Goal: Task Accomplishment & Management: Complete application form

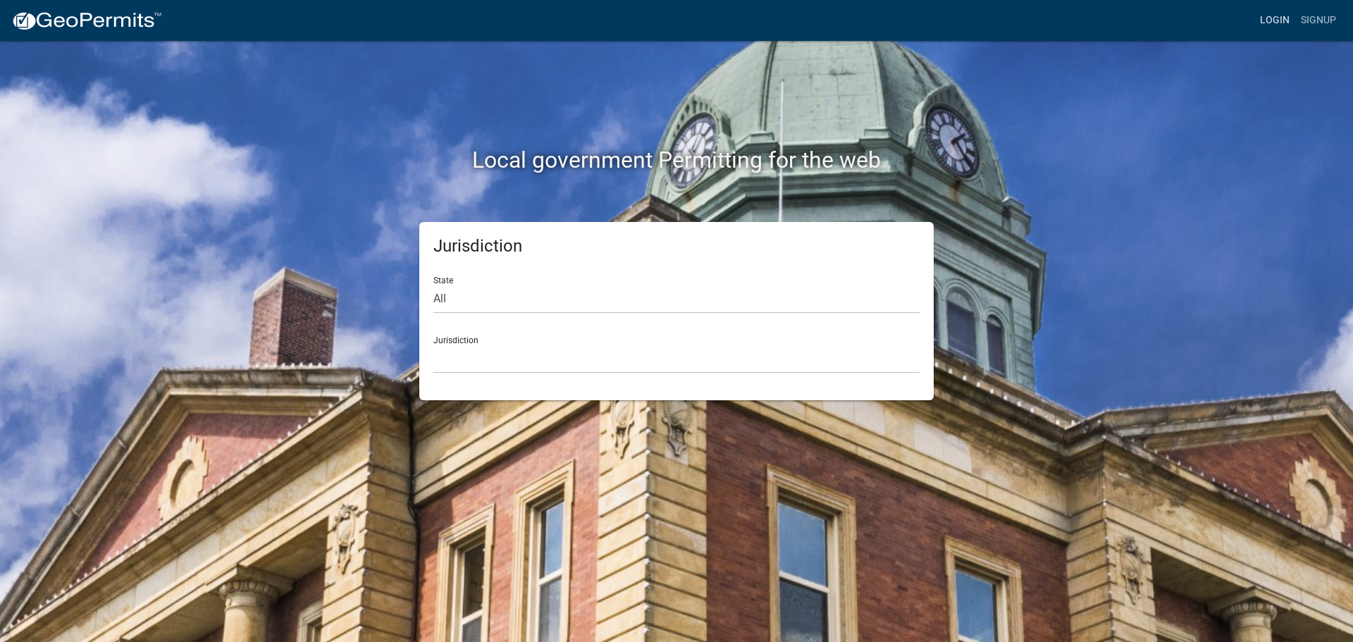
click at [1278, 10] on link "Login" at bounding box center [1274, 20] width 41 height 27
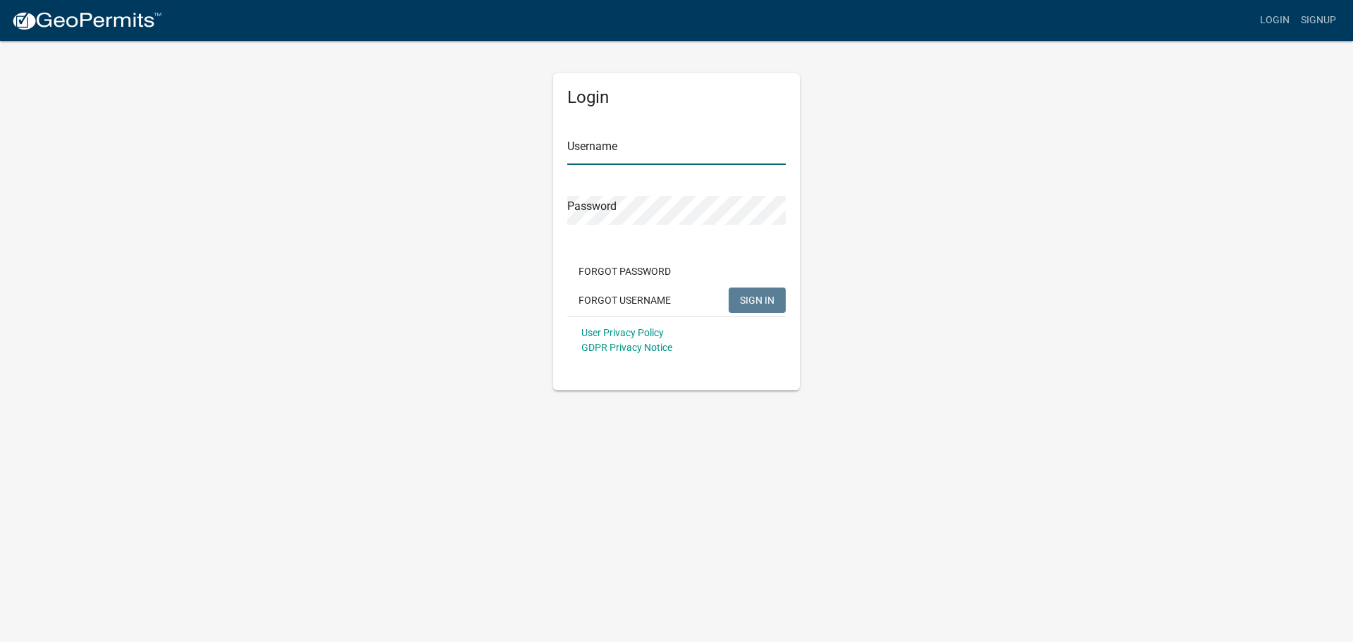
type input "jmkaltenbach"
click at [753, 297] on span "SIGN IN" at bounding box center [757, 299] width 35 height 11
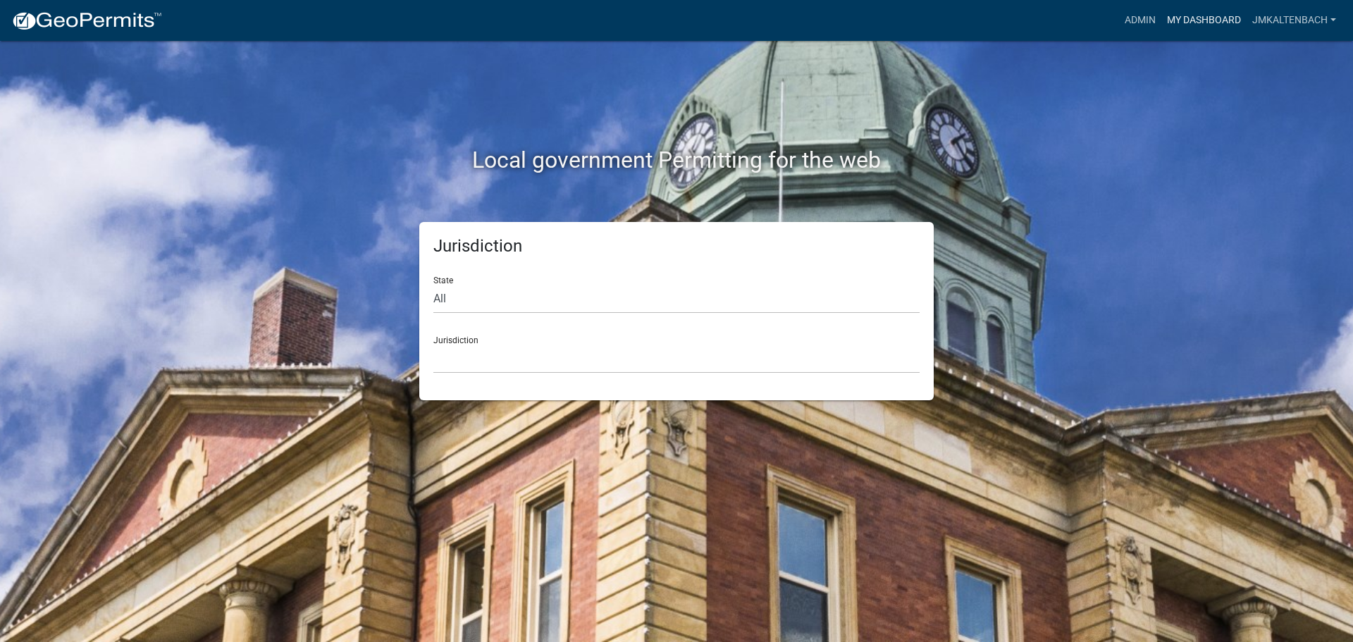
click at [1220, 20] on link "My Dashboard" at bounding box center [1203, 20] width 85 height 27
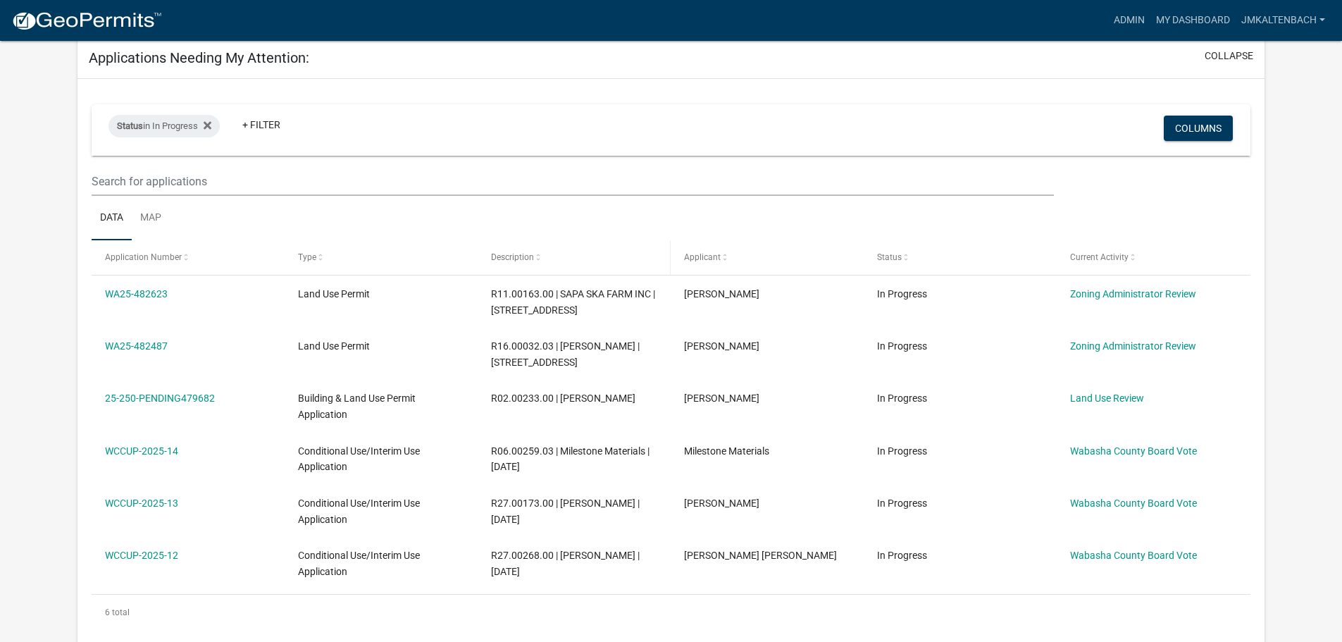
scroll to position [282, 0]
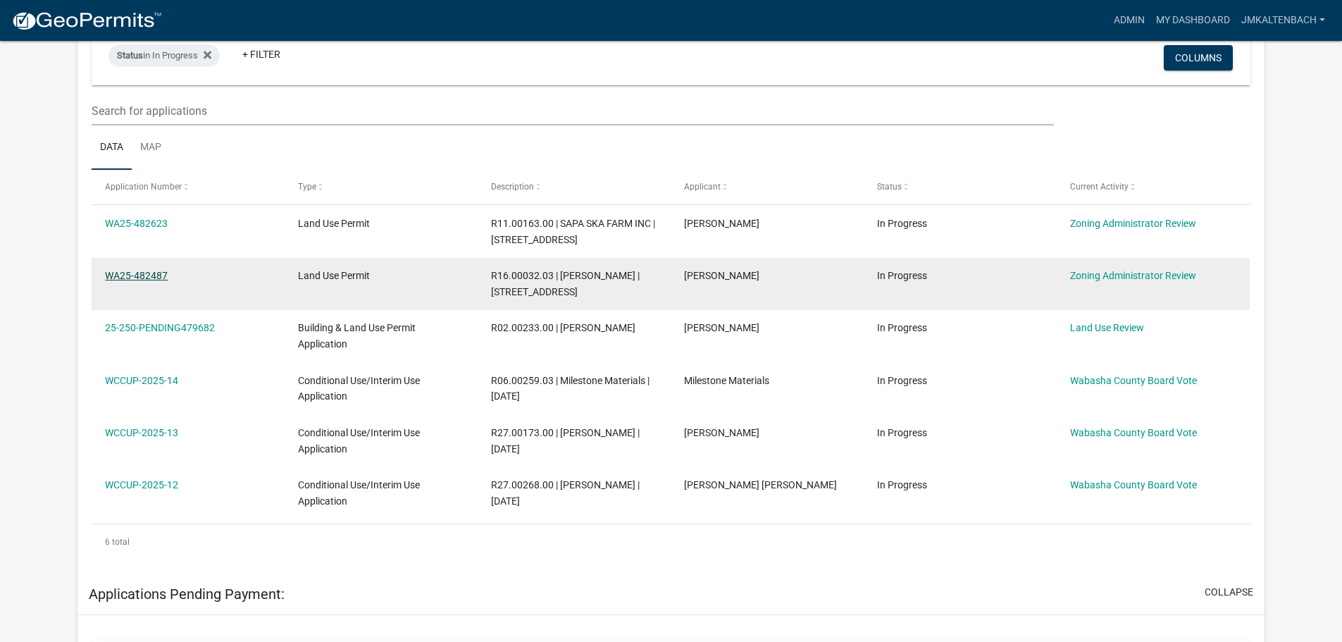
click at [152, 277] on link "WA25-482487" at bounding box center [136, 275] width 63 height 11
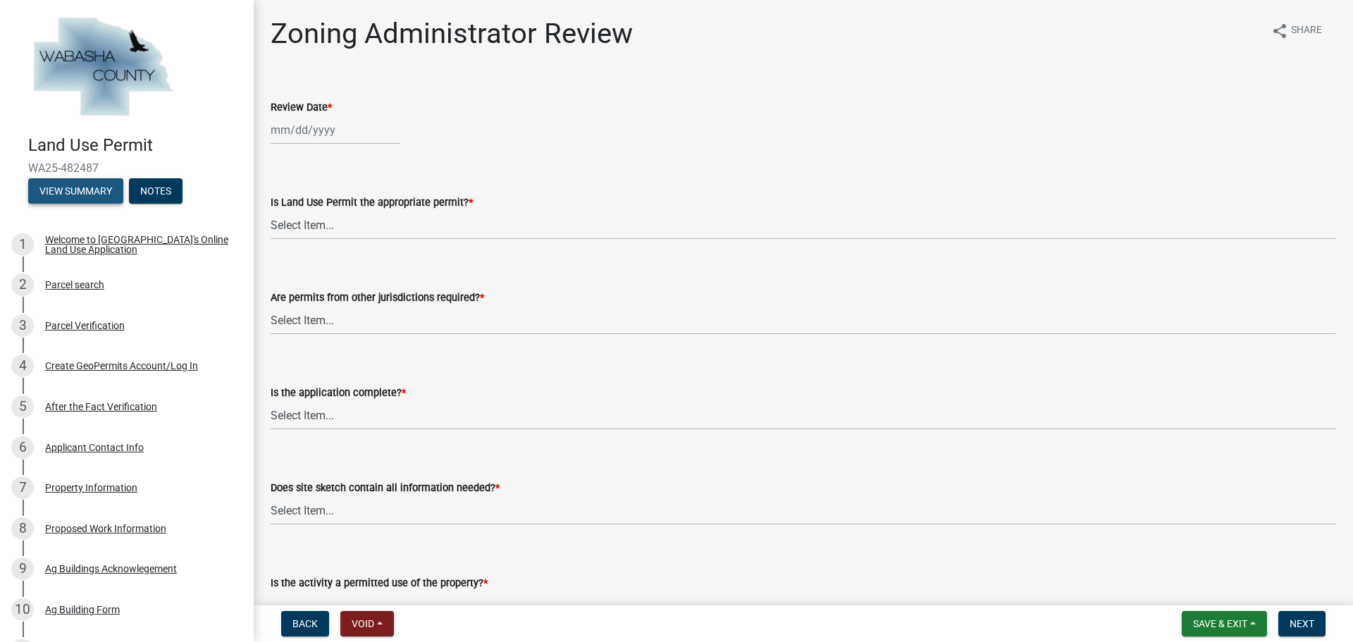
click at [44, 194] on button "View Summary" at bounding box center [75, 190] width 95 height 25
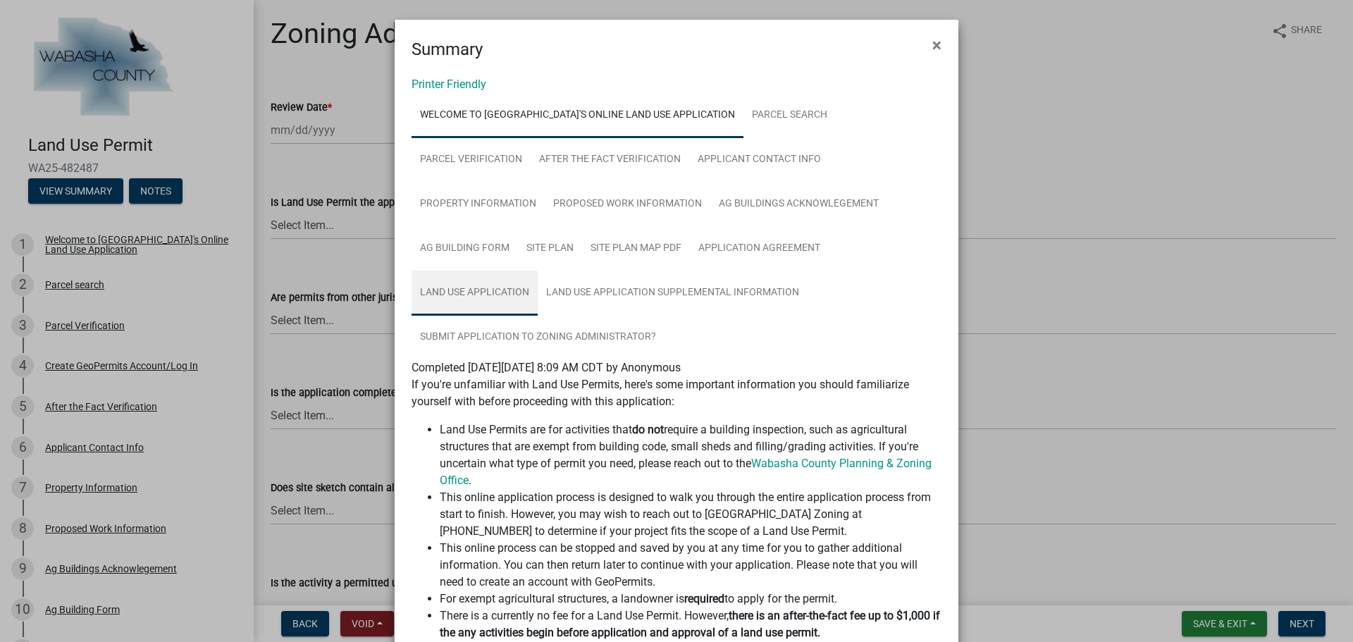
click at [450, 310] on link "Land Use Application" at bounding box center [475, 293] width 126 height 45
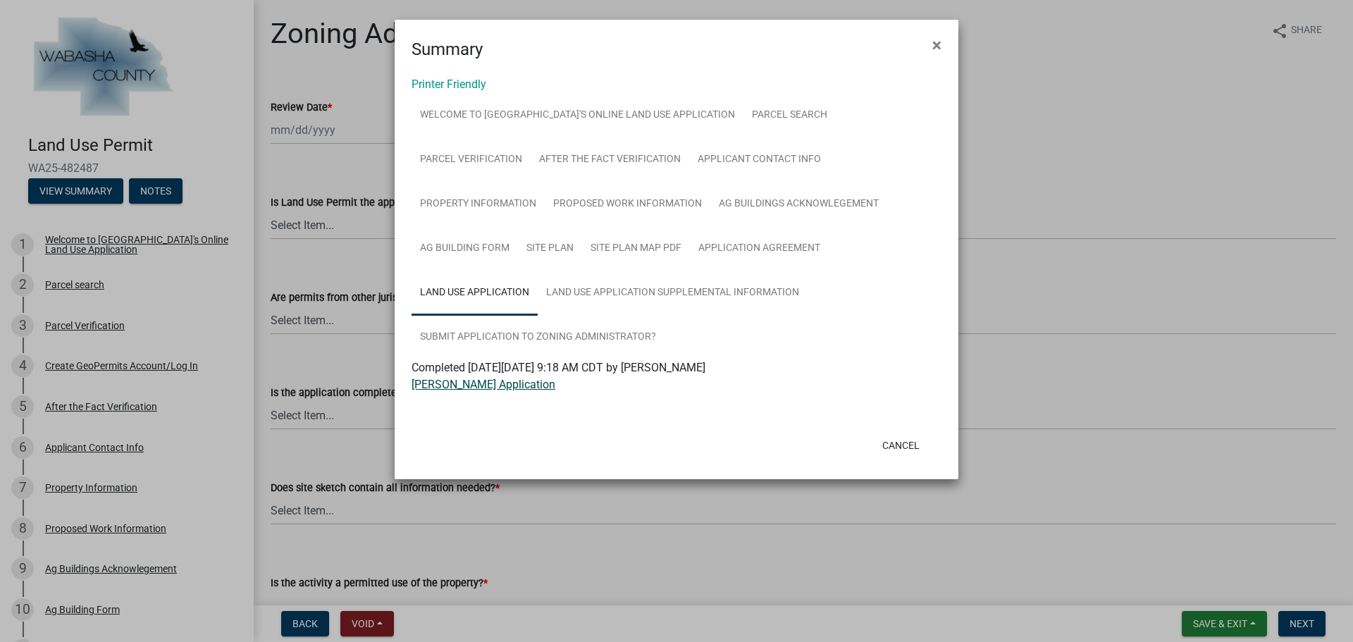
click at [488, 386] on link "[PERSON_NAME] Application" at bounding box center [484, 384] width 144 height 13
click at [602, 331] on link "Submit Application to Zoning Administrator?" at bounding box center [538, 337] width 253 height 45
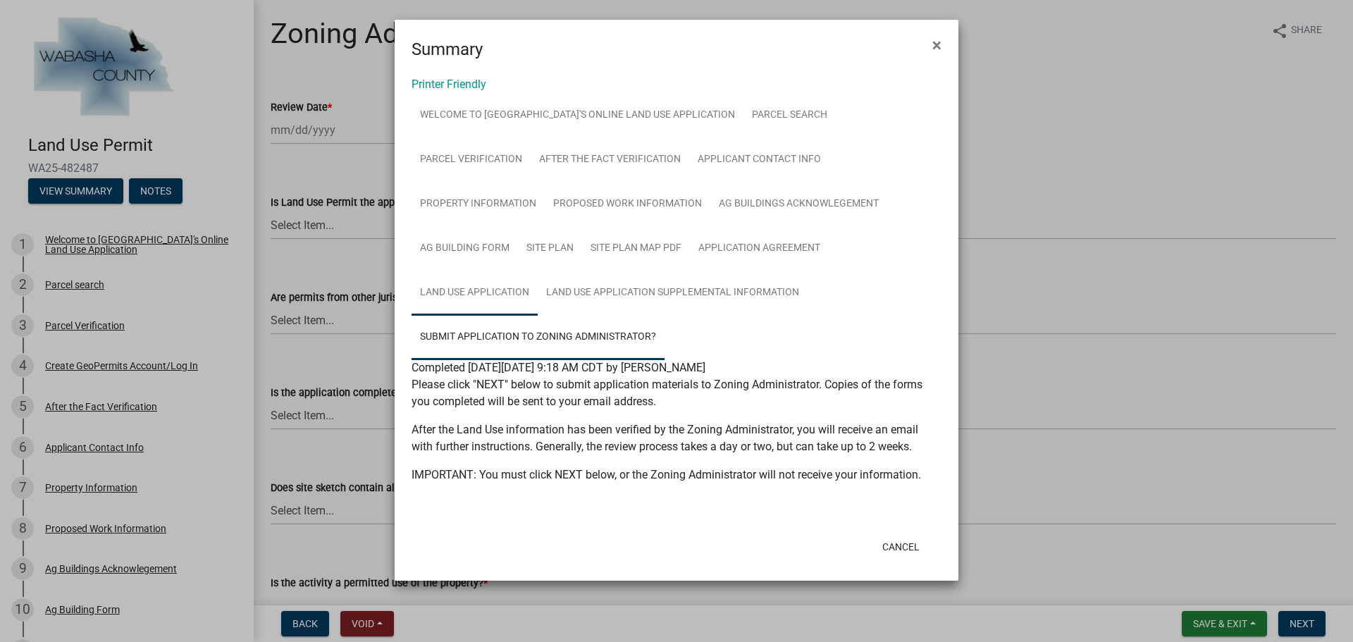
click at [469, 291] on link "Land Use Application" at bounding box center [475, 293] width 126 height 45
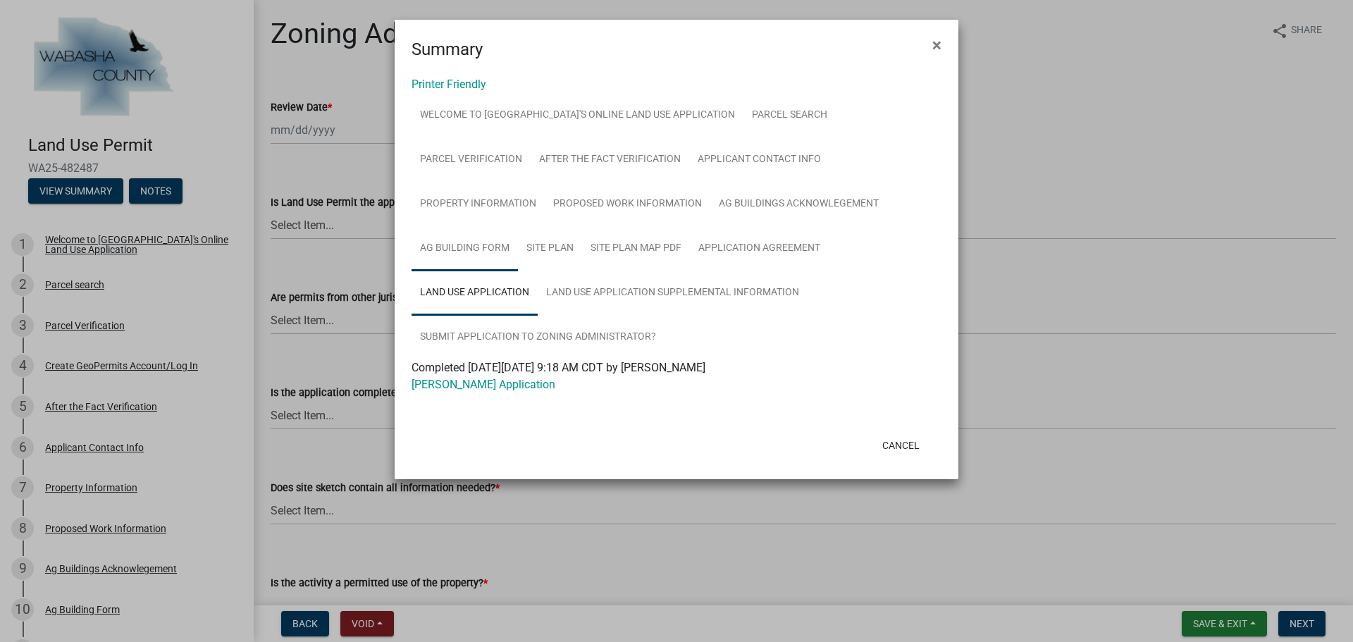
click at [478, 257] on link "Ag Building Form" at bounding box center [465, 248] width 106 height 45
click at [471, 382] on link "Ag Building Form" at bounding box center [455, 384] width 86 height 13
click at [618, 243] on link "Site Plan Map PDF" at bounding box center [636, 248] width 108 height 45
click at [476, 390] on link "[PERSON_NAME] Map Sketch" at bounding box center [485, 384] width 147 height 13
click at [562, 255] on link "Site Plan" at bounding box center [550, 248] width 64 height 45
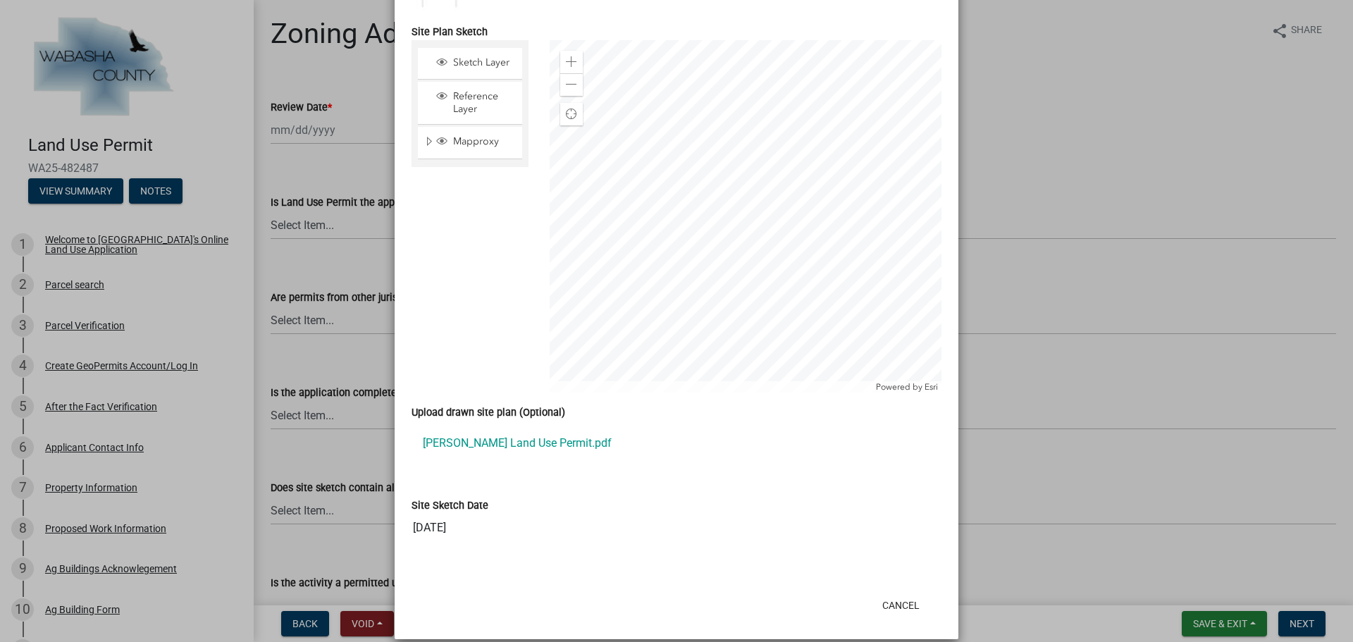
scroll to position [829, 0]
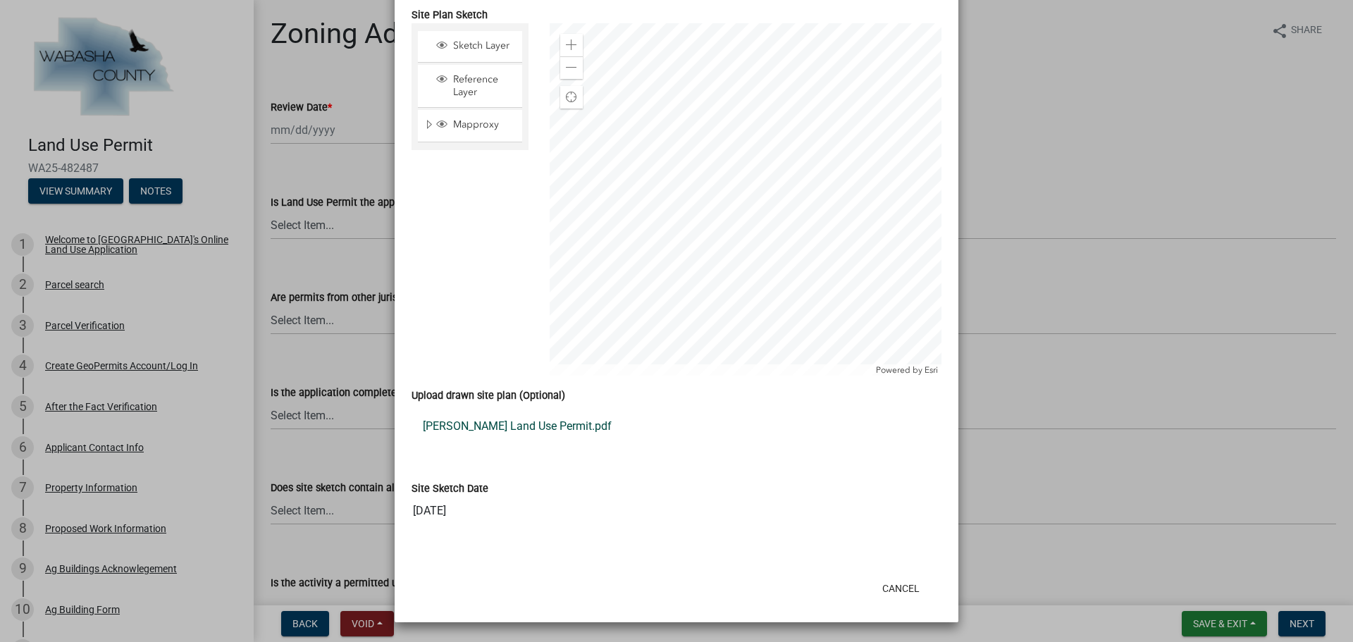
click at [516, 430] on link "[PERSON_NAME] Land Use Permit.pdf" at bounding box center [677, 426] width 530 height 34
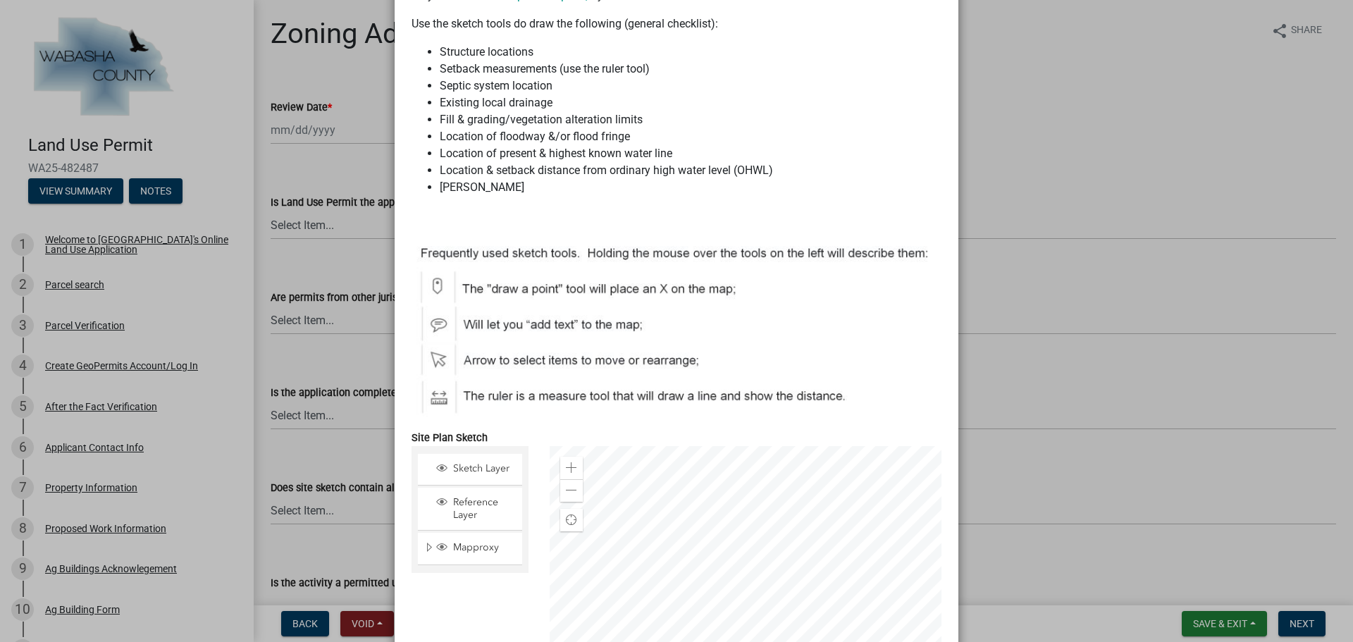
scroll to position [0, 0]
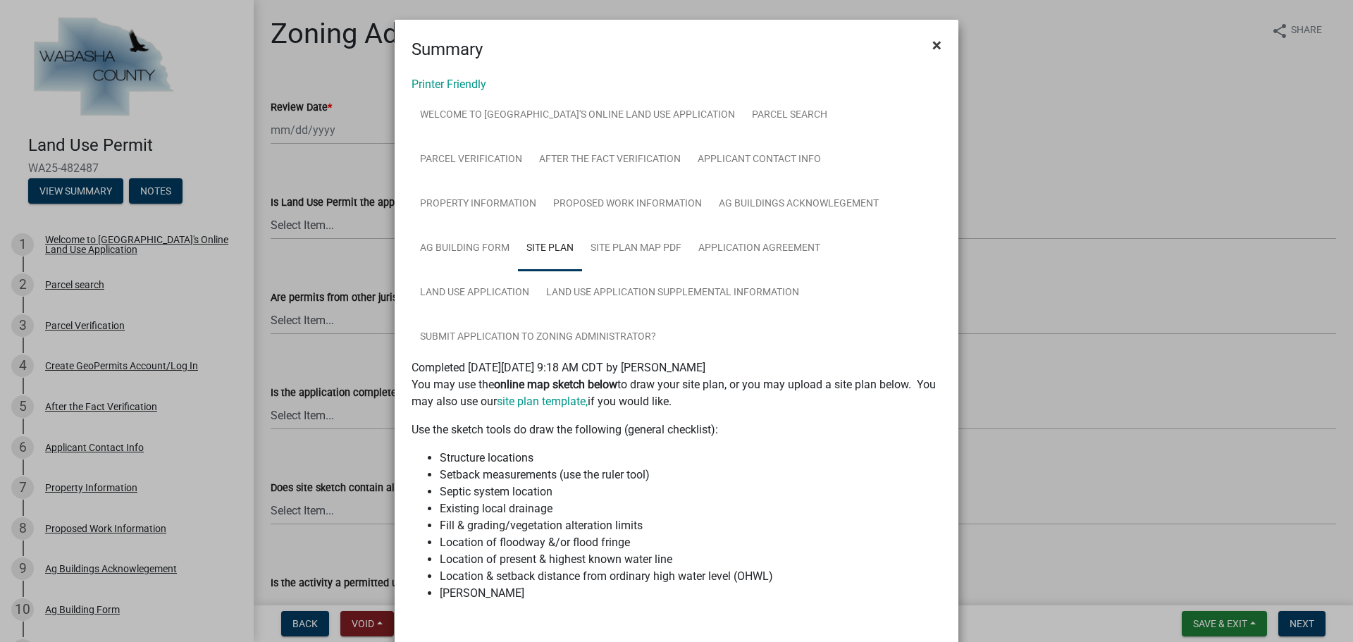
click at [935, 51] on span "×" at bounding box center [936, 45] width 9 height 20
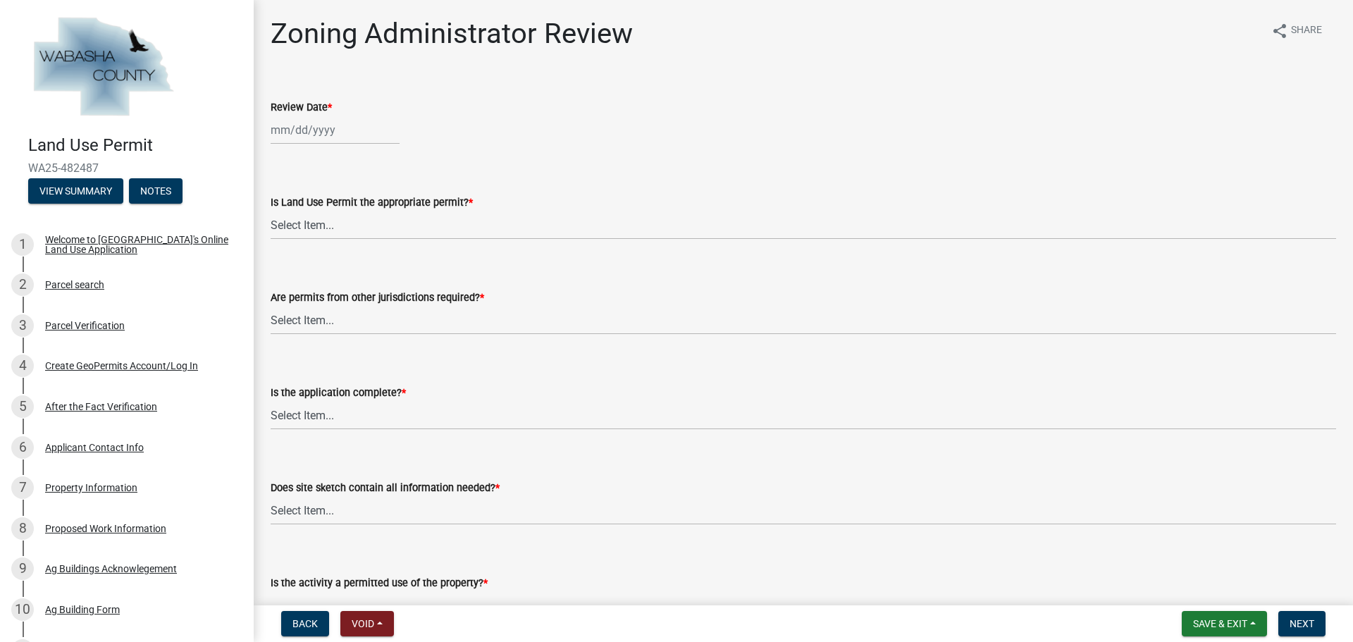
click at [321, 132] on div at bounding box center [335, 130] width 129 height 29
select select "9"
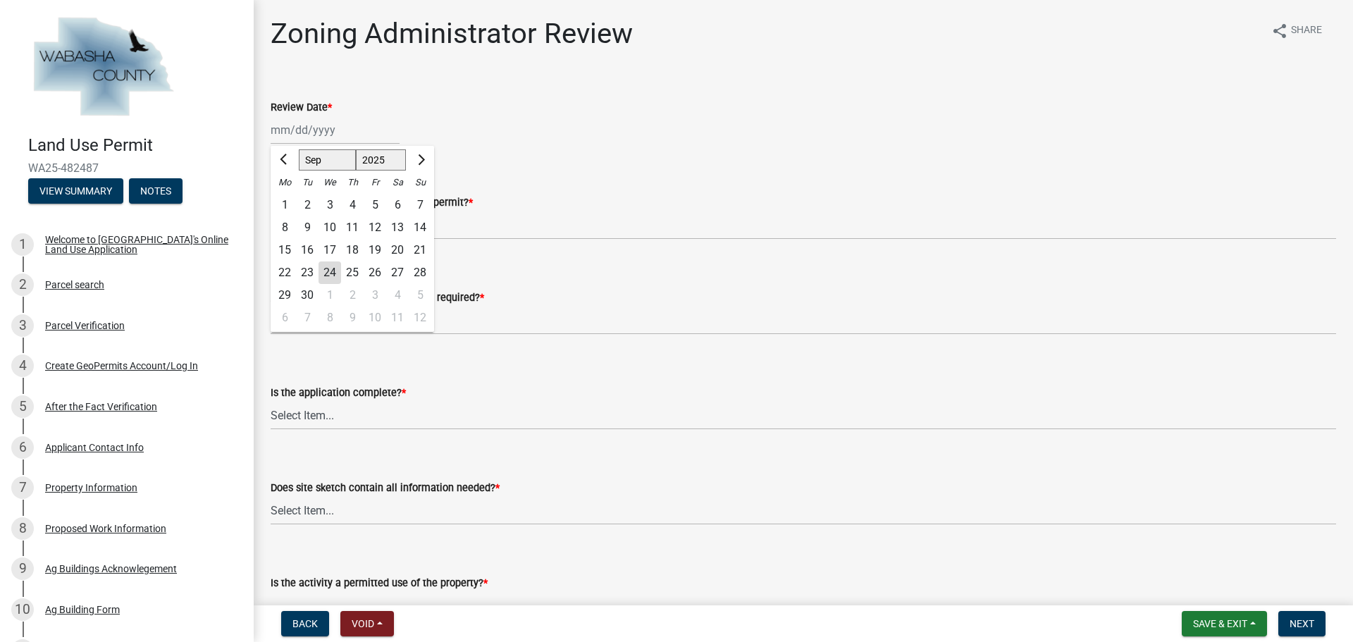
click at [330, 274] on div "24" at bounding box center [330, 272] width 23 height 23
type input "[DATE]"
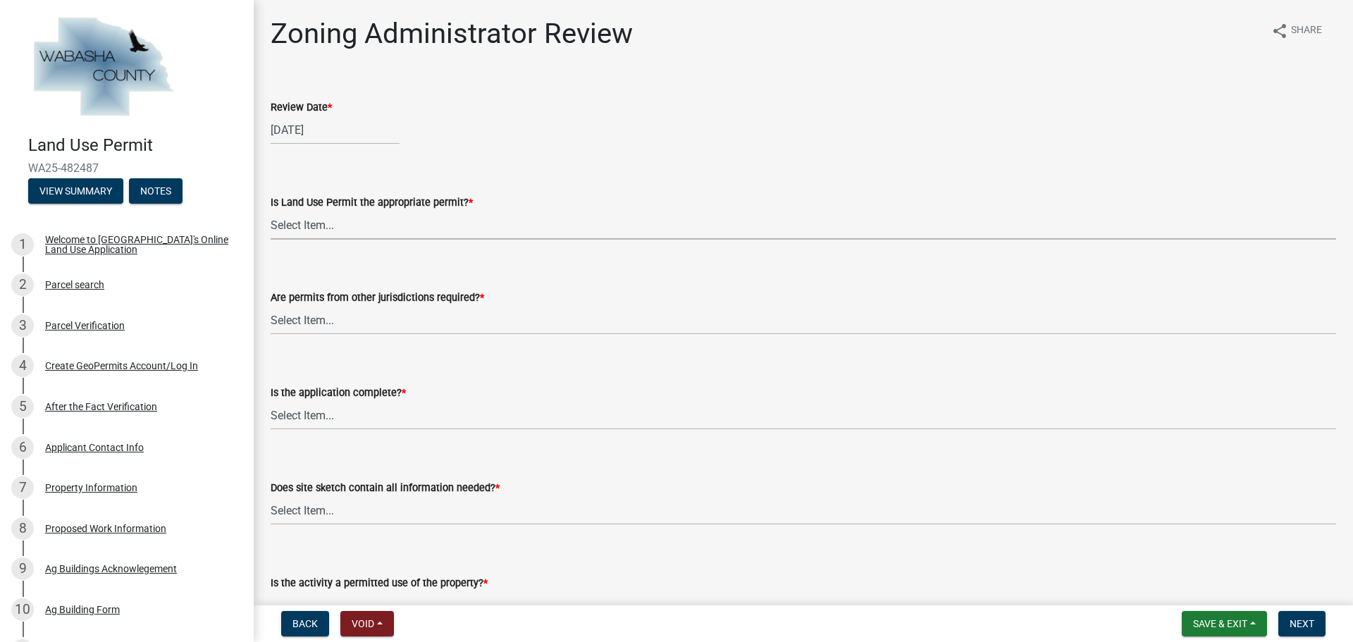
click at [351, 225] on select "Select Item... Yes No, Buildling & Land Use Permit required. No, Flat Fee Permi…" at bounding box center [803, 225] width 1065 height 29
click at [271, 211] on select "Select Item... Yes No, Buildling & Land Use Permit required. No, Flat Fee Permi…" at bounding box center [803, 225] width 1065 height 29
select select "158e95ca-2f03-4e35-a360-4577b5f6cada"
click at [338, 323] on select "Select Item... No Yes, federal, state and/or township permit required" at bounding box center [803, 320] width 1065 height 29
click at [271, 306] on select "Select Item... No Yes, federal, state and/or township permit required" at bounding box center [803, 320] width 1065 height 29
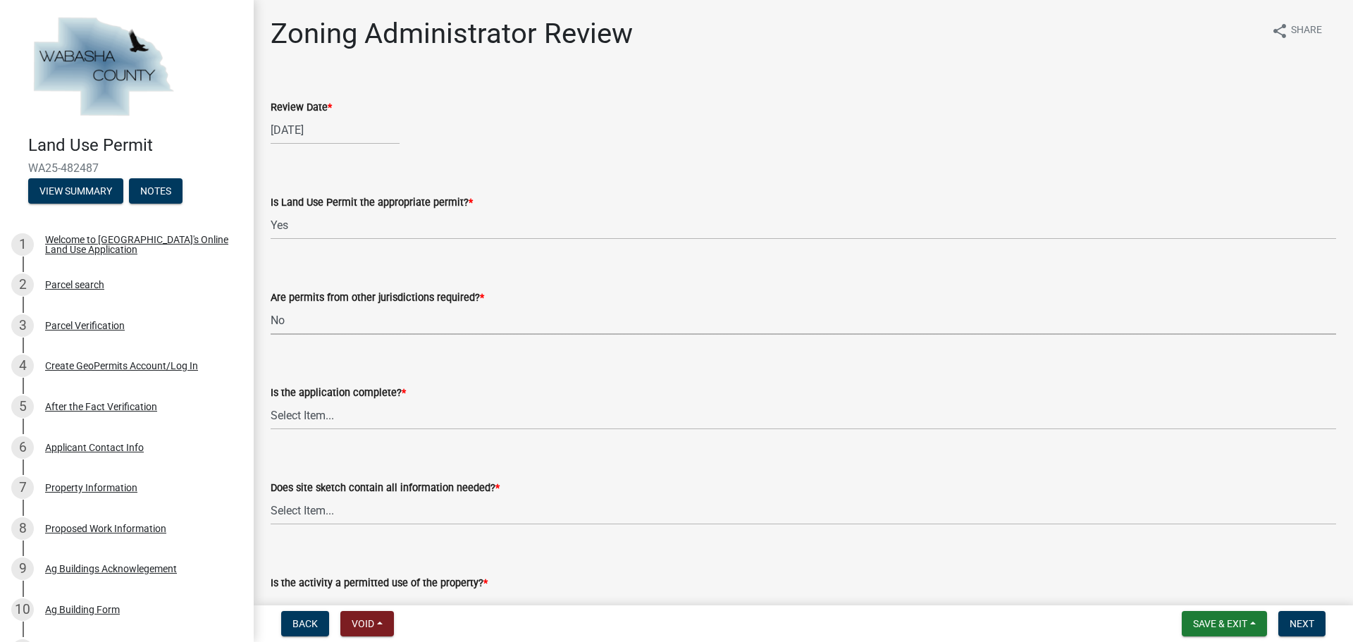
select select "158e95ca-2f03-4e35-a360-4577b5f6cada"
click at [373, 414] on select "Select Item... Application is complete Application is NOT complete" at bounding box center [803, 415] width 1065 height 29
click at [271, 401] on select "Select Item... Application is complete Application is NOT complete" at bounding box center [803, 415] width 1065 height 29
select select "671d8369-c3c7-4be6-b584-db08b9e94e67"
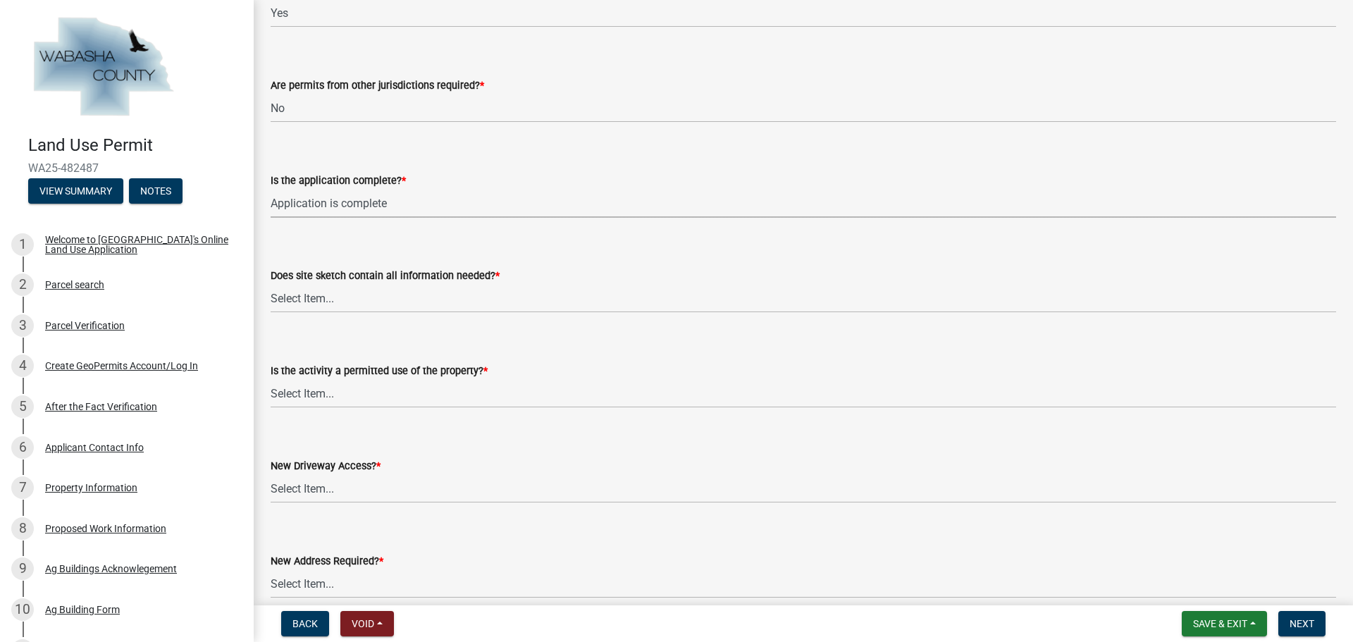
scroll to position [282, 0]
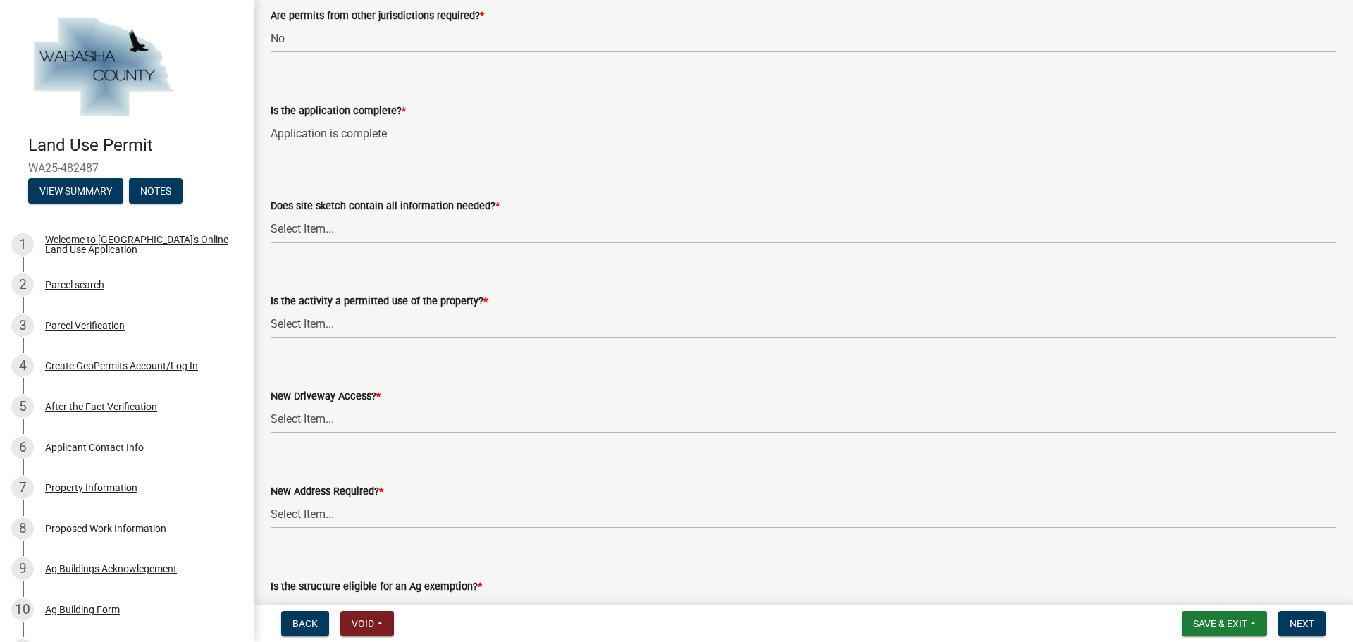
click at [350, 225] on select "Select Item... Yes No Site sketch required, but not submitted Not applicable" at bounding box center [803, 228] width 1065 height 29
click at [271, 214] on select "Select Item... Yes No Site sketch required, but not submitted Not applicable" at bounding box center [803, 228] width 1065 height 29
select select "a39db8d0-b77e-480b-b9d5-ef2be82f9f48"
click at [391, 328] on select "Select Item... Yes No" at bounding box center [803, 323] width 1065 height 29
click at [271, 309] on select "Select Item... Yes No" at bounding box center [803, 323] width 1065 height 29
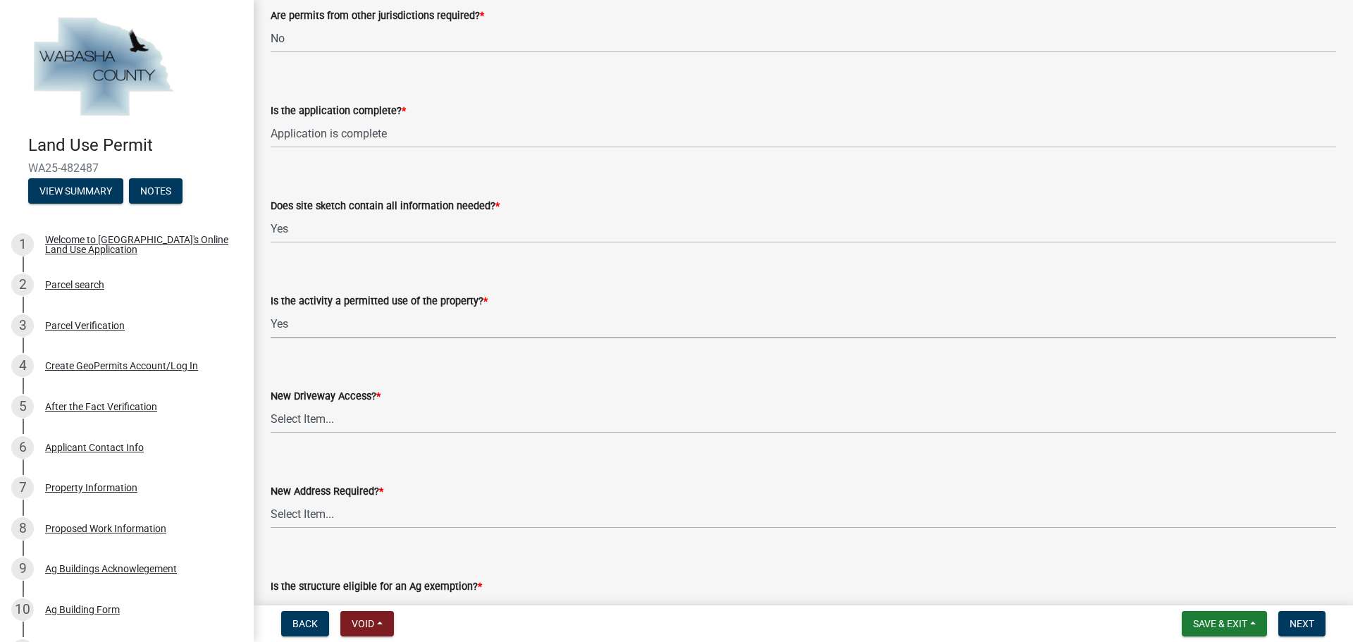
select select "d059022e-a5ac-4c97-929e-83327d877ff8"
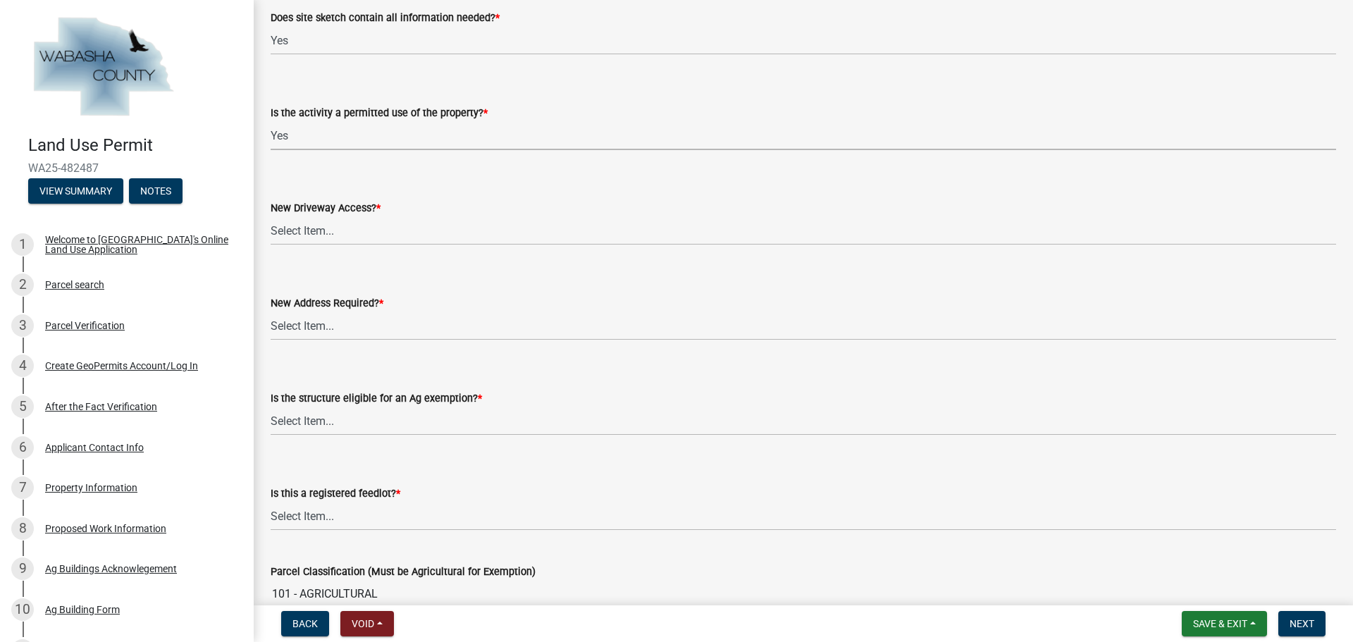
scroll to position [493, 0]
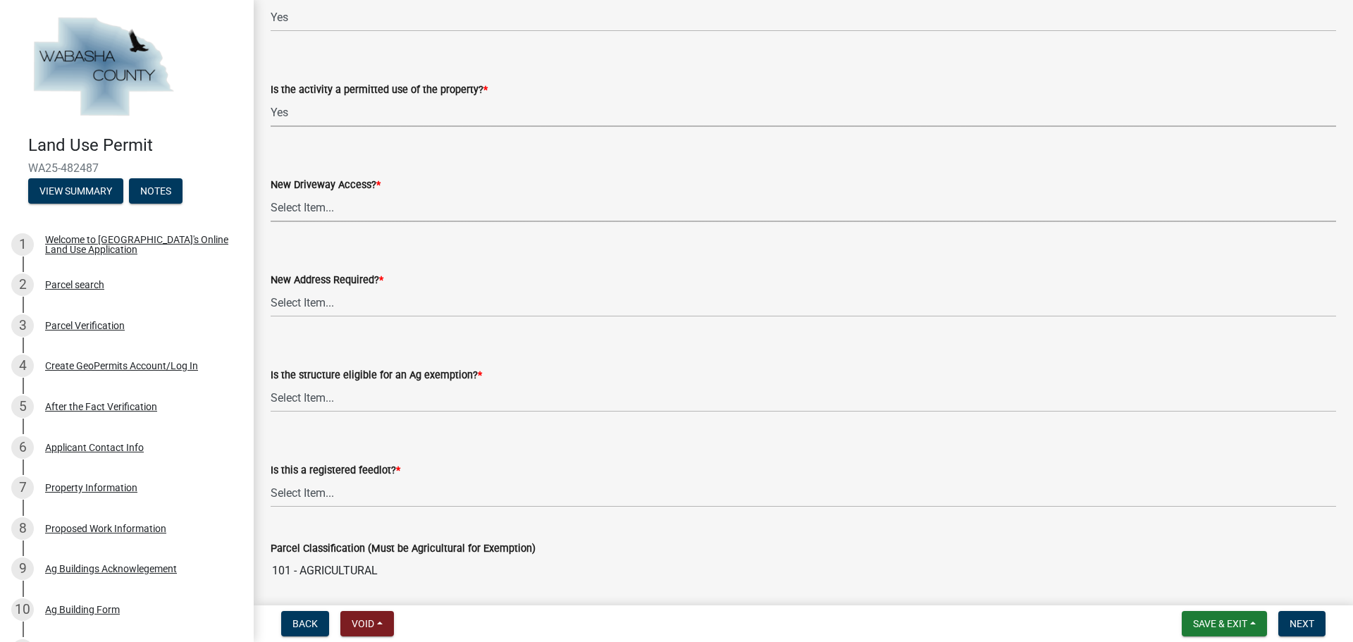
click at [387, 209] on select "Select Item... No Yes, State or US Highway Driveway Permit Required Yes, [GEOGR…" at bounding box center [803, 207] width 1065 height 29
click at [271, 193] on select "Select Item... No Yes, State or US Highway Driveway Permit Required Yes, [GEOGR…" at bounding box center [803, 207] width 1065 height 29
select select "eb942f02-afc3-4074-8c0d-082139c2cbd1"
click at [364, 295] on select "Select Item... Yes No" at bounding box center [803, 302] width 1065 height 29
click at [271, 288] on select "Select Item... Yes No" at bounding box center [803, 302] width 1065 height 29
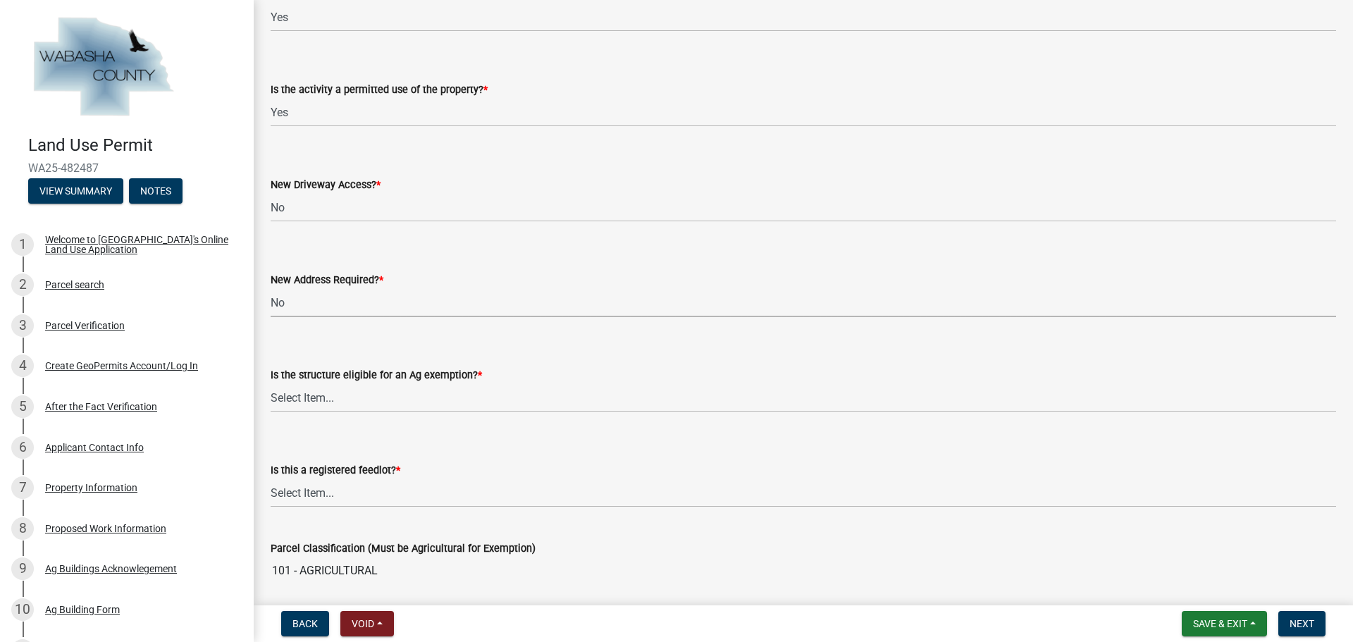
select select "eb942f02-afc3-4074-8c0d-082139c2cbd1"
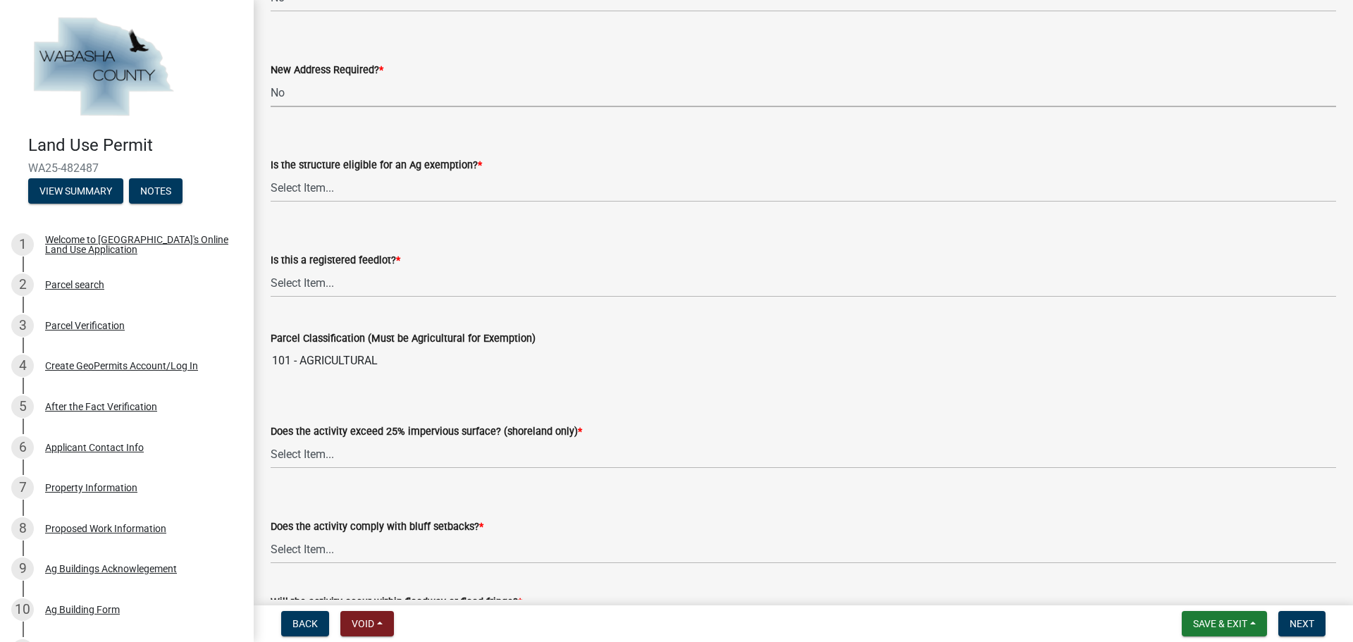
scroll to position [705, 0]
click at [363, 190] on select "Select Item... Yes No Not Applicable" at bounding box center [803, 186] width 1065 height 29
click at [271, 172] on select "Select Item... Yes No Not Applicable" at bounding box center [803, 186] width 1065 height 29
select select "69b43f8e-ae61-4877-9f21-de52480dbf6d"
click at [350, 273] on select "Select Item... Yes No Not Applicable" at bounding box center [803, 281] width 1065 height 29
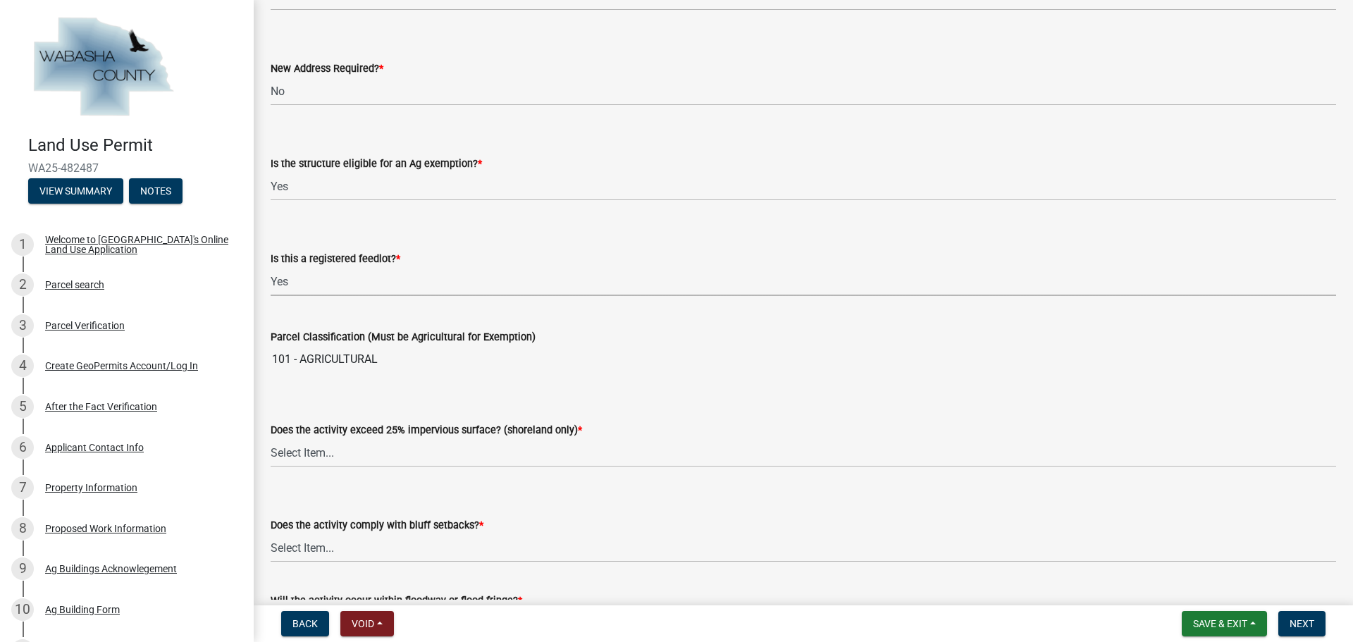
click at [271, 267] on select "Select Item... Yes No Not Applicable" at bounding box center [803, 281] width 1065 height 29
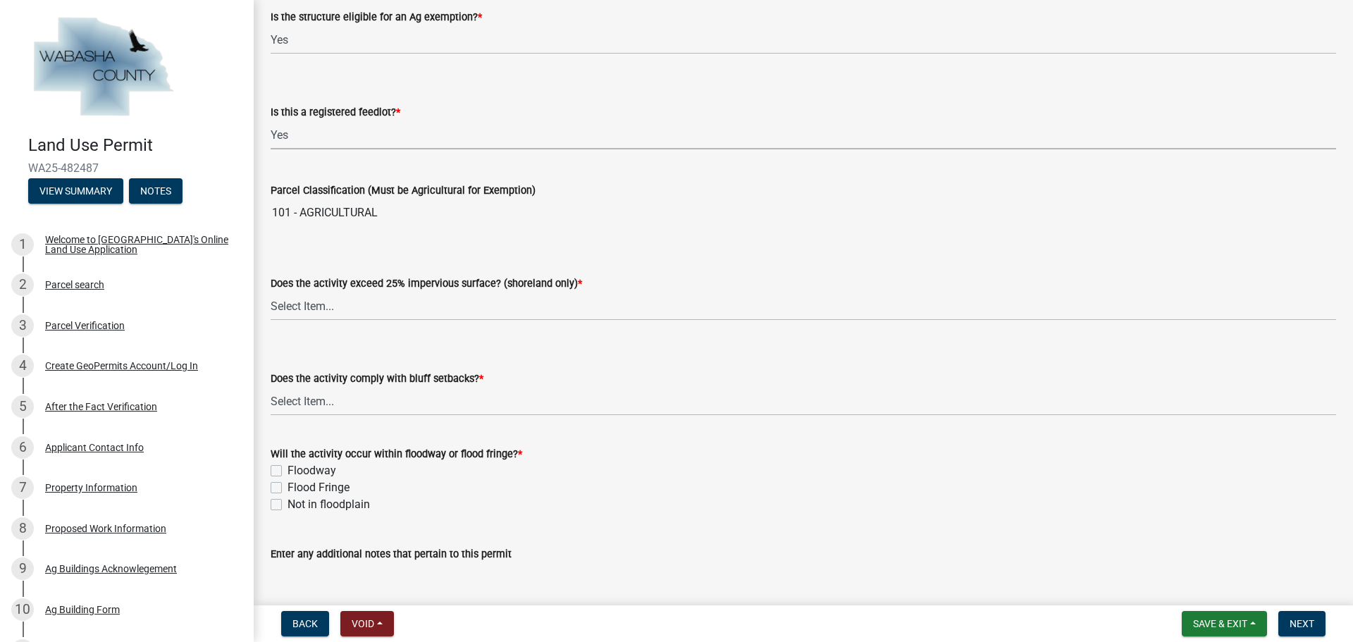
scroll to position [846, 0]
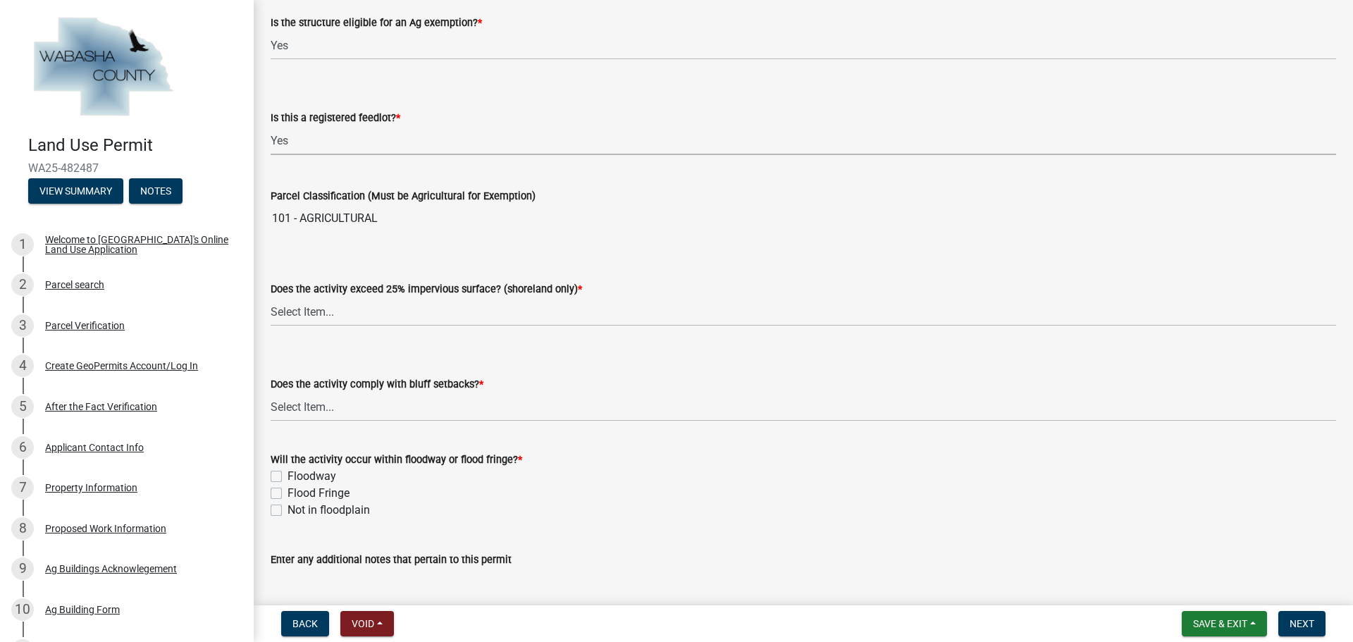
click at [328, 144] on select "Select Item... Yes No Not Applicable" at bounding box center [803, 140] width 1065 height 29
click at [271, 126] on select "Select Item... Yes No Not Applicable" at bounding box center [803, 140] width 1065 height 29
select select "25a0db15-5ac0-4257-ad29-a9a59027c92a"
click at [340, 315] on select "Select Item... Yes No Not Applicable" at bounding box center [803, 311] width 1065 height 29
click at [271, 297] on select "Select Item... Yes No Not Applicable" at bounding box center [803, 311] width 1065 height 29
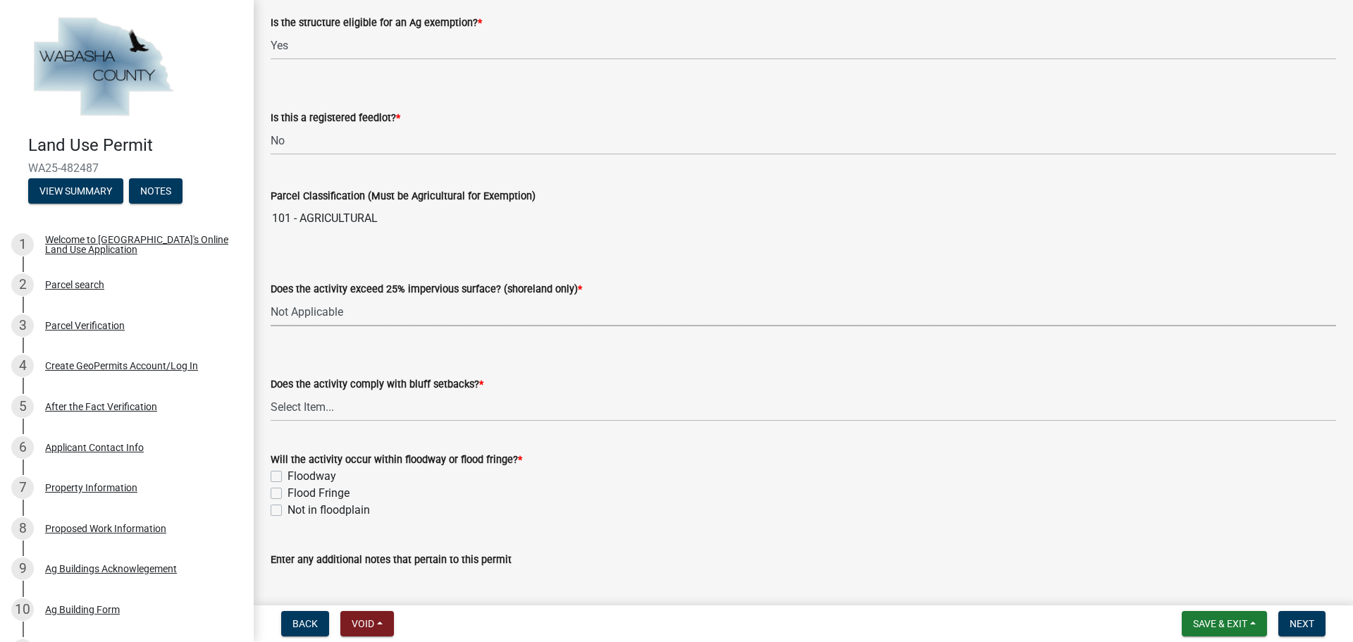
select select "5c9acab2-dbc0-46e6-89df-cb1a51d060a2"
click at [333, 410] on select "Select Item... Yes No" at bounding box center [803, 406] width 1065 height 29
click at [271, 392] on select "Select Item... Yes No" at bounding box center [803, 406] width 1065 height 29
select select "859a0218-cc0d-40d5-bae5-c23d2a518598"
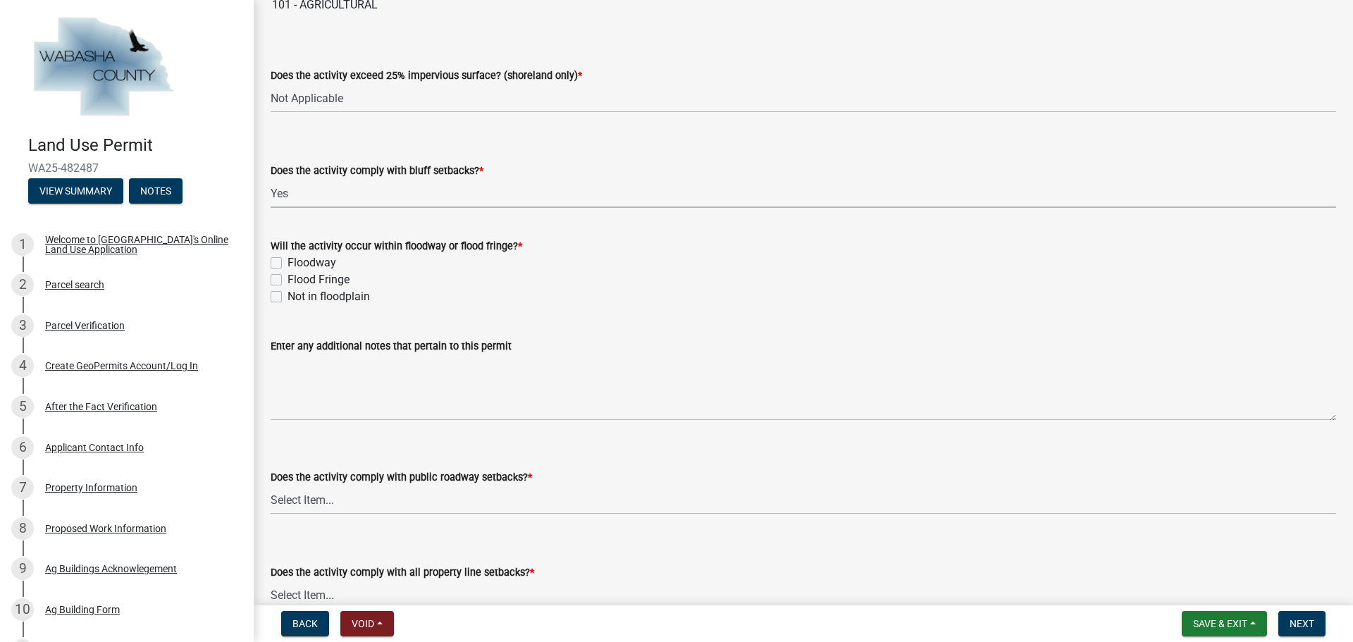
scroll to position [1198, 0]
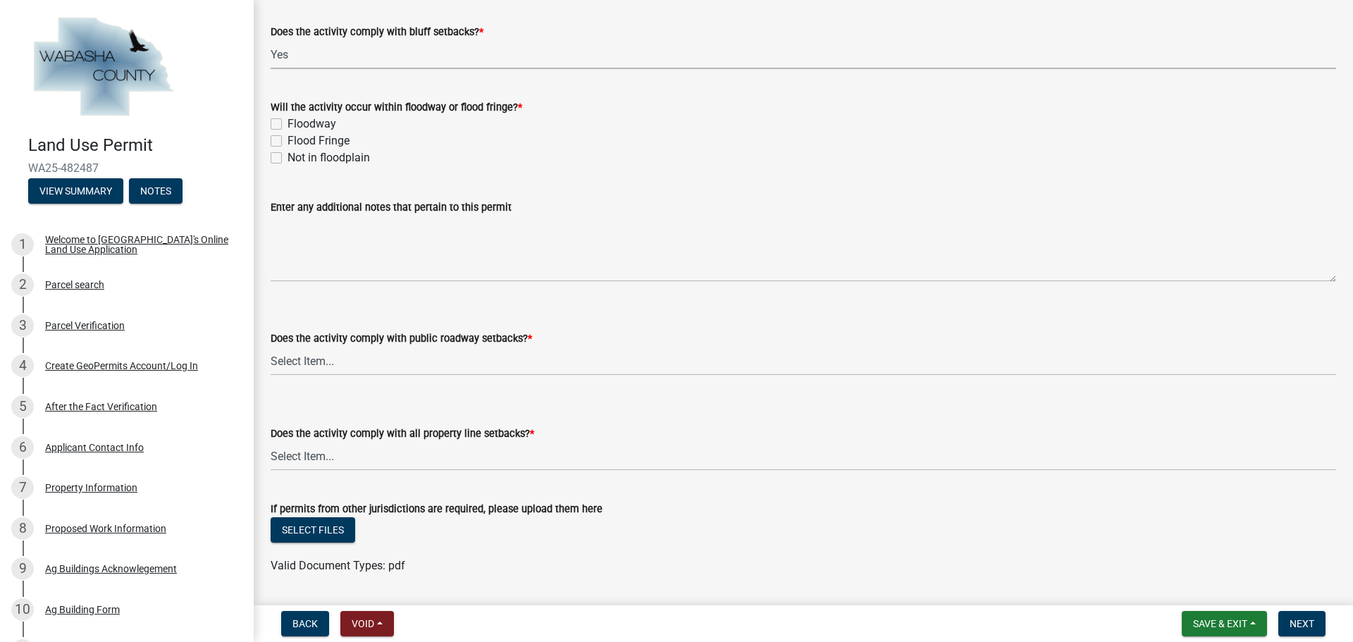
click at [288, 162] on label "Not in floodplain" at bounding box center [329, 157] width 82 height 17
click at [288, 159] on input "Not in floodplain" at bounding box center [292, 153] width 9 height 9
checkbox input "true"
checkbox input "false"
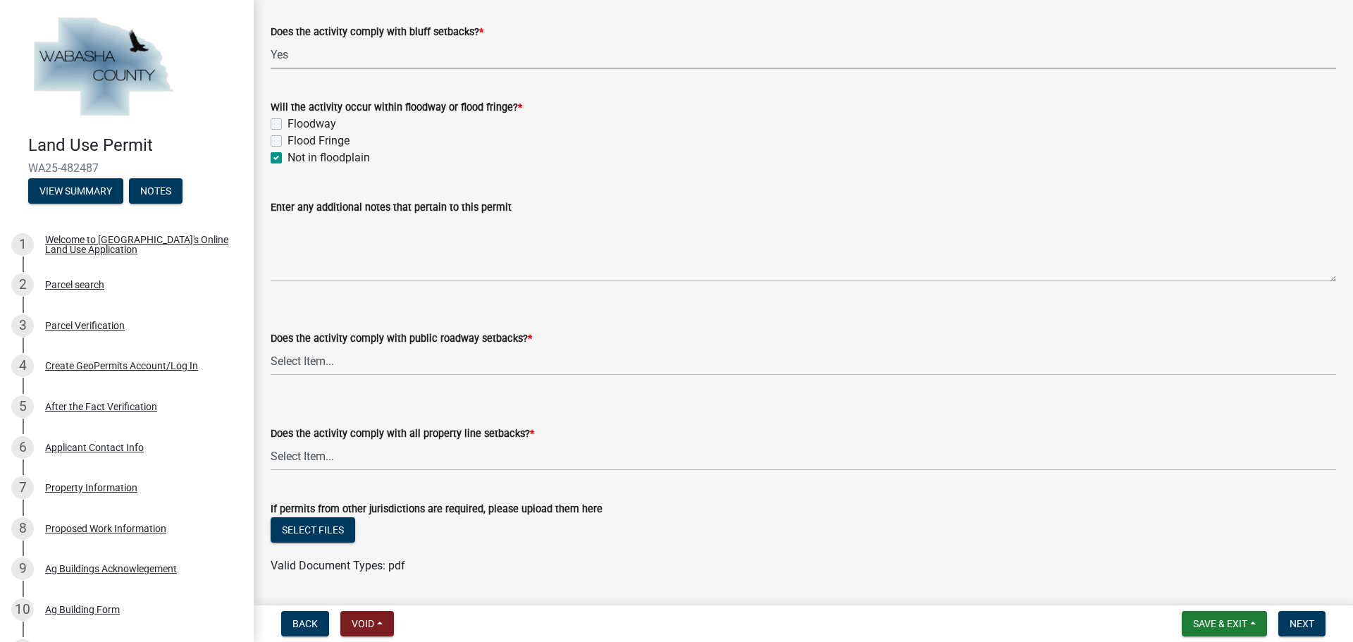
checkbox input "true"
click at [397, 358] on select "Select Item... Yes No, Proposed activity occurs within roadway setback" at bounding box center [803, 361] width 1065 height 29
click at [271, 347] on select "Select Item... Yes No, Proposed activity occurs within roadway setback" at bounding box center [803, 361] width 1065 height 29
select select "859a0218-cc0d-40d5-bae5-c23d2a518598"
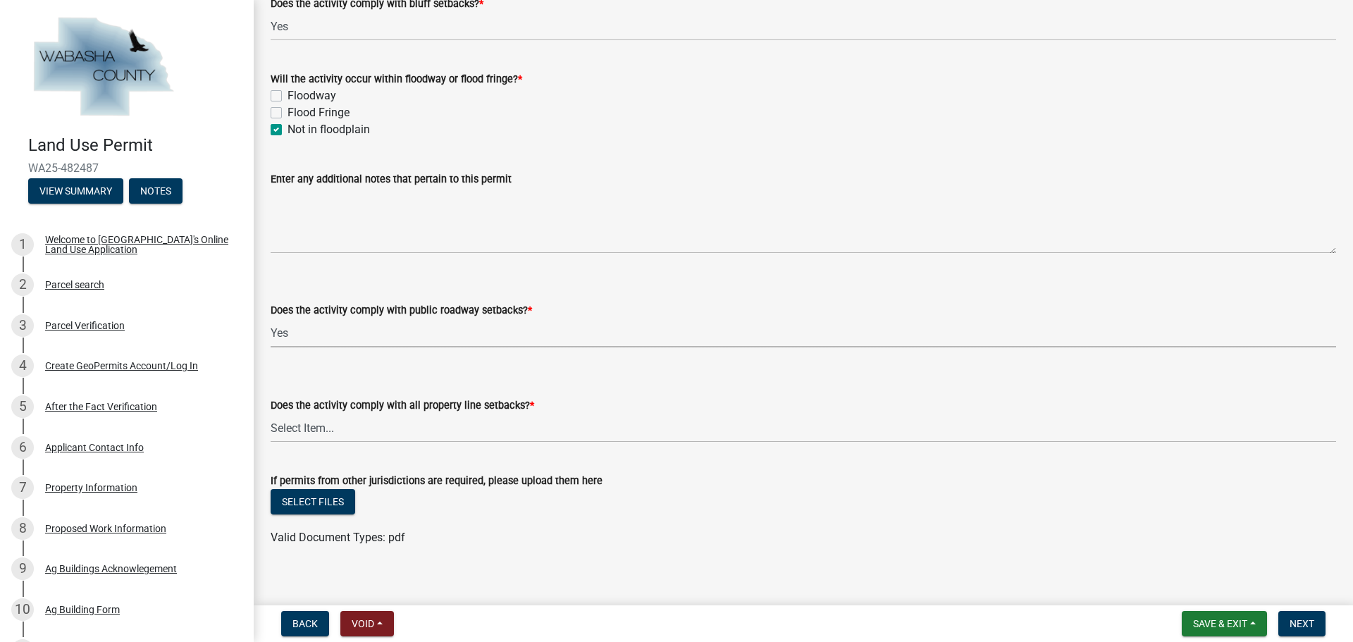
scroll to position [1240, 0]
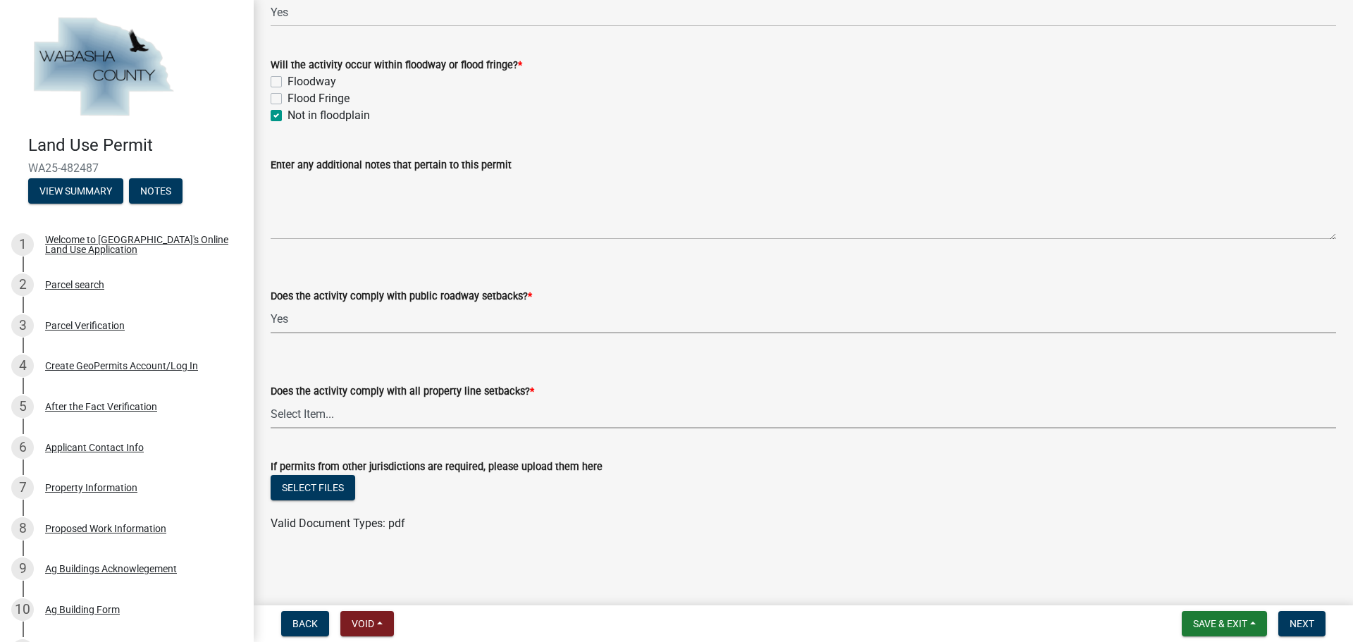
click at [357, 421] on select "Select Item... Yes No, Proposed activity occurs within property line setback" at bounding box center [803, 414] width 1065 height 29
click at [271, 400] on select "Select Item... Yes No, Proposed activity occurs within property line setback" at bounding box center [803, 414] width 1065 height 29
select select "859a0218-cc0d-40d5-bae5-c23d2a518598"
click at [1300, 617] on button "Next" at bounding box center [1301, 623] width 47 height 25
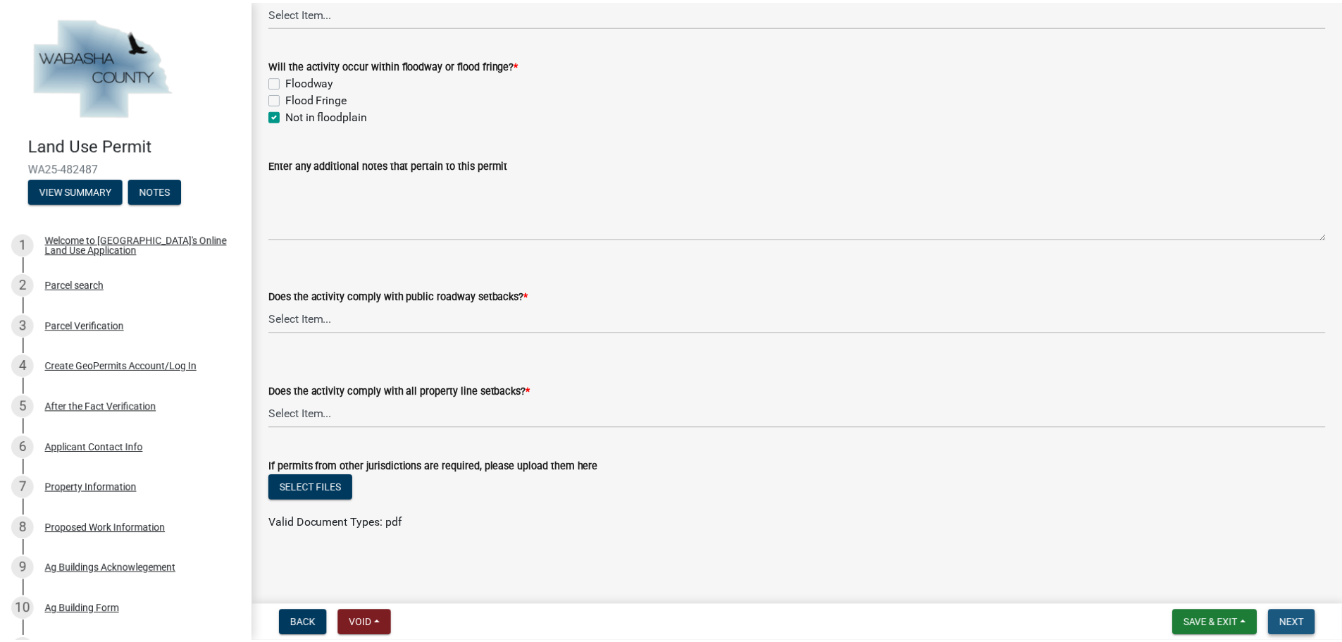
scroll to position [0, 0]
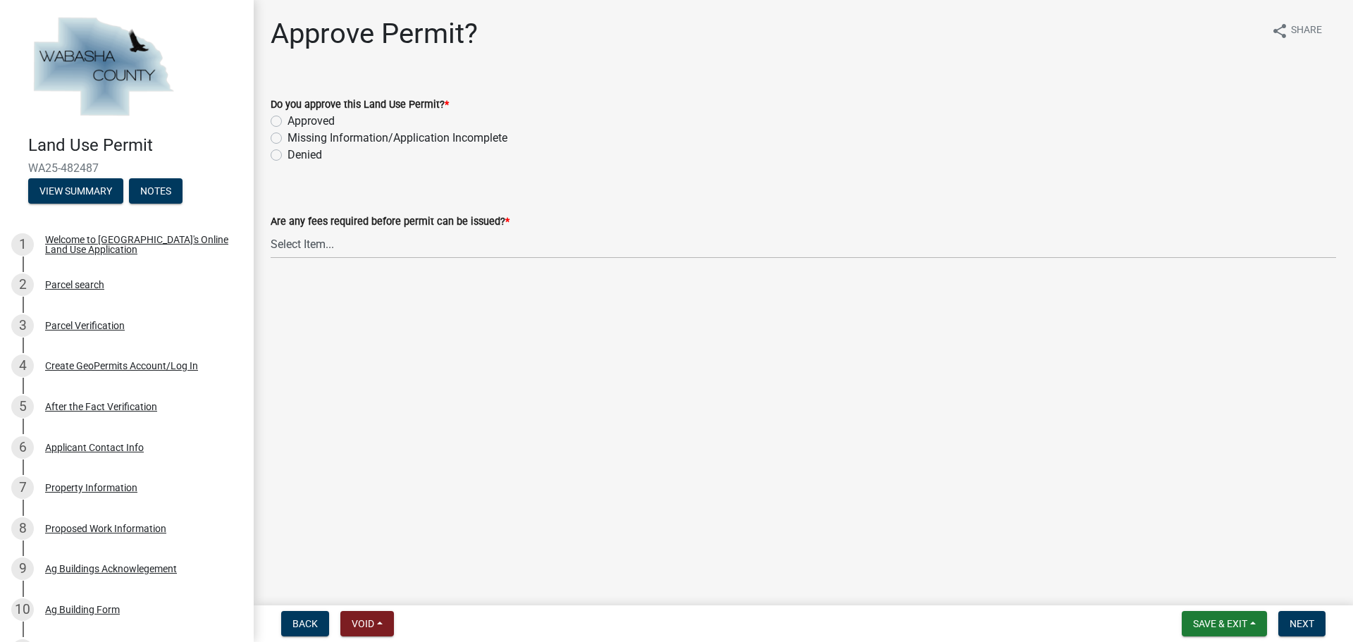
click at [288, 117] on label "Approved" at bounding box center [311, 121] width 47 height 17
click at [288, 117] on input "Approved" at bounding box center [292, 117] width 9 height 9
radio input "true"
click at [315, 245] on select "Select Item... No fees for this Land Use Permit Yes, fees due for Land Use Perm…" at bounding box center [803, 244] width 1065 height 29
click at [271, 230] on select "Select Item... No fees for this Land Use Permit Yes, fees due for Land Use Perm…" at bounding box center [803, 244] width 1065 height 29
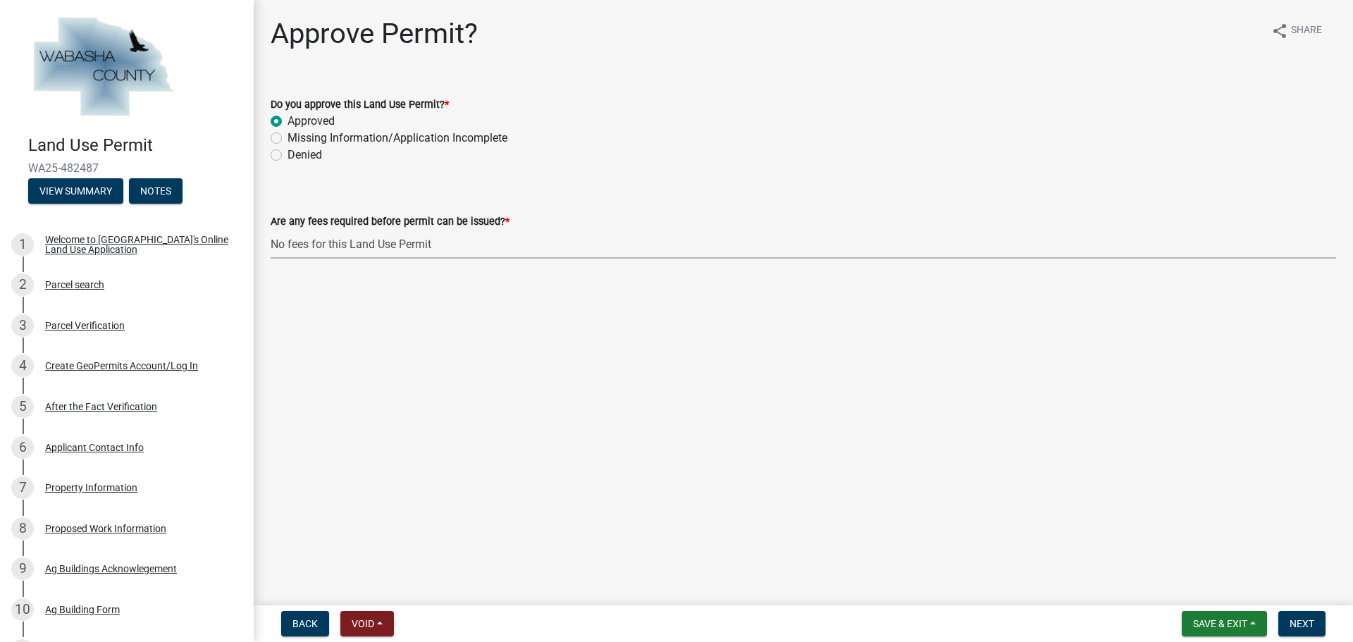
select select "a5f4806e-808f-4607-bc03-5b7f4a00c9d0"
click at [1301, 622] on span "Next" at bounding box center [1302, 623] width 25 height 11
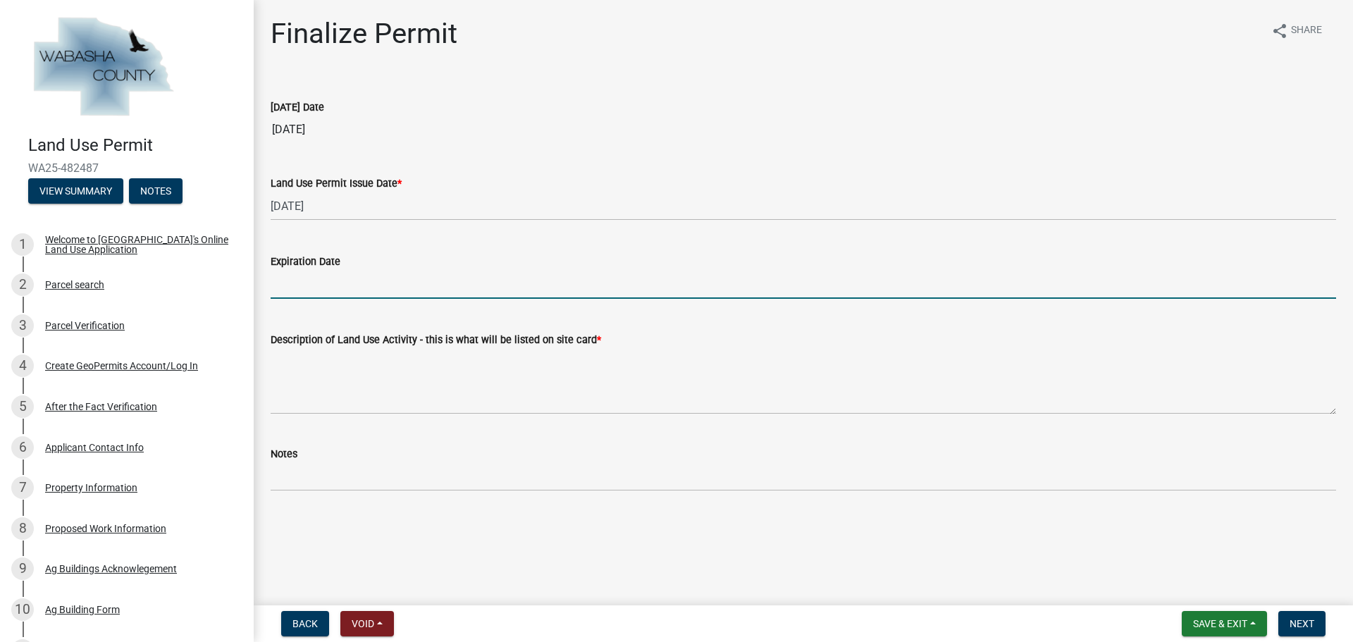
click at [350, 277] on input "Expiration Date" at bounding box center [803, 284] width 1065 height 29
type input "[DATE]"
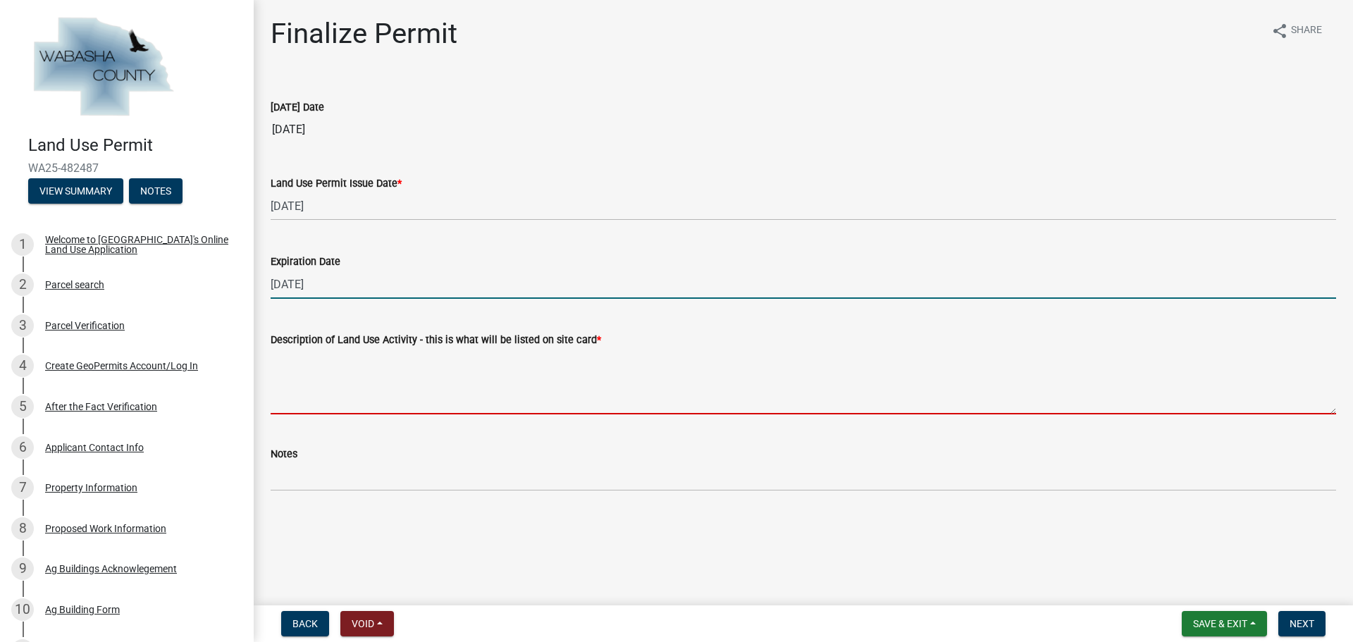
click at [340, 377] on textarea "Description of Land Use Activity - this is what will be listed on site card *" at bounding box center [803, 381] width 1065 height 66
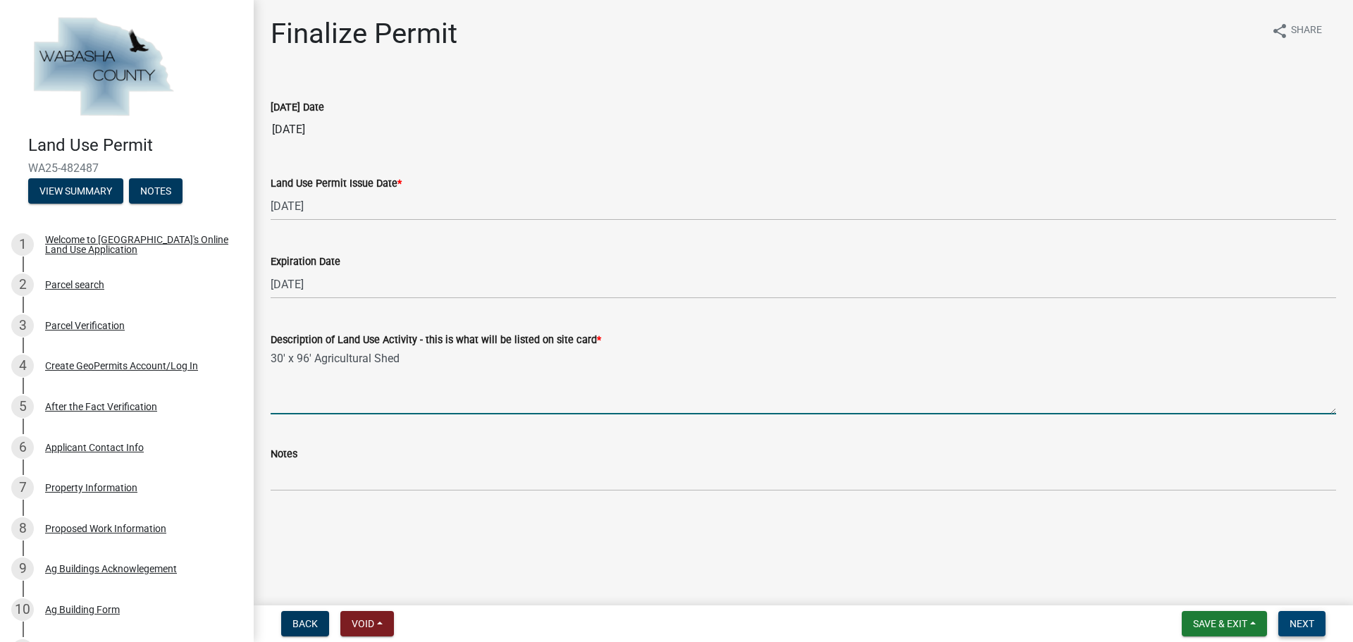
type textarea "30' x 96' Agricultural Shed"
click at [1304, 625] on span "Next" at bounding box center [1302, 623] width 25 height 11
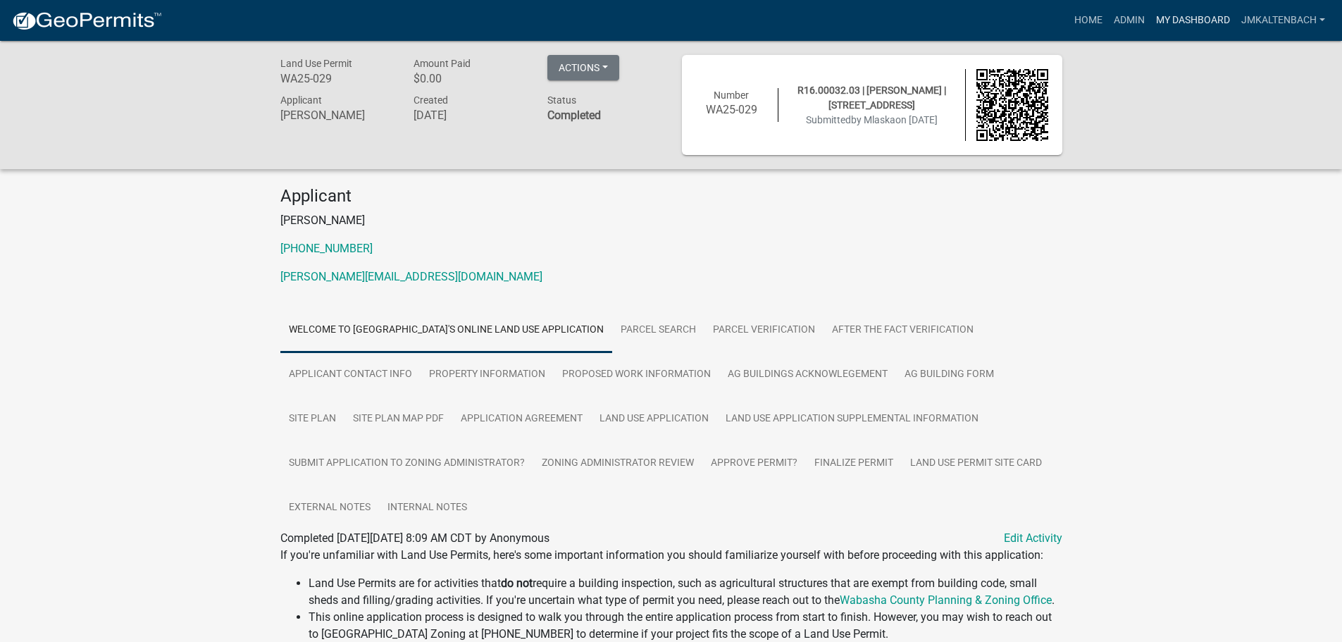
click at [1189, 17] on link "My Dashboard" at bounding box center [1193, 20] width 85 height 27
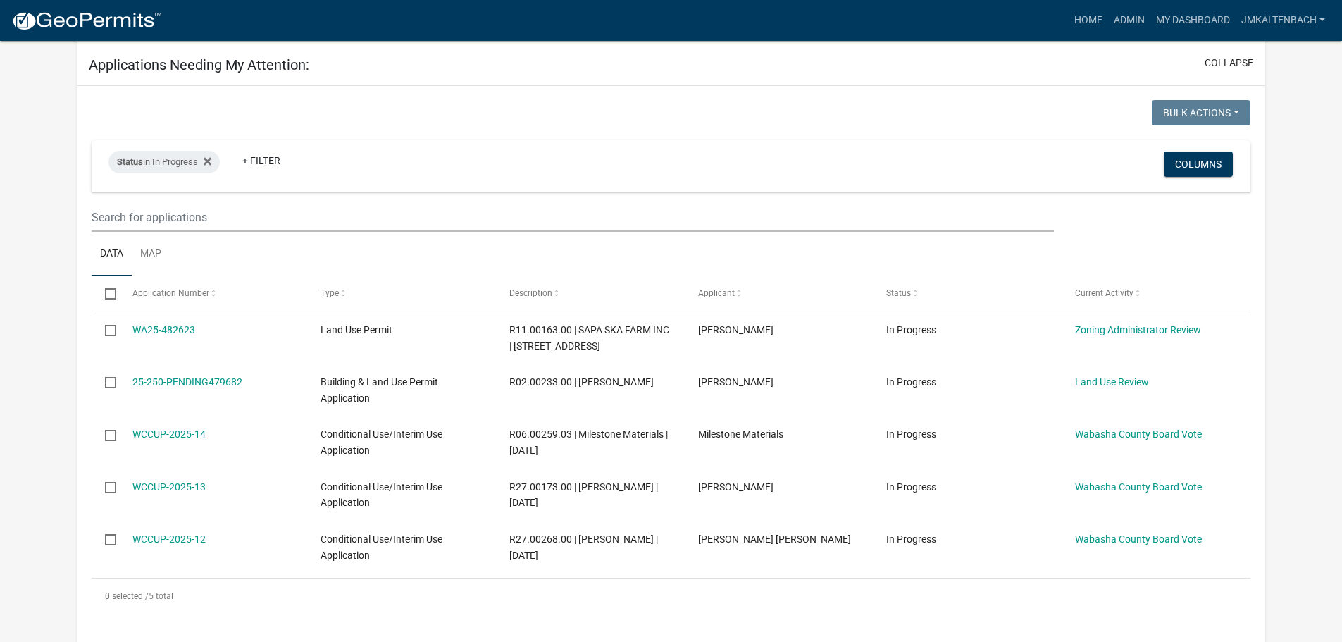
scroll to position [211, 0]
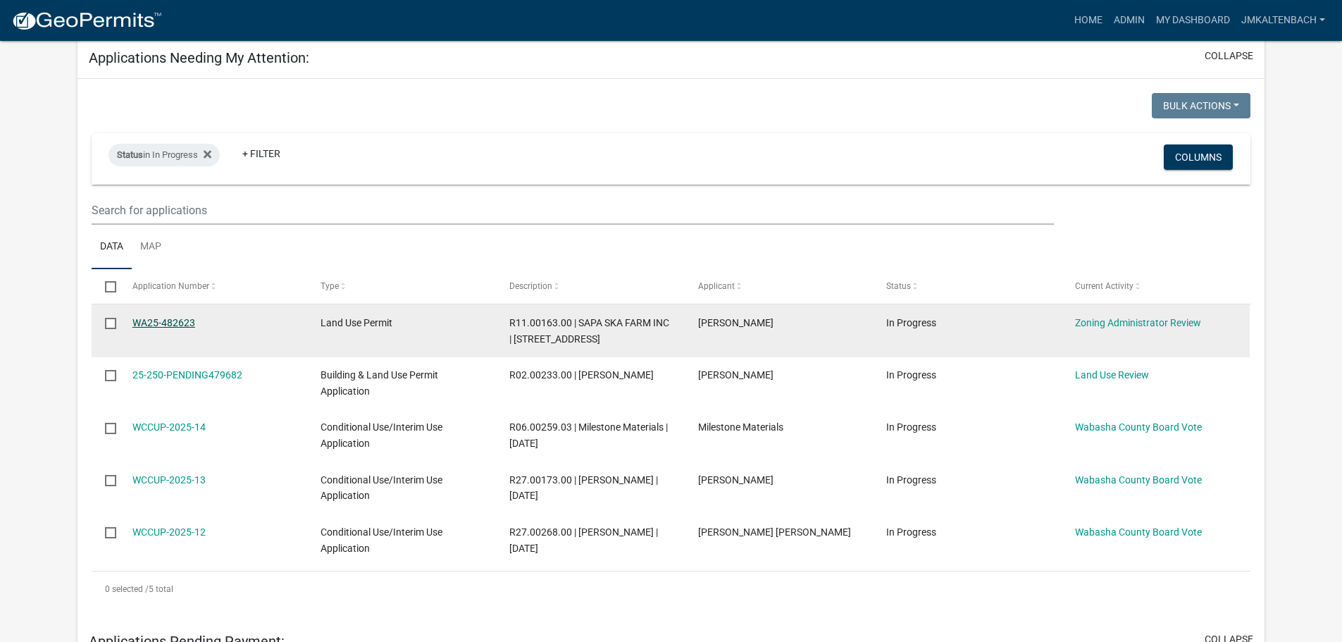
click at [168, 319] on link "WA25-482623" at bounding box center [163, 322] width 63 height 11
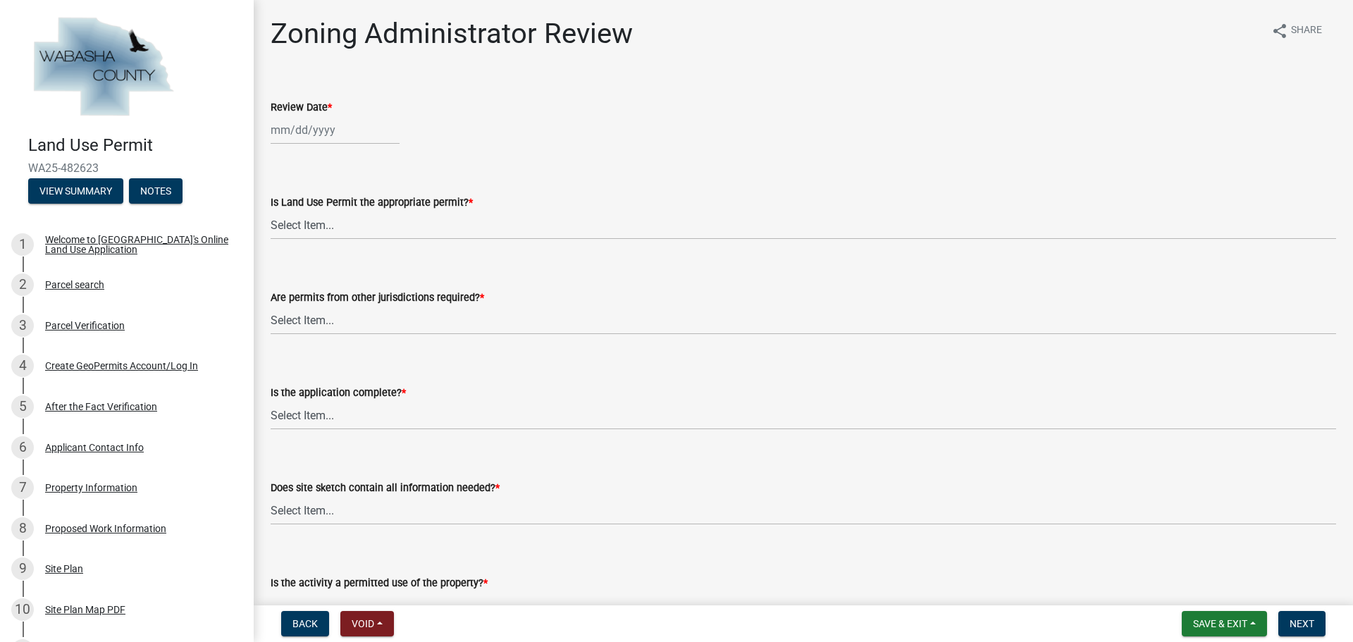
select select "9"
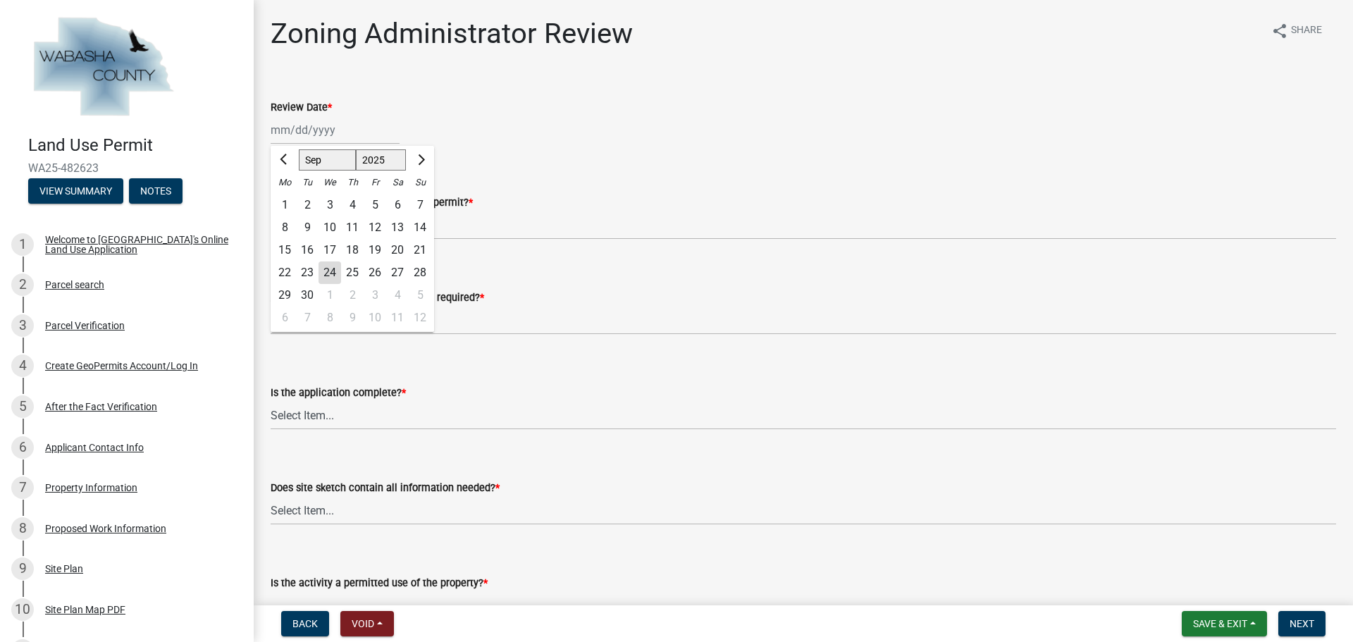
click at [333, 130] on div "Mar Apr May Jun [DATE] Aug Sep Oct Nov [DATE] 2026 Mo Tu We Th Fr Sa Su 1 2 3 4…" at bounding box center [335, 130] width 129 height 29
click at [335, 273] on div "24" at bounding box center [330, 272] width 23 height 23
type input "[DATE]"
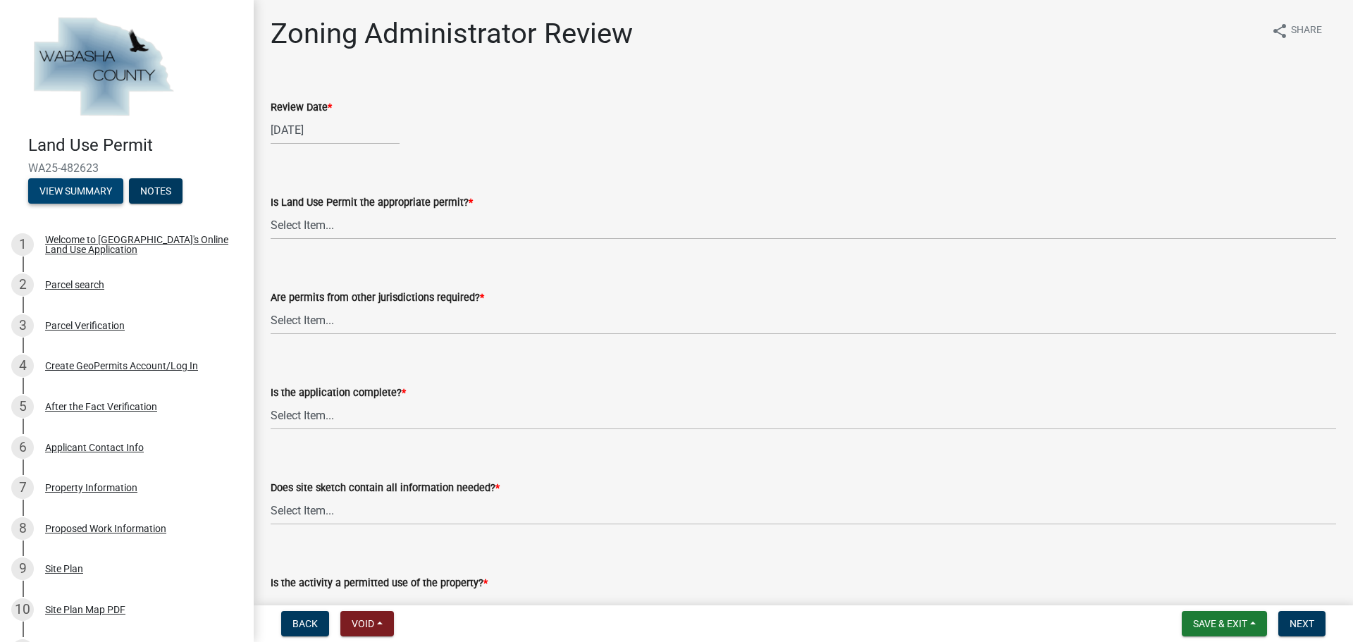
click at [73, 182] on button "View Summary" at bounding box center [75, 190] width 95 height 25
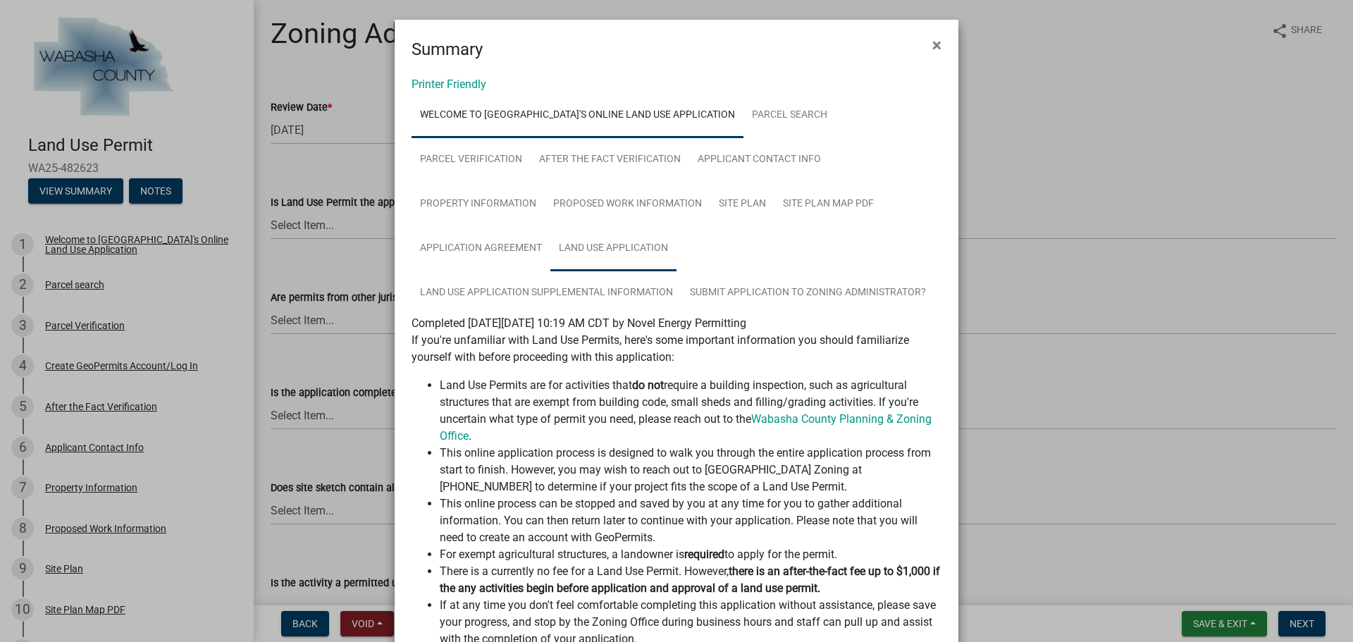
click at [590, 248] on link "Land Use Application" at bounding box center [613, 248] width 126 height 45
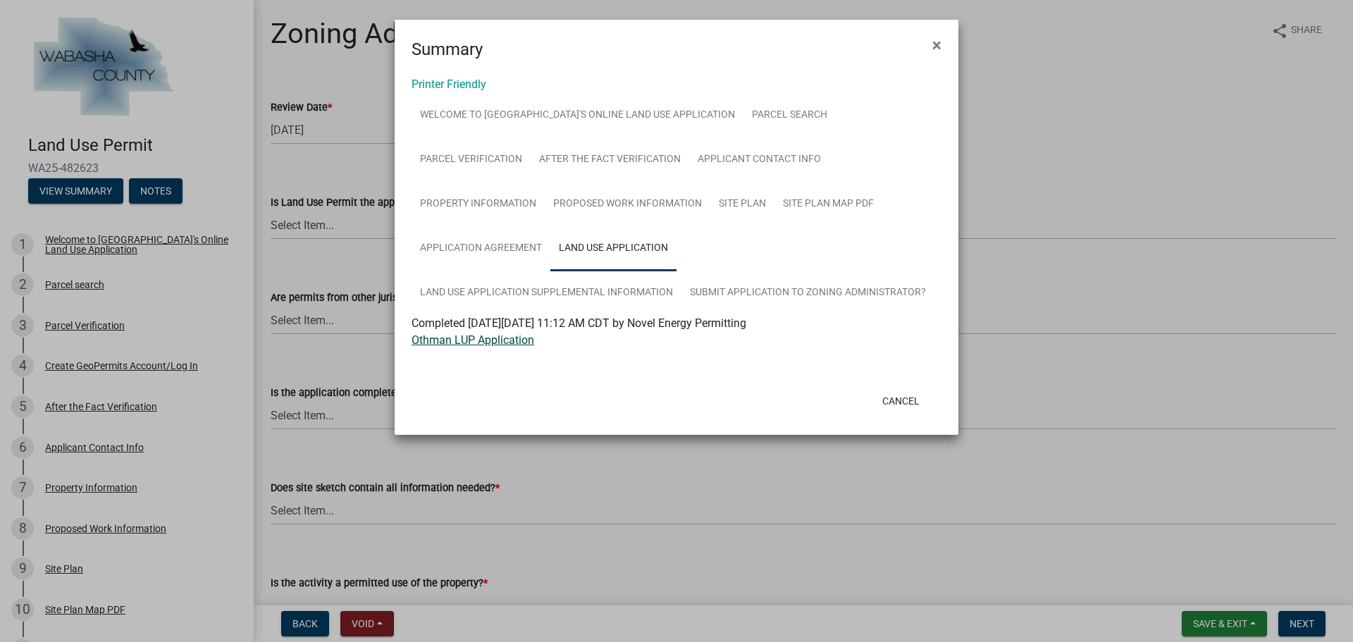
click at [455, 343] on link "Othman LUP Application" at bounding box center [473, 339] width 123 height 13
click at [621, 201] on link "Proposed Work Information" at bounding box center [628, 204] width 166 height 45
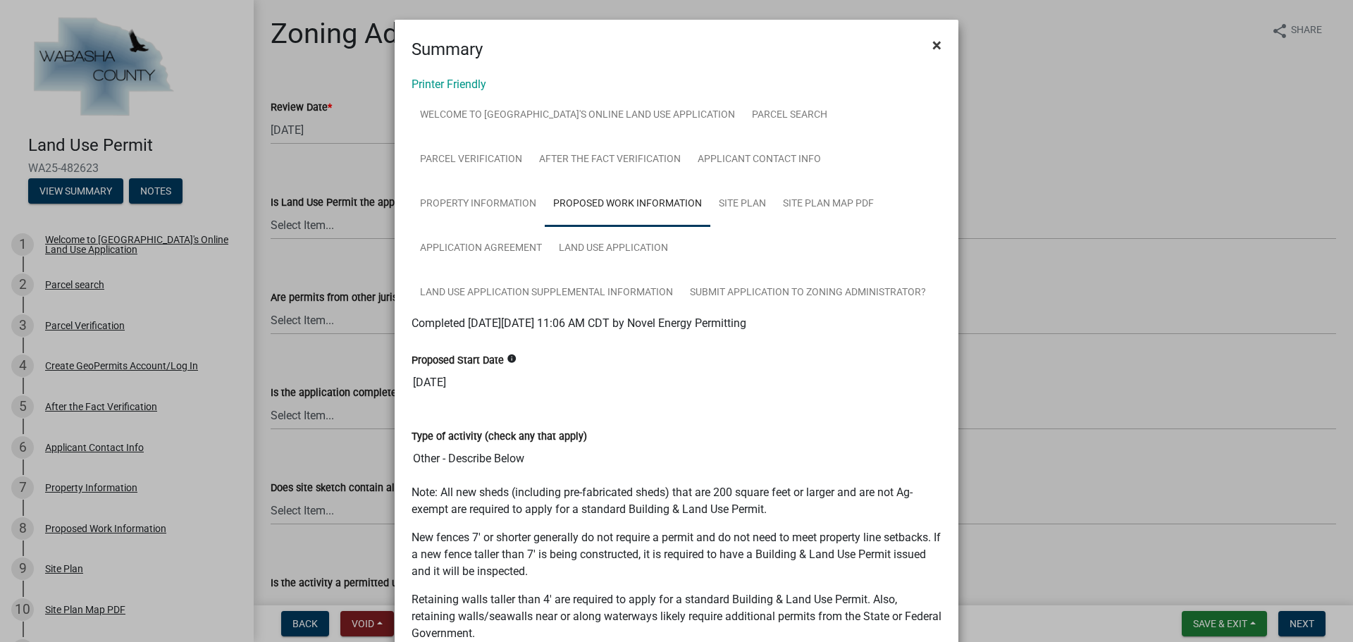
click at [940, 47] on button "×" at bounding box center [937, 44] width 32 height 39
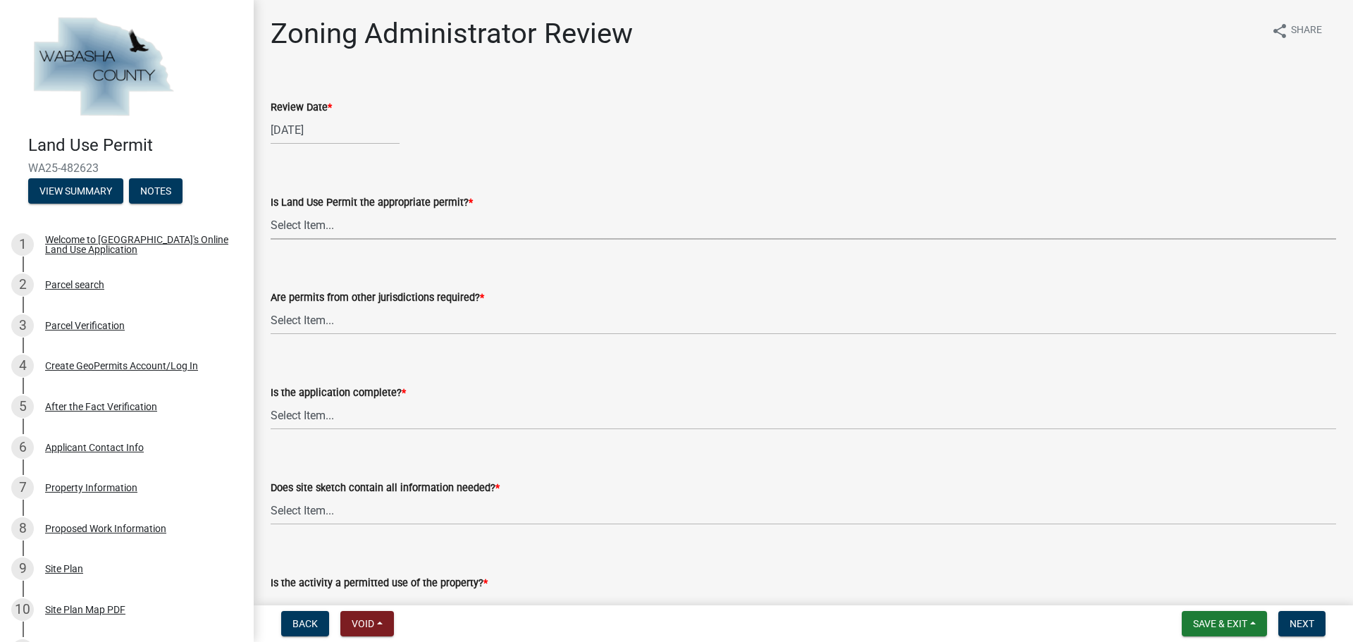
click at [433, 229] on select "Select Item... Yes No, Buildling & Land Use Permit required. No, Flat Fee Permi…" at bounding box center [803, 225] width 1065 height 29
click at [271, 211] on select "Select Item... Yes No, Buildling & Land Use Permit required. No, Flat Fee Permi…" at bounding box center [803, 225] width 1065 height 29
select select "158e95ca-2f03-4e35-a360-4577b5f6cada"
click at [392, 316] on select "Select Item... No Yes, federal, state and/or township permit required" at bounding box center [803, 320] width 1065 height 29
click at [572, 150] on wm-data-entity-input "Review Date * [DATE]" at bounding box center [803, 118] width 1065 height 78
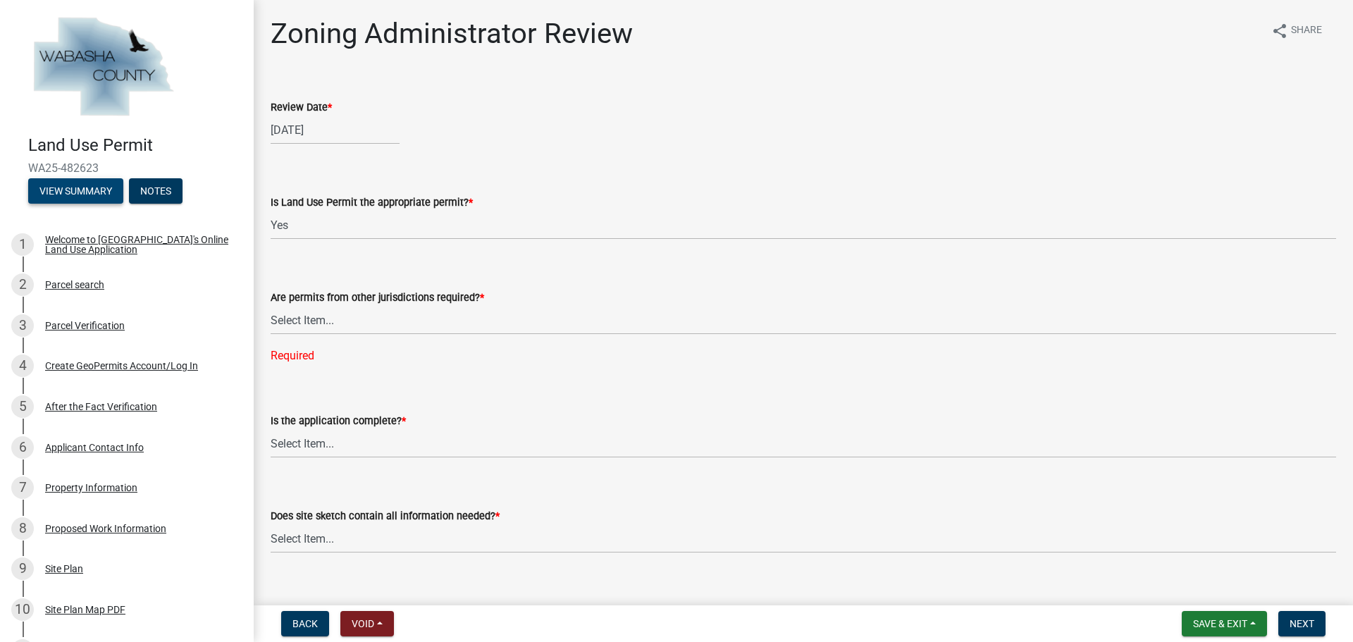
click at [77, 187] on button "View Summary" at bounding box center [75, 190] width 95 height 25
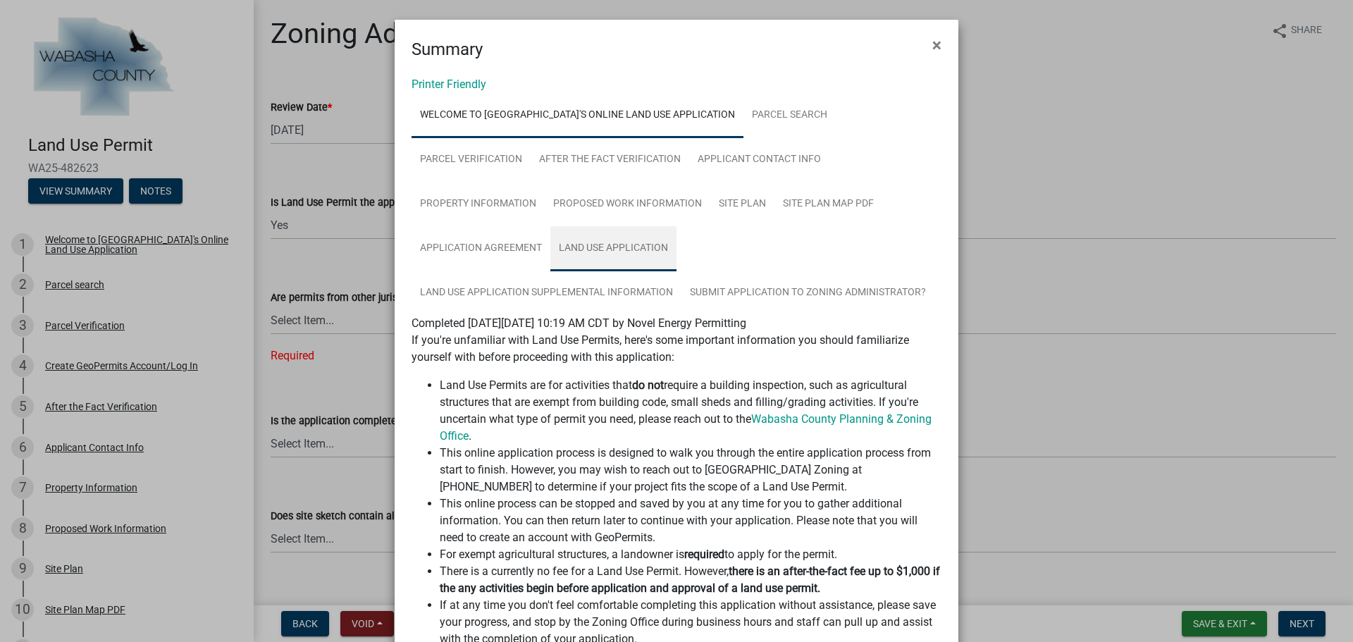
click at [586, 242] on link "Land Use Application" at bounding box center [613, 248] width 126 height 45
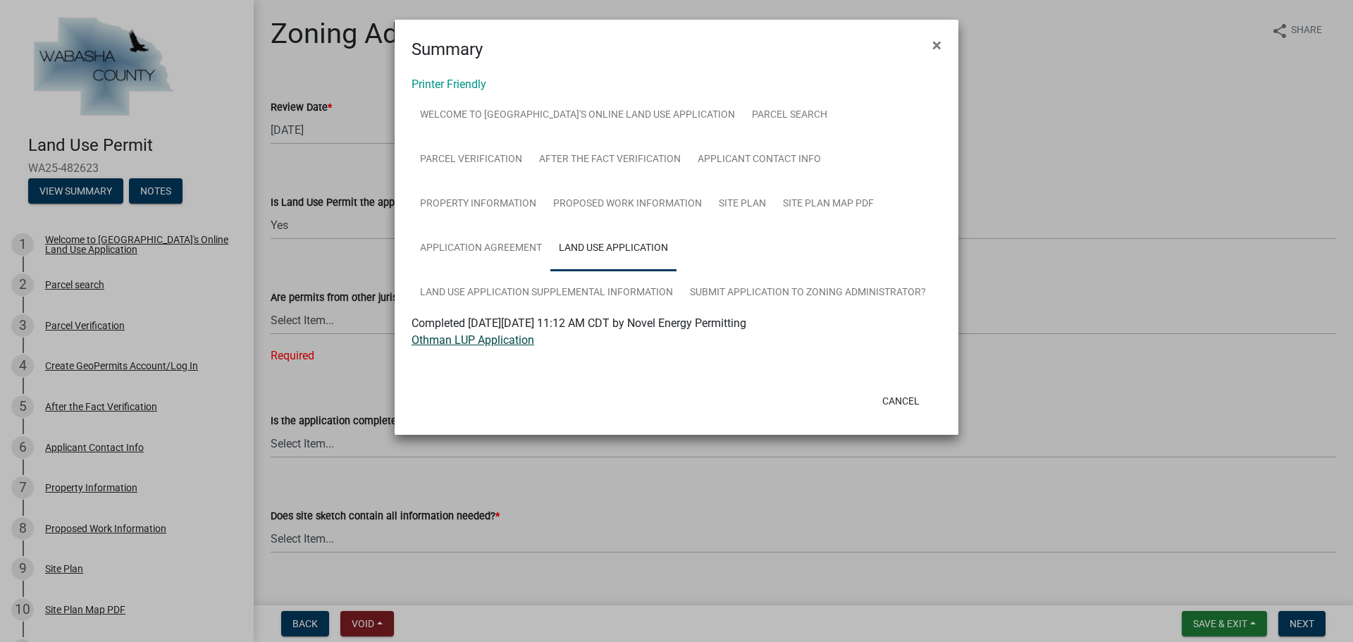
click at [490, 343] on link "Othman LUP Application" at bounding box center [473, 339] width 123 height 13
click at [936, 47] on span "×" at bounding box center [936, 45] width 9 height 20
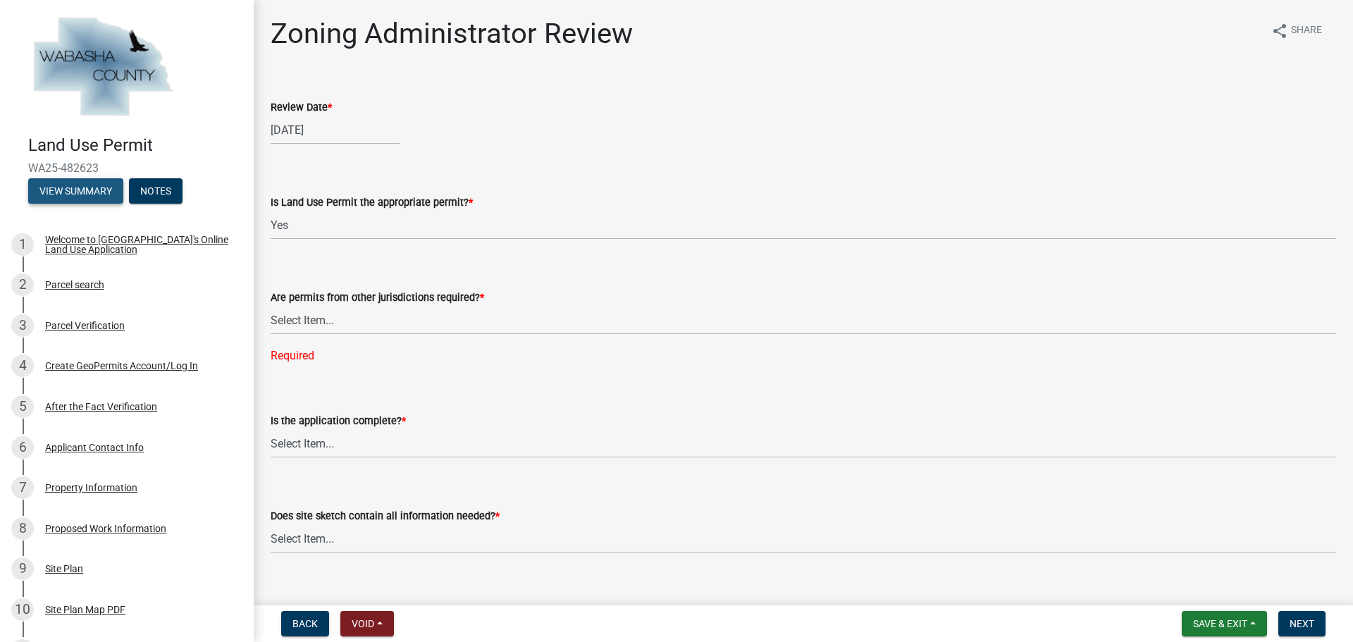
click at [85, 196] on button "View Summary" at bounding box center [75, 190] width 95 height 25
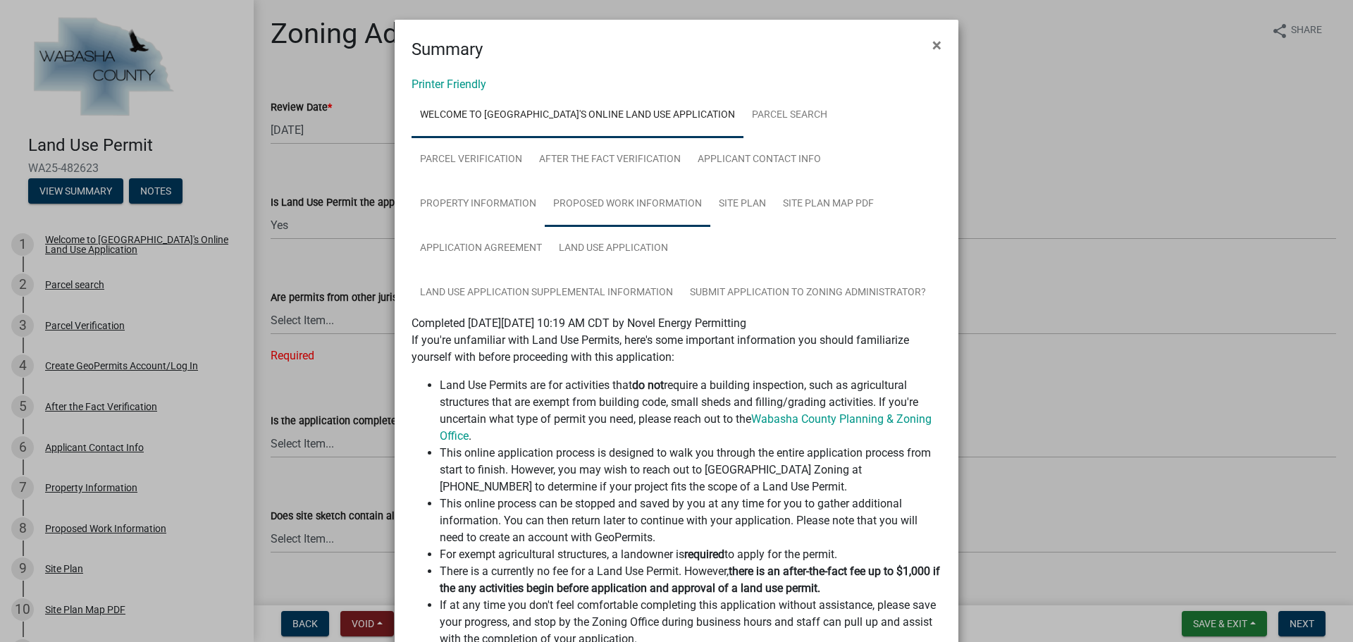
click at [611, 204] on link "Proposed Work Information" at bounding box center [628, 204] width 166 height 45
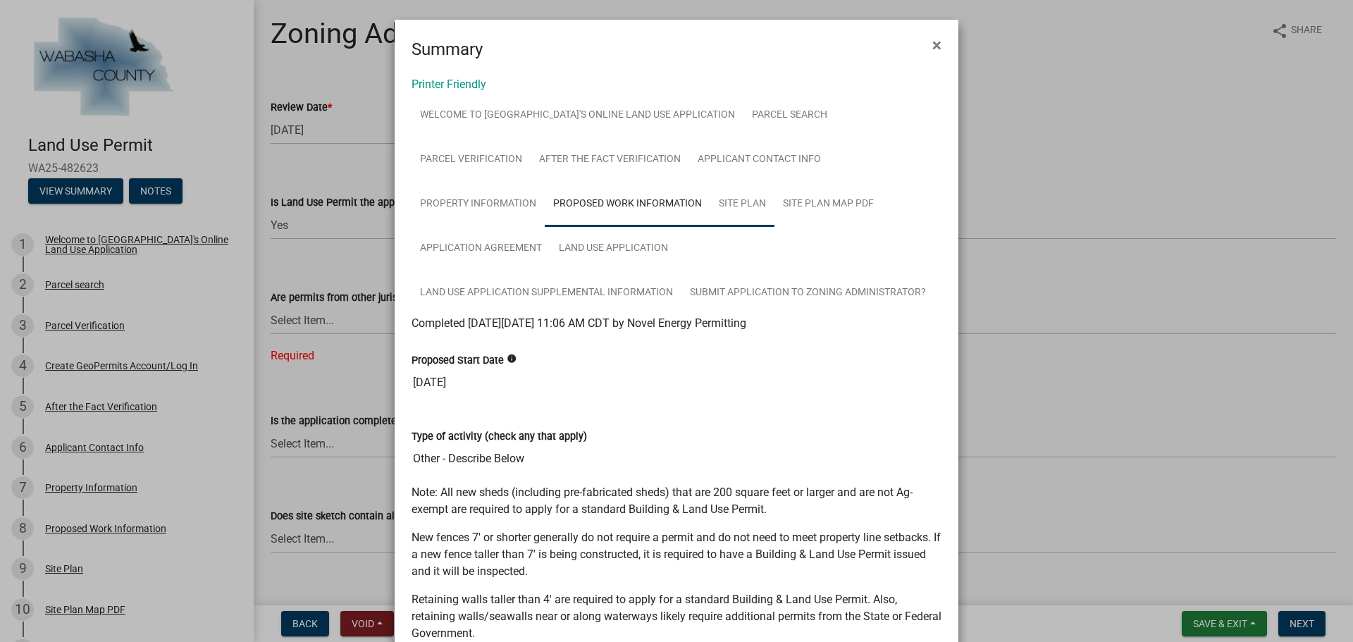
click at [735, 202] on link "Site Plan" at bounding box center [742, 204] width 64 height 45
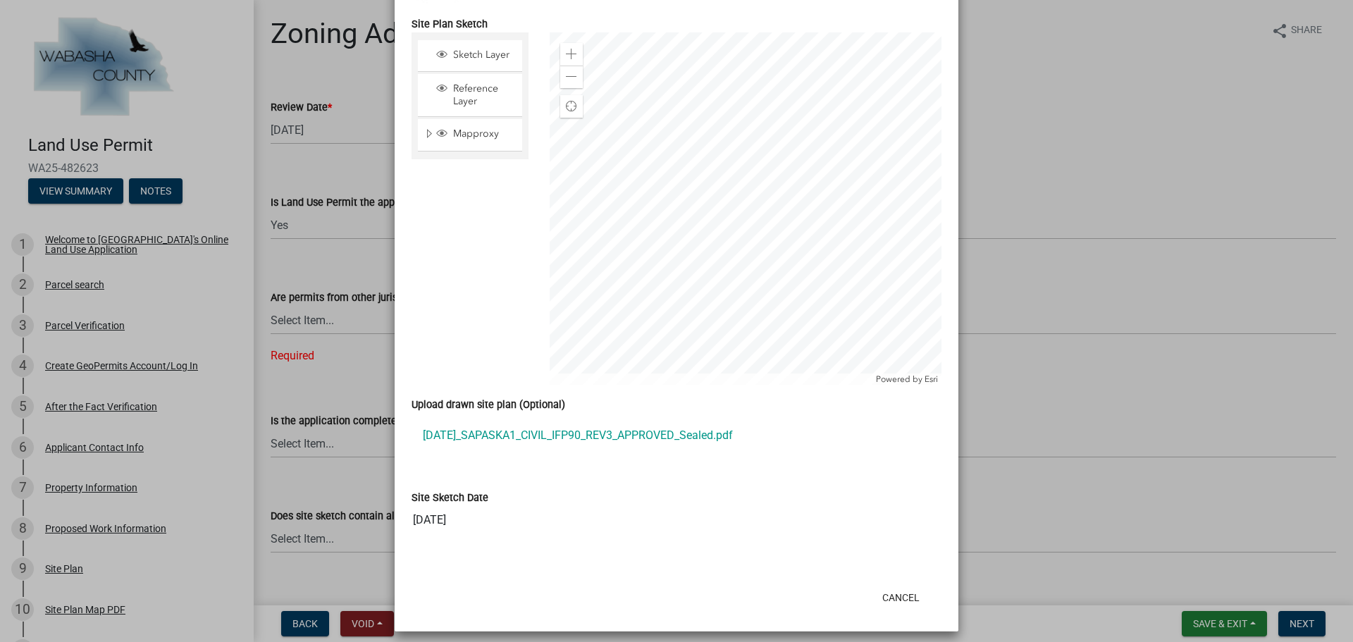
scroll to position [784, 0]
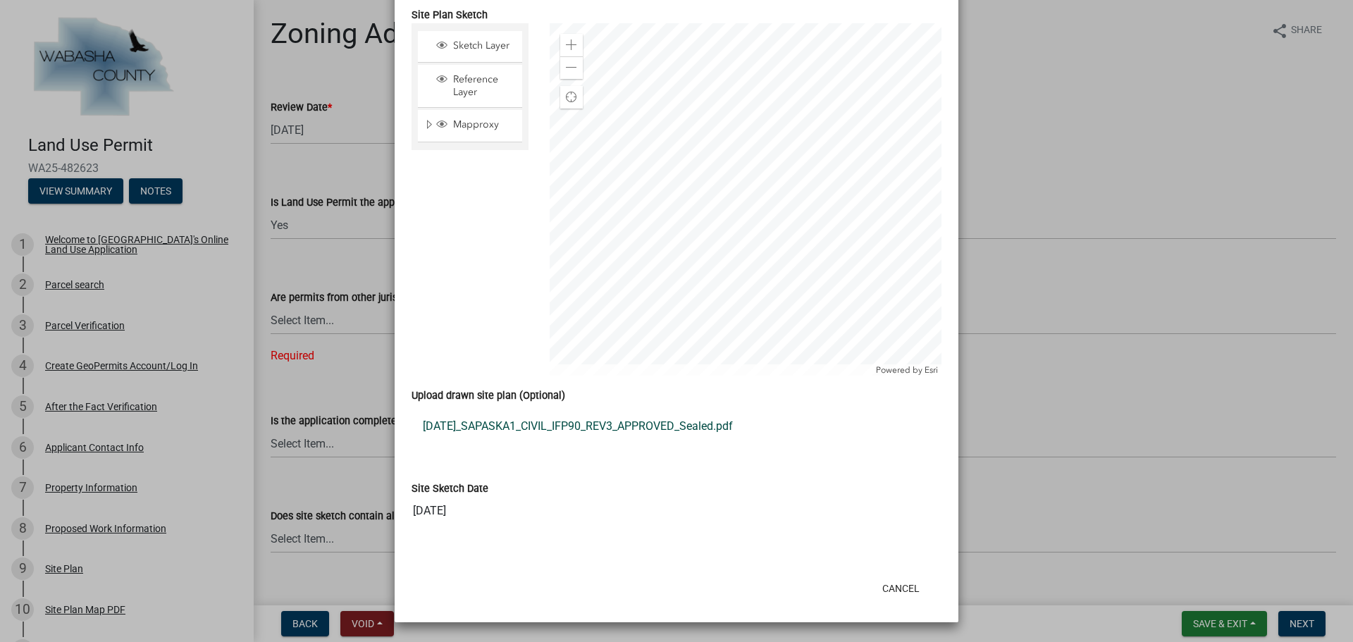
click at [502, 432] on link "[DATE]_SAPASKA1_CIVIL_IFP90_REV3_APPROVED_Sealed.pdf" at bounding box center [677, 426] width 530 height 34
click at [905, 583] on button "Cancel" at bounding box center [901, 588] width 60 height 25
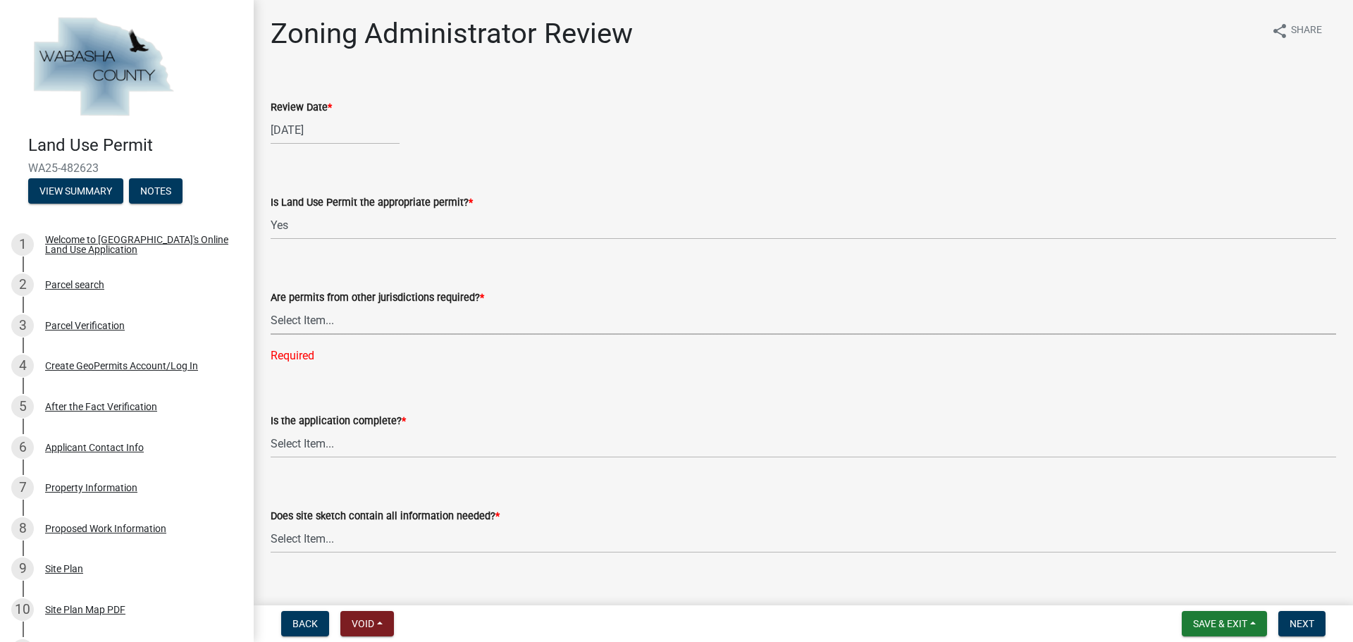
click at [391, 318] on select "Select Item... No Yes, federal, state and/or township permit required" at bounding box center [803, 320] width 1065 height 29
click at [271, 306] on select "Select Item... No Yes, federal, state and/or township permit required" at bounding box center [803, 320] width 1065 height 29
select select "158e95ca-2f03-4e35-a360-4577b5f6cada"
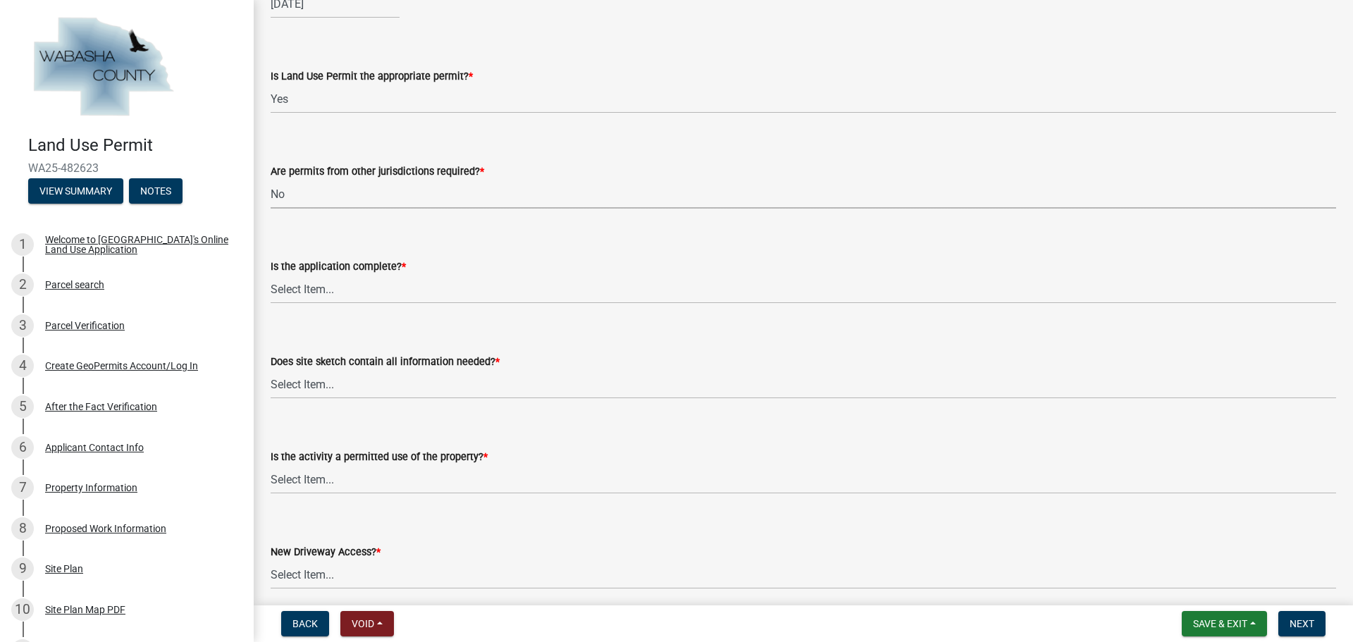
scroll to position [141, 0]
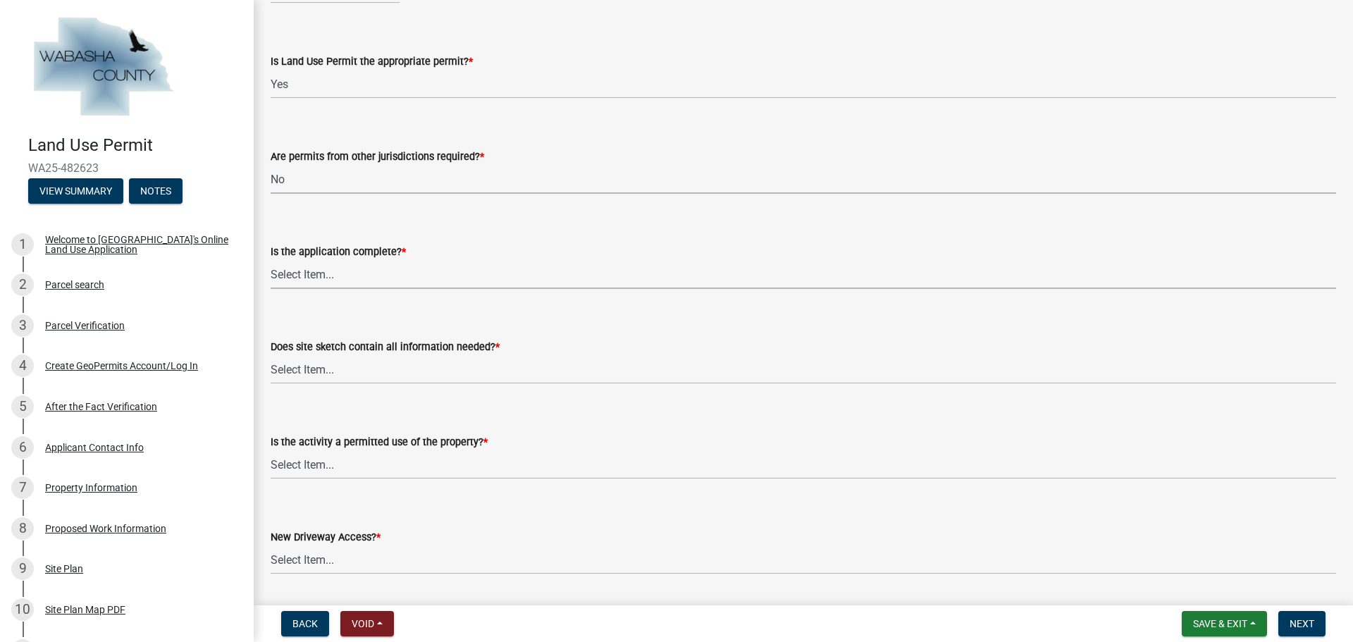
click at [376, 266] on select "Select Item... Application is complete Application is NOT complete" at bounding box center [803, 274] width 1065 height 29
click at [271, 260] on select "Select Item... Application is complete Application is NOT complete" at bounding box center [803, 274] width 1065 height 29
select select "671d8369-c3c7-4be6-b584-db08b9e94e67"
click at [414, 364] on select "Select Item... Yes No Site sketch required, but not submitted Not applicable" at bounding box center [803, 369] width 1065 height 29
click at [271, 355] on select "Select Item... Yes No Site sketch required, but not submitted Not applicable" at bounding box center [803, 369] width 1065 height 29
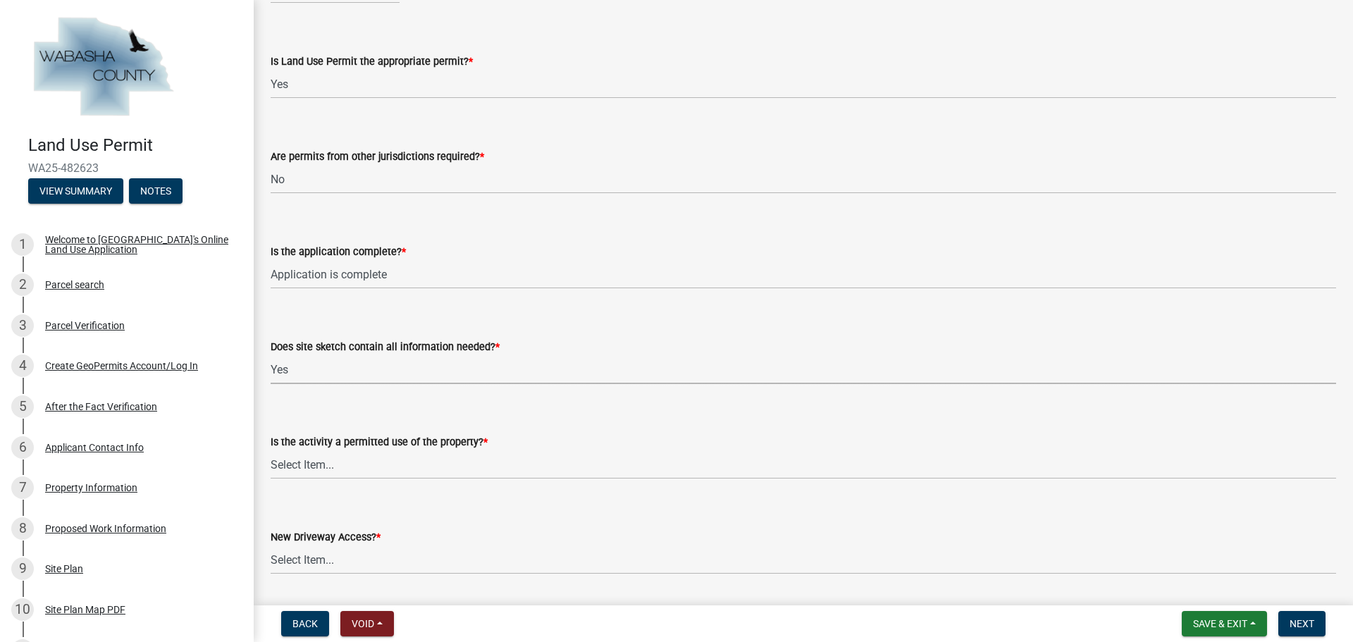
select select "a39db8d0-b77e-480b-b9d5-ef2be82f9f48"
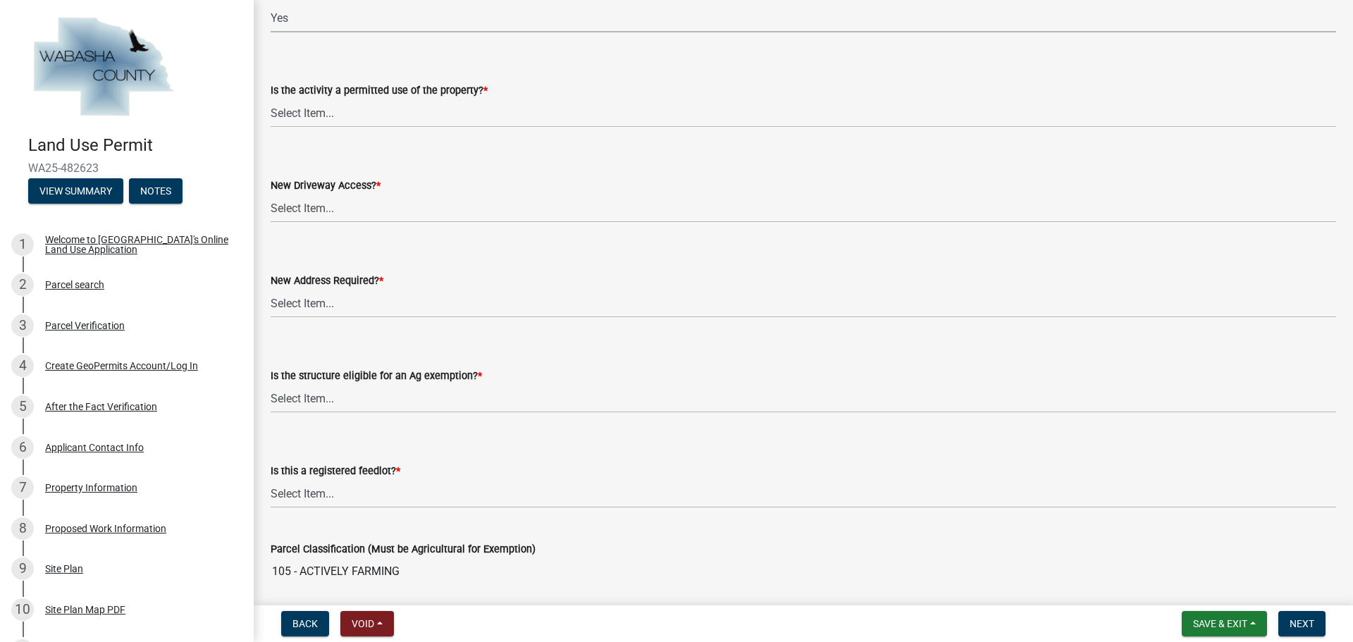
scroll to position [493, 0]
click at [396, 111] on select "Select Item... Yes No" at bounding box center [803, 112] width 1065 height 29
click at [271, 98] on select "Select Item... Yes No" at bounding box center [803, 112] width 1065 height 29
select select "d059022e-a5ac-4c97-929e-83327d877ff8"
click at [376, 203] on select "Select Item... No Yes, State or US Highway Driveway Permit Required Yes, [GEOGR…" at bounding box center [803, 207] width 1065 height 29
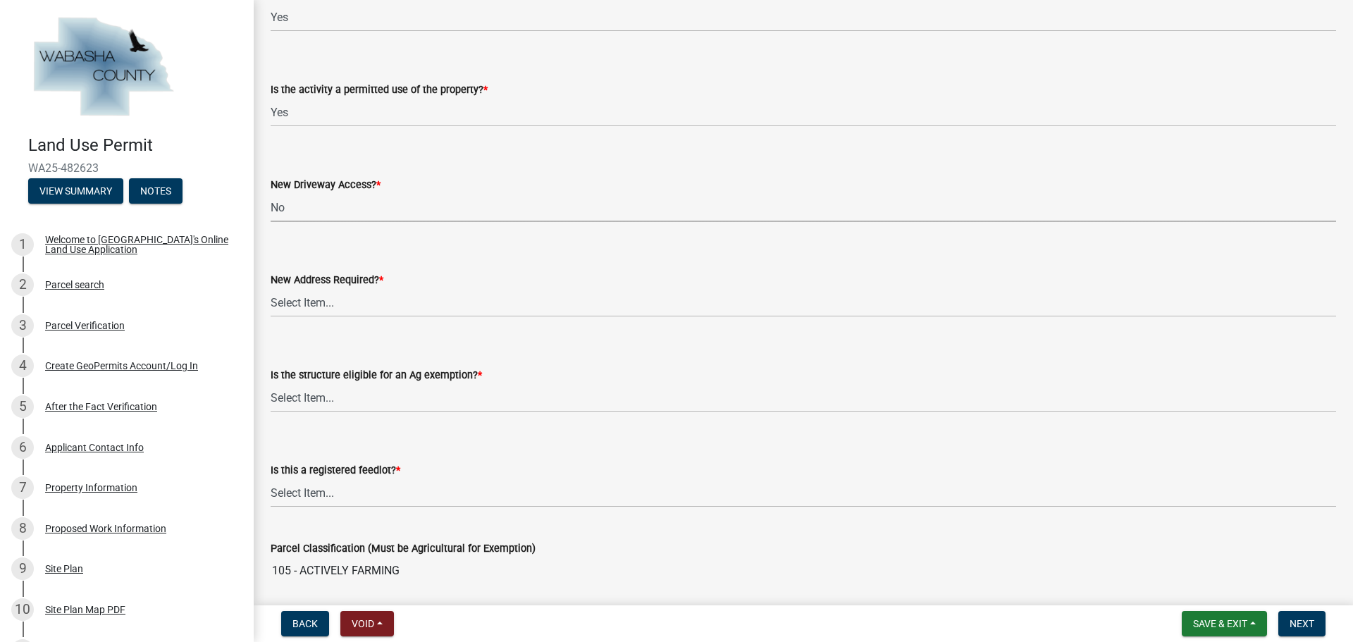
click at [271, 193] on select "Select Item... No Yes, State or US Highway Driveway Permit Required Yes, [GEOGR…" at bounding box center [803, 207] width 1065 height 29
select select "eb942f02-afc3-4074-8c0d-082139c2cbd1"
click at [366, 303] on select "Select Item... Yes No" at bounding box center [803, 302] width 1065 height 29
click at [271, 288] on select "Select Item... Yes No" at bounding box center [803, 302] width 1065 height 29
select select "eb942f02-afc3-4074-8c0d-082139c2cbd1"
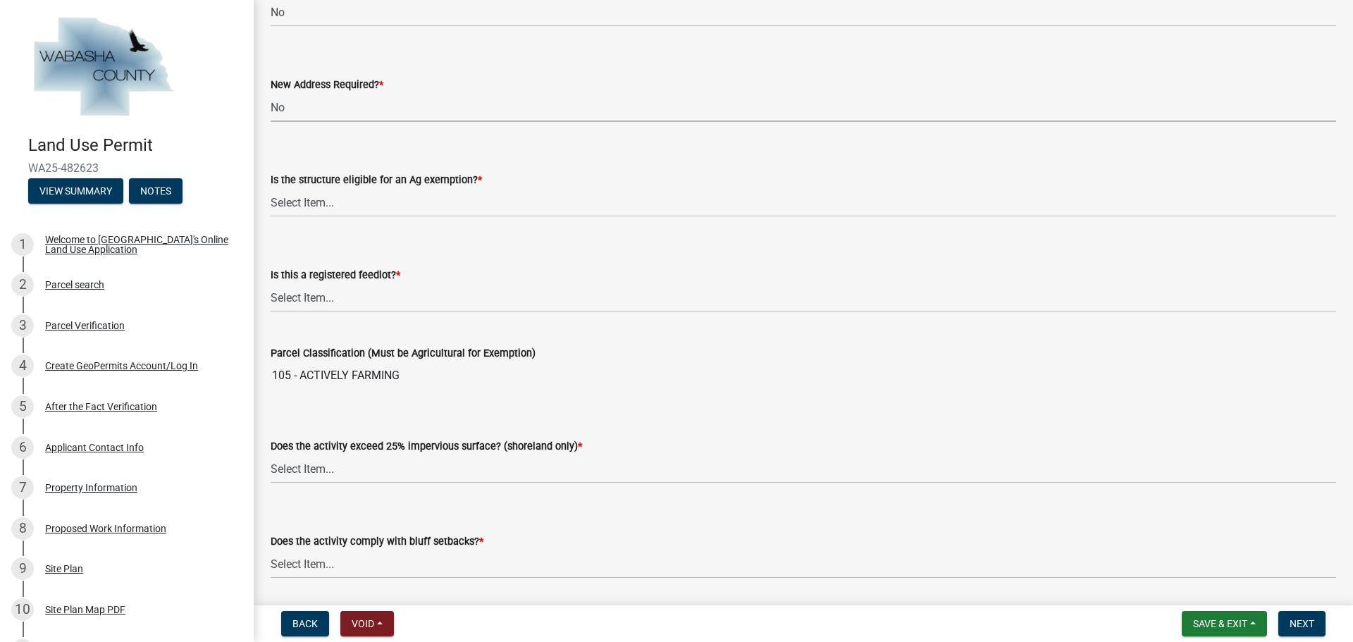
scroll to position [705, 0]
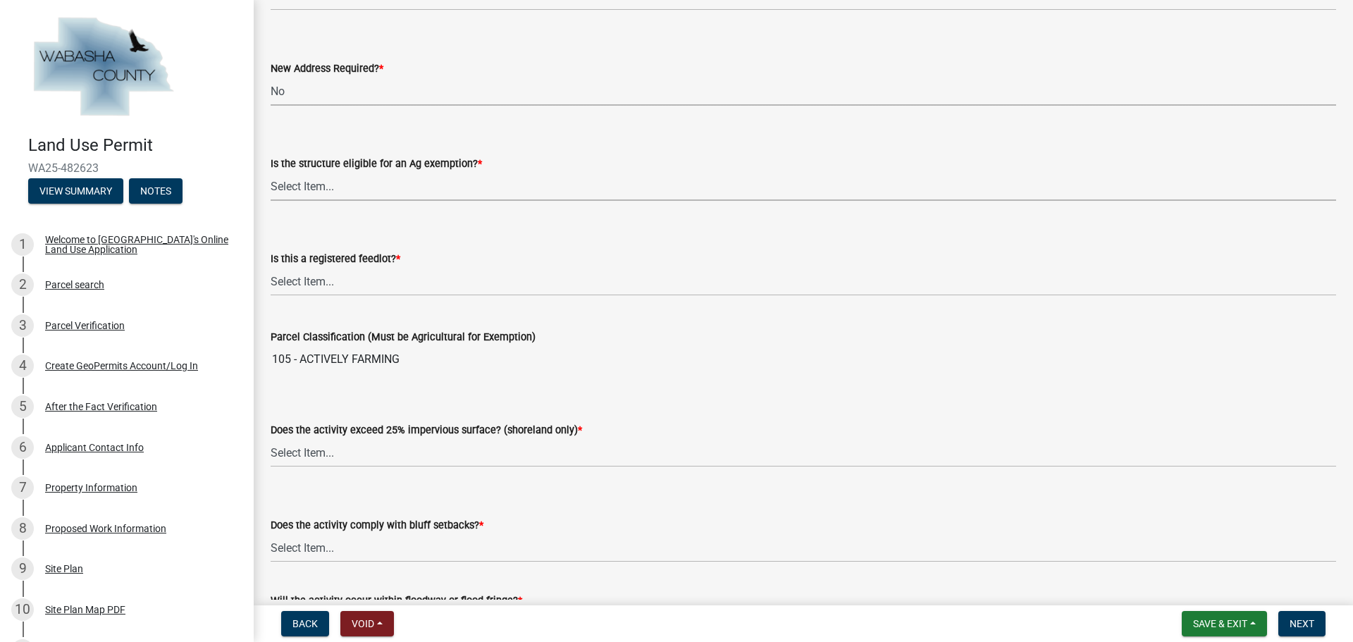
click at [364, 187] on select "Select Item... Yes No Not Applicable" at bounding box center [803, 186] width 1065 height 29
click at [271, 172] on select "Select Item... Yes No Not Applicable" at bounding box center [803, 186] width 1065 height 29
select select "73063a1d-3e3c-4164-b485-e9b7425afd12"
click at [381, 283] on select "Select Item... Yes No Not Applicable" at bounding box center [803, 281] width 1065 height 29
click at [271, 267] on select "Select Item... Yes No Not Applicable" at bounding box center [803, 281] width 1065 height 29
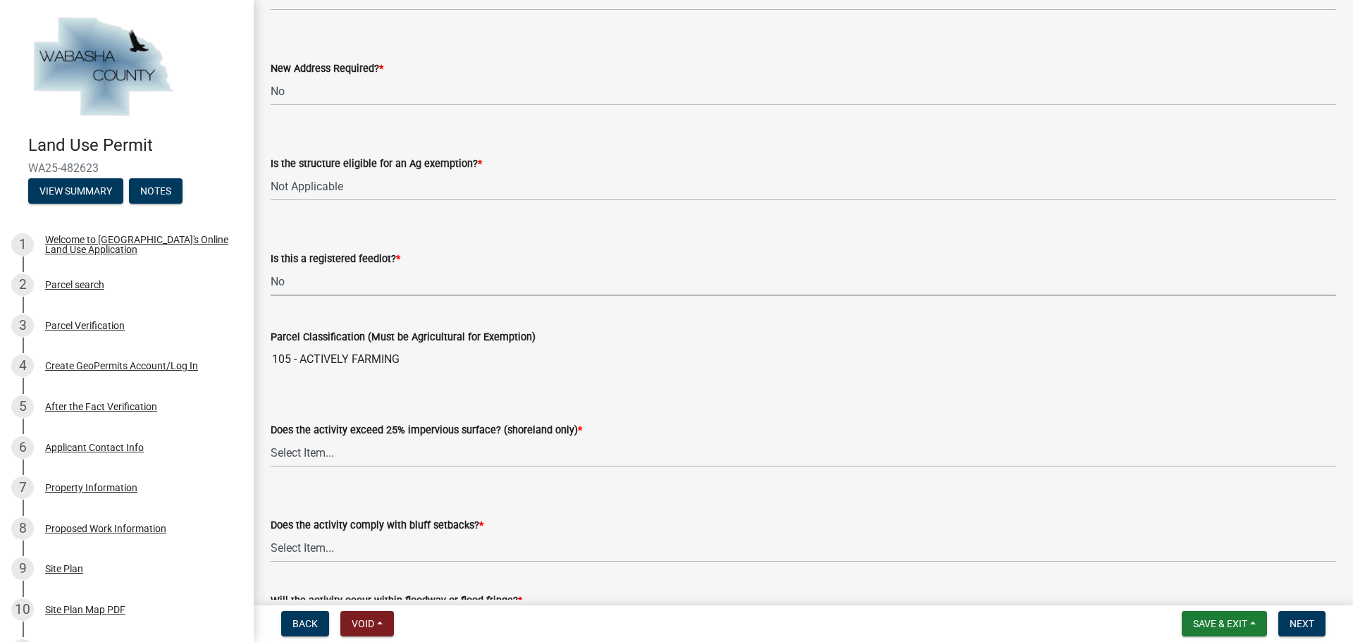
select select "25a0db15-5ac0-4257-ad29-a9a59027c92a"
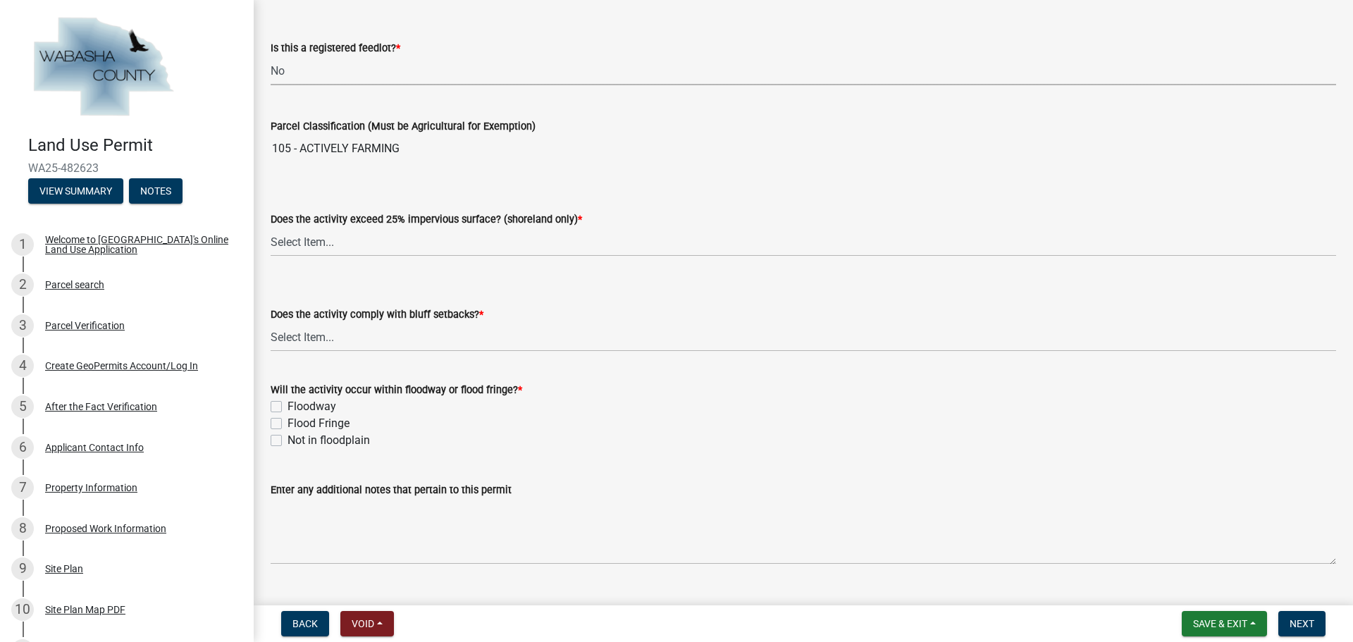
scroll to position [916, 0]
click at [359, 242] on select "Select Item... Yes No Not Applicable" at bounding box center [803, 241] width 1065 height 29
click at [271, 227] on select "Select Item... Yes No Not Applicable" at bounding box center [803, 241] width 1065 height 29
select select "5c9acab2-dbc0-46e6-89df-cb1a51d060a2"
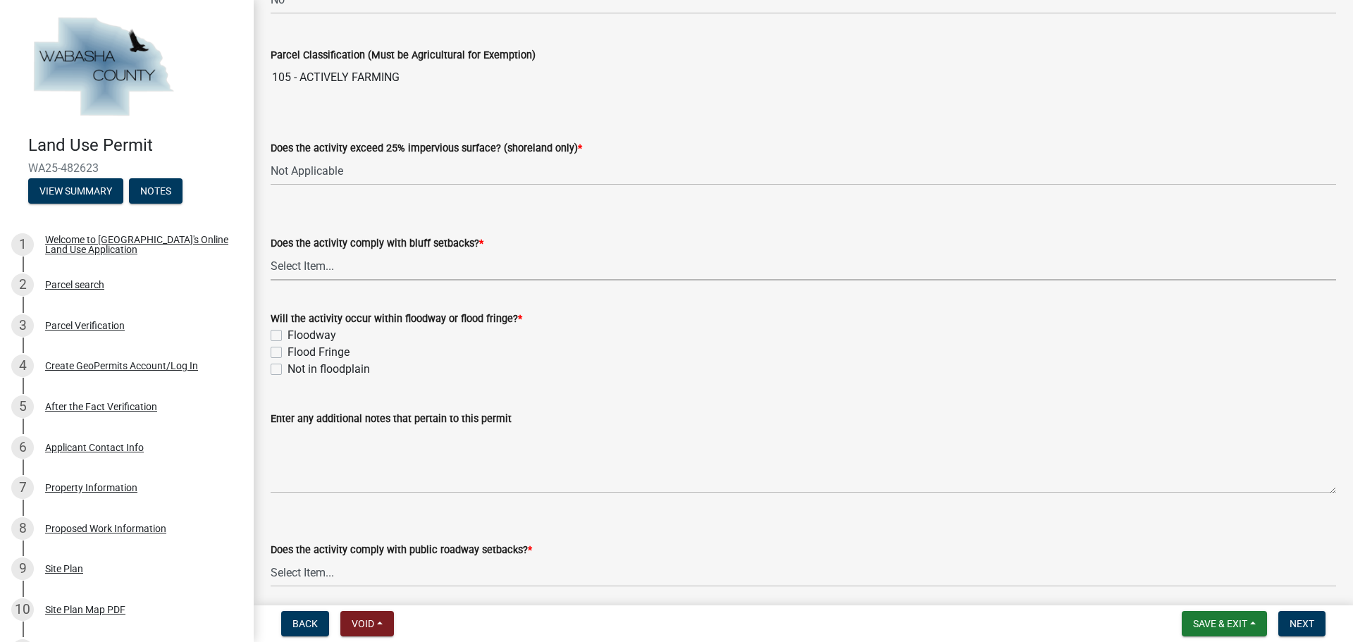
click at [374, 254] on select "Select Item... Yes No" at bounding box center [803, 266] width 1065 height 29
click at [271, 252] on select "Select Item... Yes No" at bounding box center [803, 266] width 1065 height 29
select select "859a0218-cc0d-40d5-bae5-c23d2a518598"
click at [268, 372] on div "Will the activity occur within floodway or flood fringe? * Floodway Flood Fring…" at bounding box center [803, 335] width 1087 height 85
click at [288, 373] on label "Not in floodplain" at bounding box center [329, 369] width 82 height 17
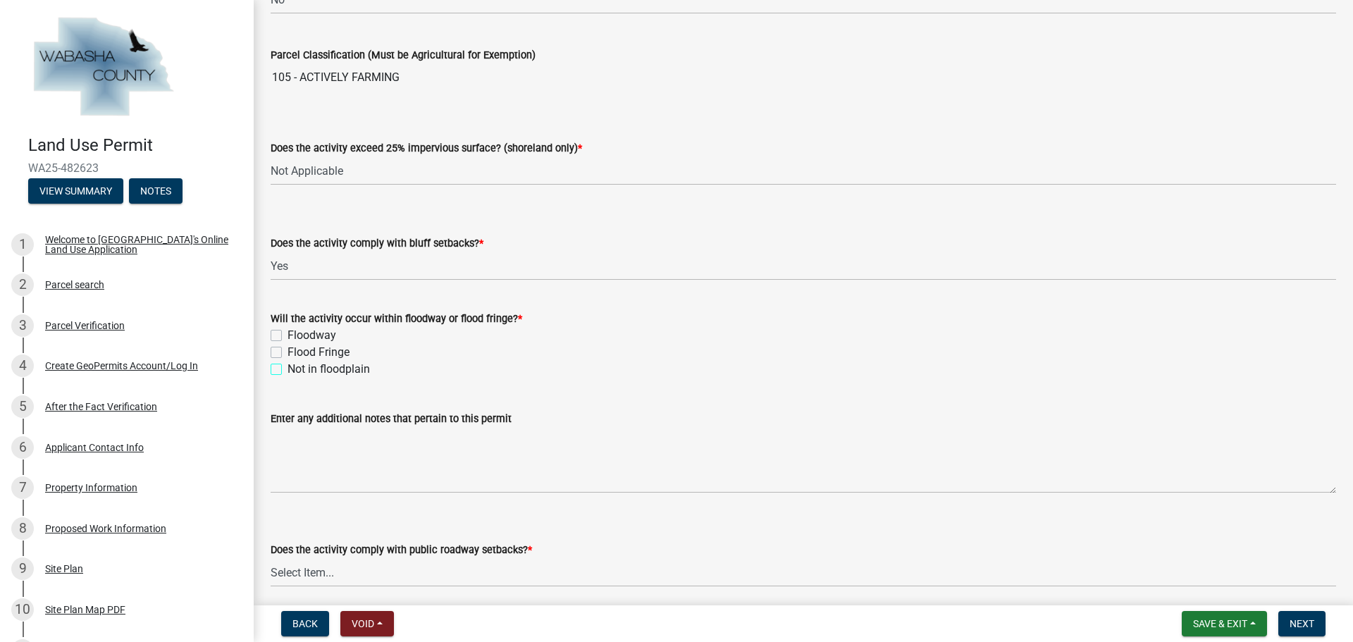
click at [288, 370] on input "Not in floodplain" at bounding box center [292, 365] width 9 height 9
checkbox input "true"
checkbox input "false"
checkbox input "true"
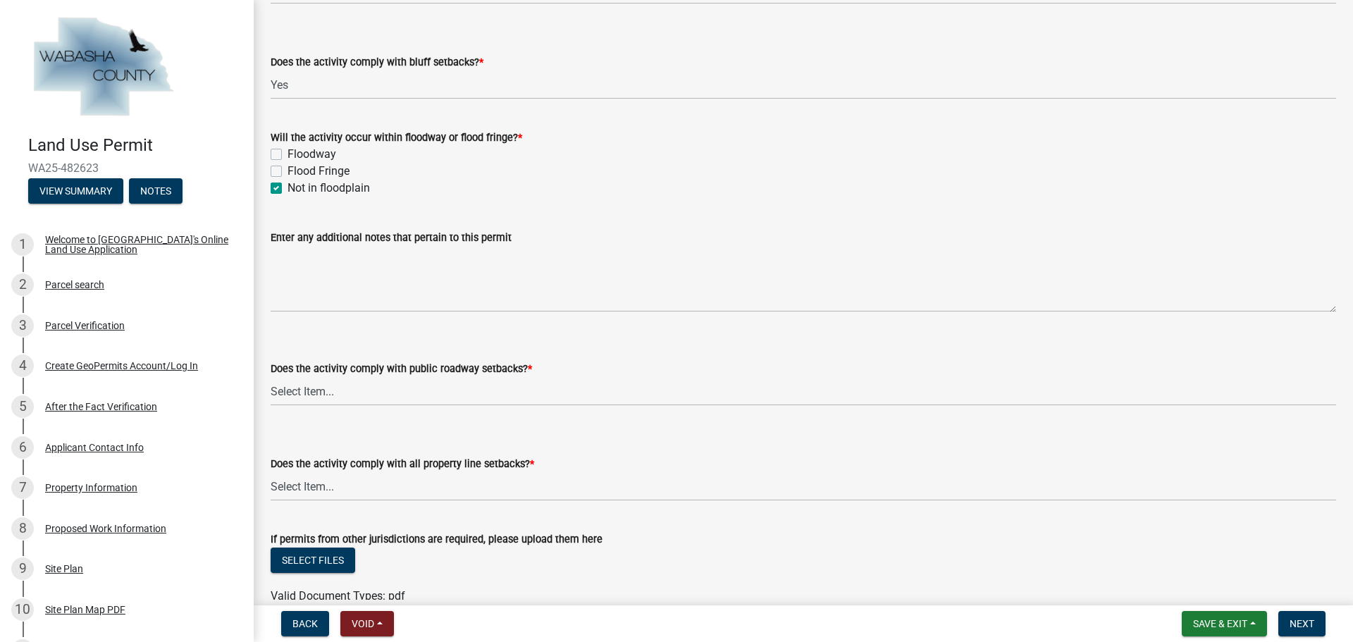
scroll to position [1240, 0]
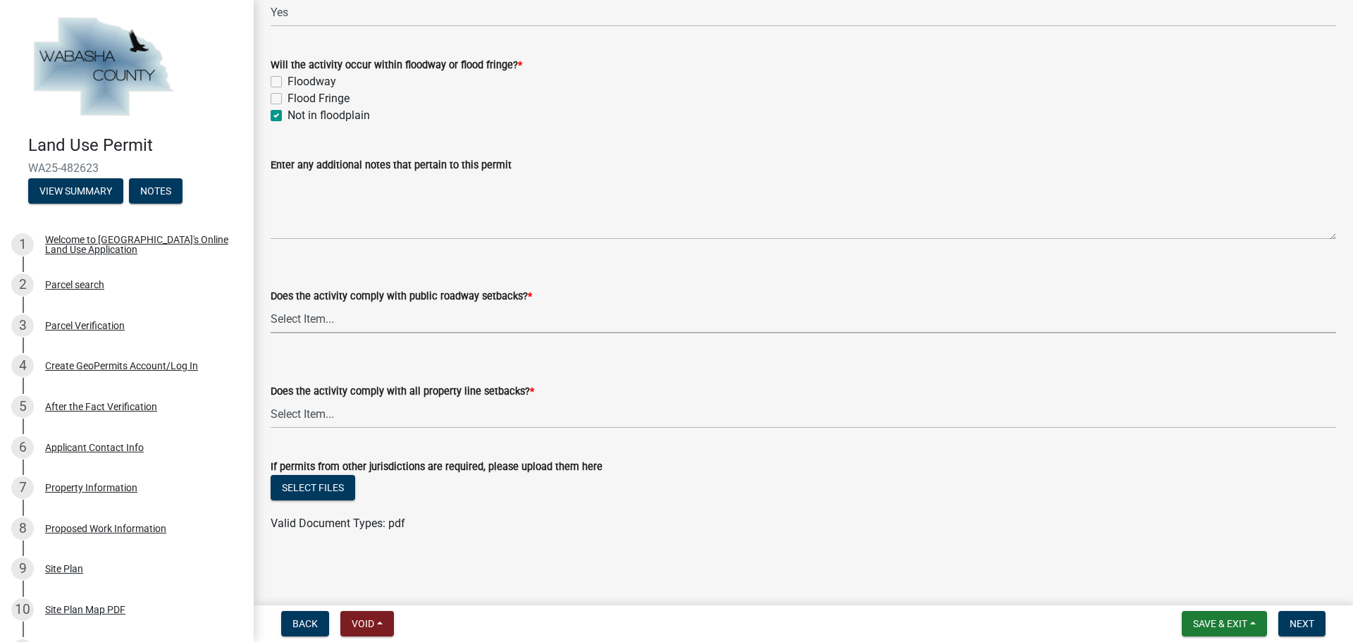
click at [417, 313] on select "Select Item... Yes No, Proposed activity occurs within roadway setback" at bounding box center [803, 318] width 1065 height 29
click at [271, 304] on select "Select Item... Yes No, Proposed activity occurs within roadway setback" at bounding box center [803, 318] width 1065 height 29
select select "859a0218-cc0d-40d5-bae5-c23d2a518598"
click at [370, 401] on select "Select Item... Yes No, Proposed activity occurs within property line setback" at bounding box center [803, 414] width 1065 height 29
click at [271, 400] on select "Select Item... Yes No, Proposed activity occurs within property line setback" at bounding box center [803, 414] width 1065 height 29
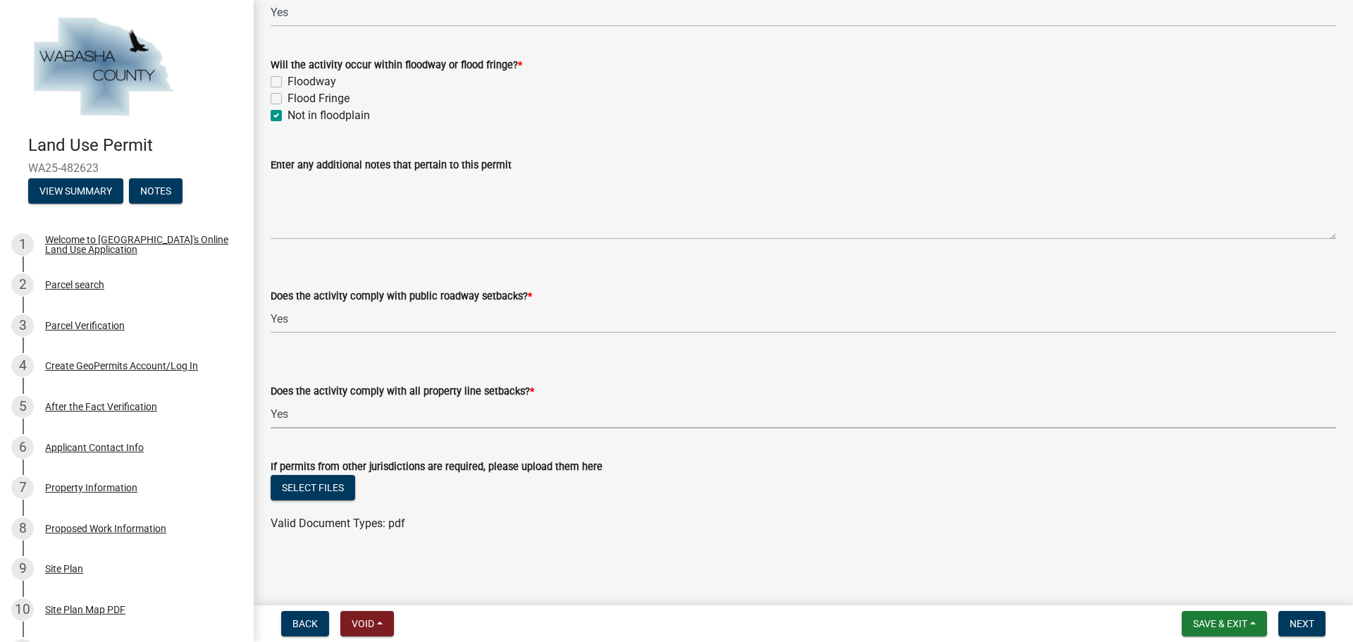
select select "859a0218-cc0d-40d5-bae5-c23d2a518598"
click at [1308, 624] on span "Next" at bounding box center [1302, 623] width 25 height 11
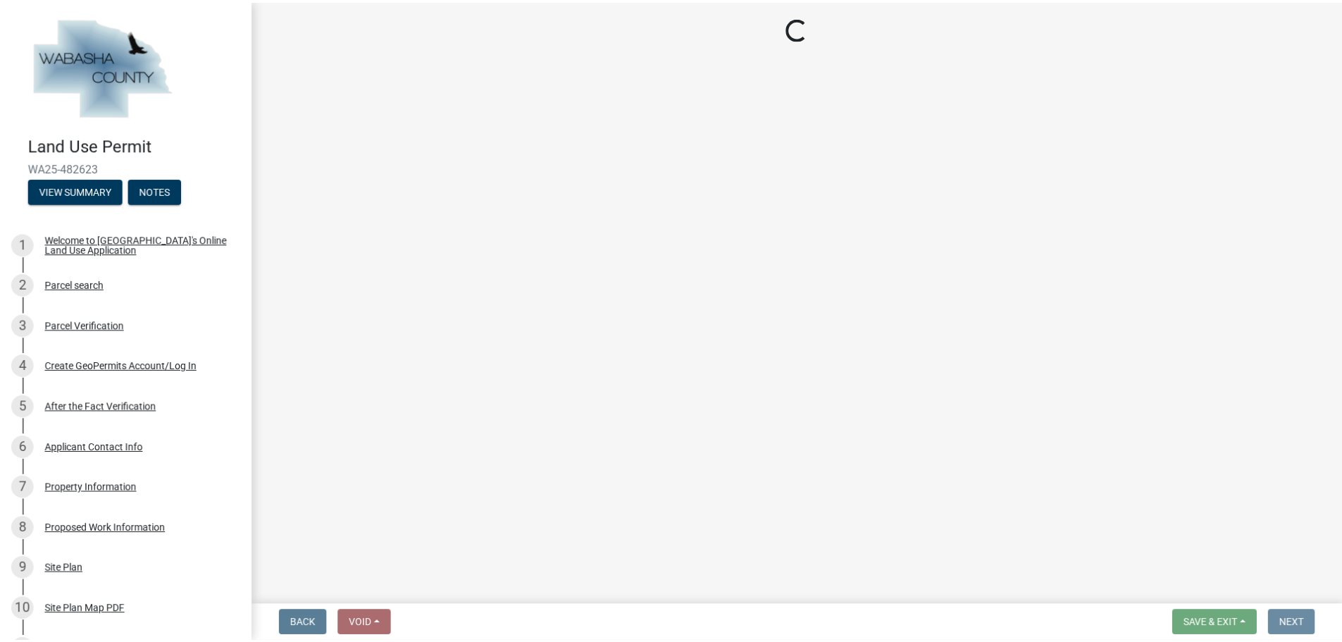
scroll to position [0, 0]
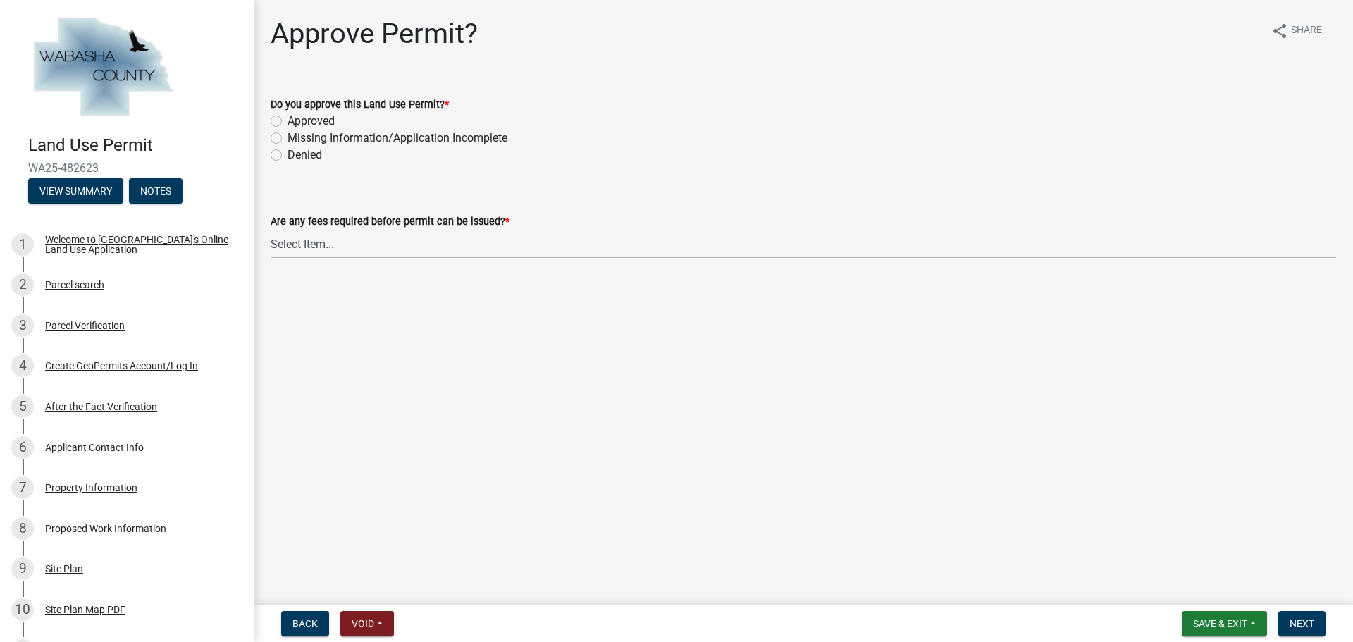
click at [288, 116] on label "Approved" at bounding box center [311, 121] width 47 height 17
click at [288, 116] on input "Approved" at bounding box center [292, 117] width 9 height 9
radio input "true"
click at [294, 240] on select "Select Item... No fees for this Land Use Permit Yes, fees due for Land Use Perm…" at bounding box center [803, 244] width 1065 height 29
click at [271, 230] on select "Select Item... No fees for this Land Use Permit Yes, fees due for Land Use Perm…" at bounding box center [803, 244] width 1065 height 29
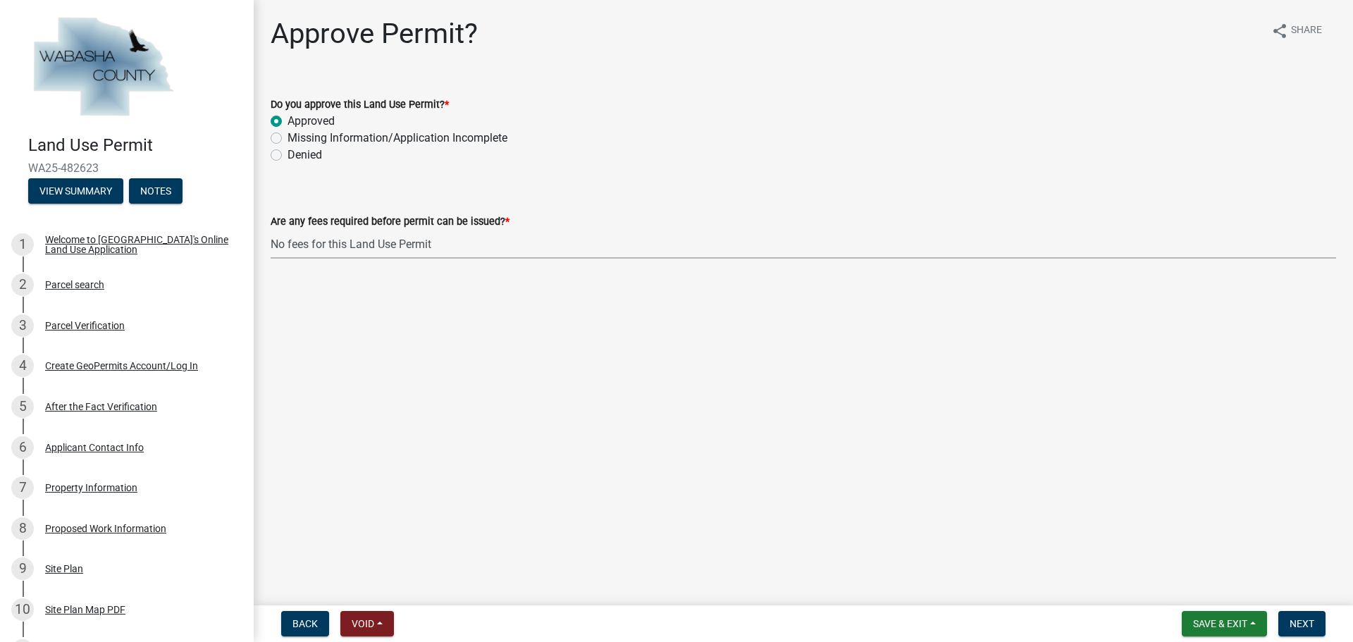
select select "a5f4806e-808f-4607-bc03-5b7f4a00c9d0"
click at [1305, 628] on span "Next" at bounding box center [1302, 623] width 25 height 11
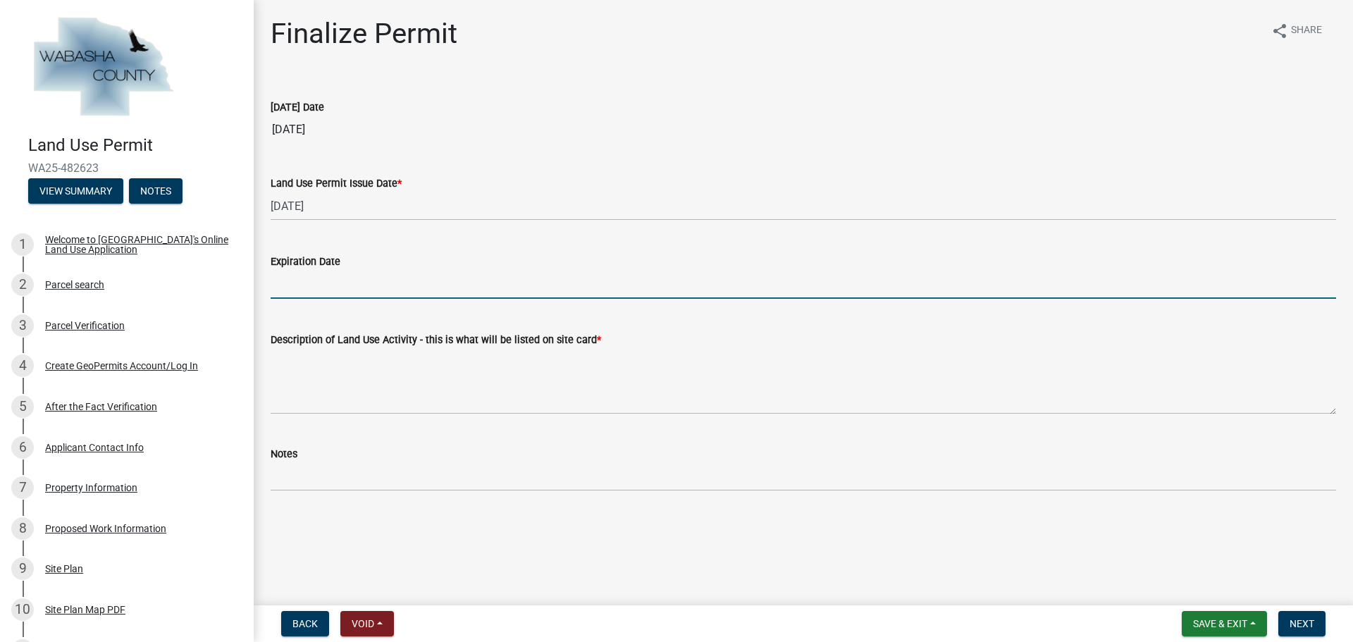
click at [343, 277] on input "Expiration Date" at bounding box center [803, 284] width 1065 height 29
type input "[DATE]"
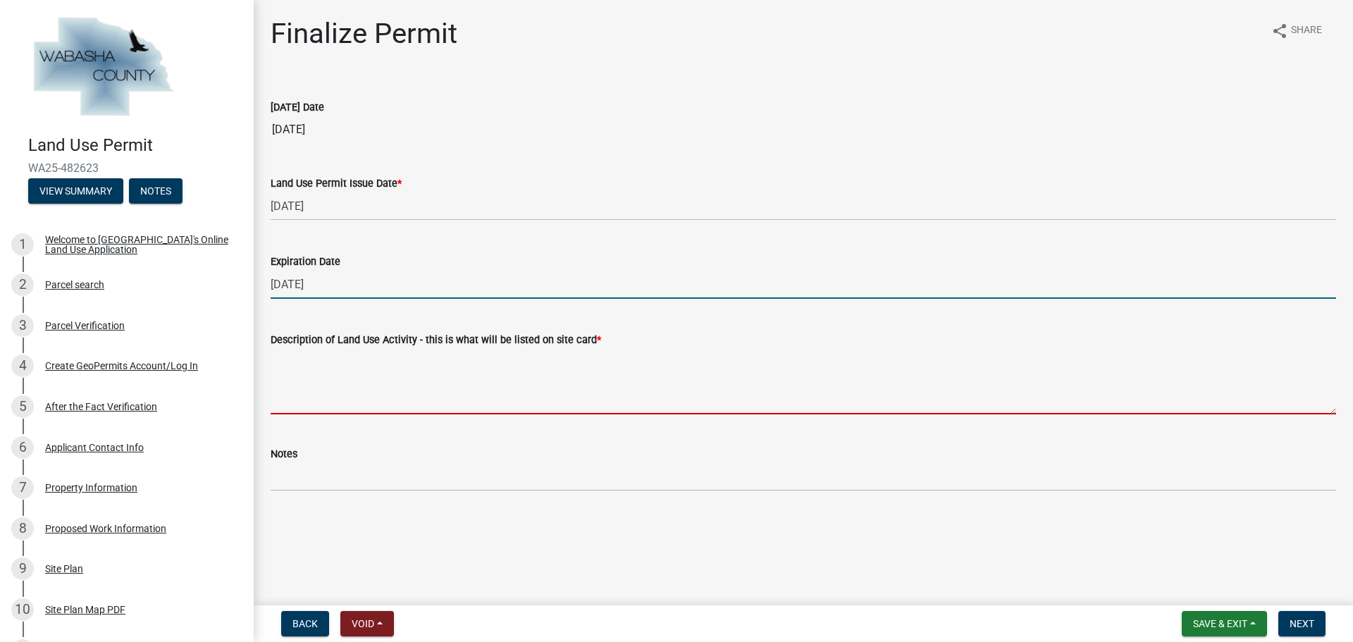
click at [366, 370] on textarea "Description of Land Use Activity - this is what will be listed on site card *" at bounding box center [803, 381] width 1065 height 66
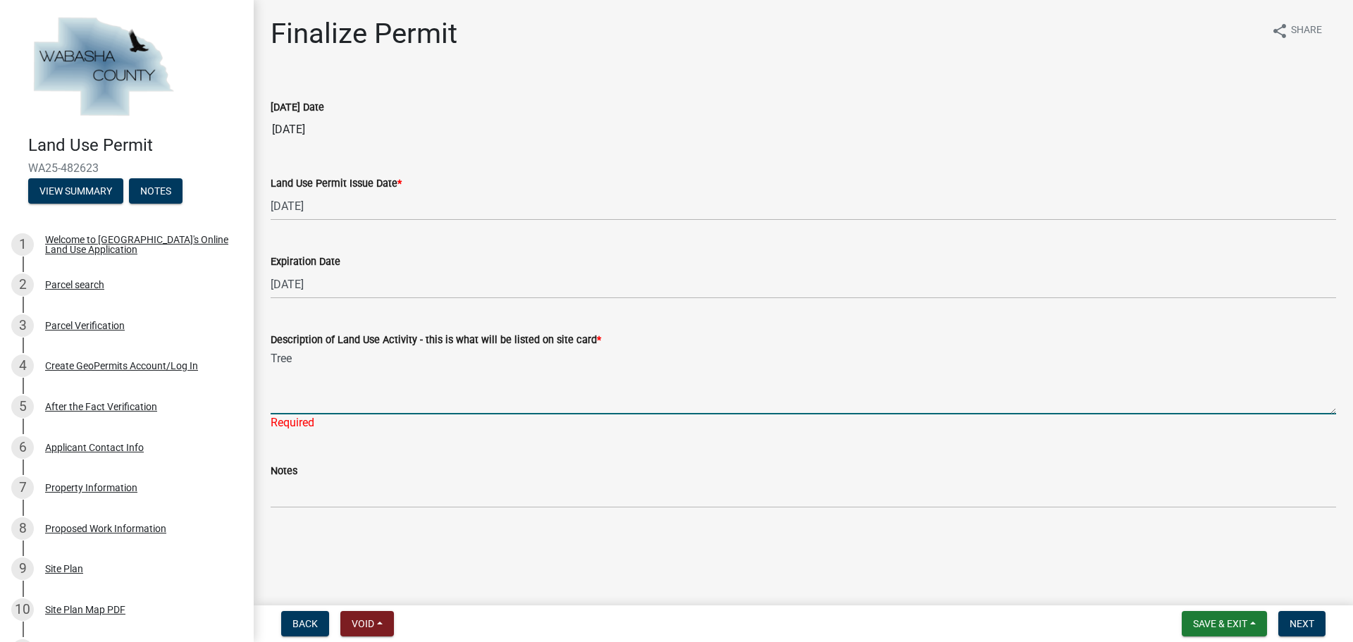
click at [779, 118] on input "[DATE]" at bounding box center [803, 130] width 1065 height 28
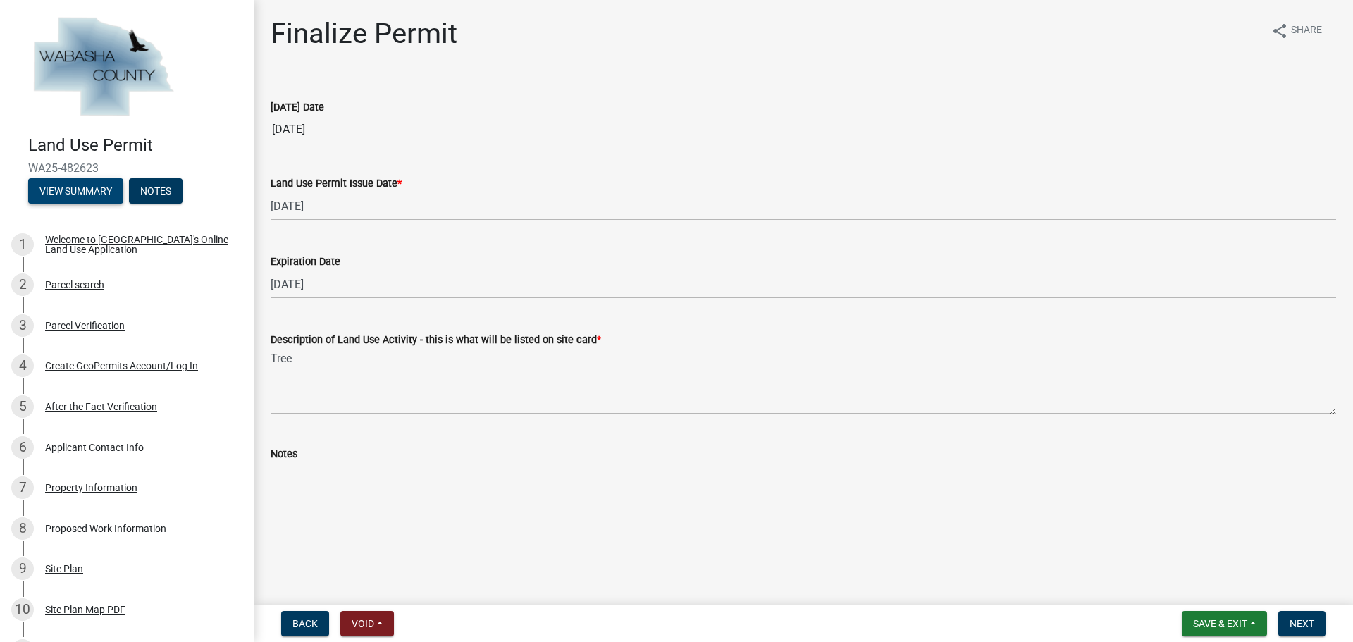
click at [81, 187] on button "View Summary" at bounding box center [75, 190] width 95 height 25
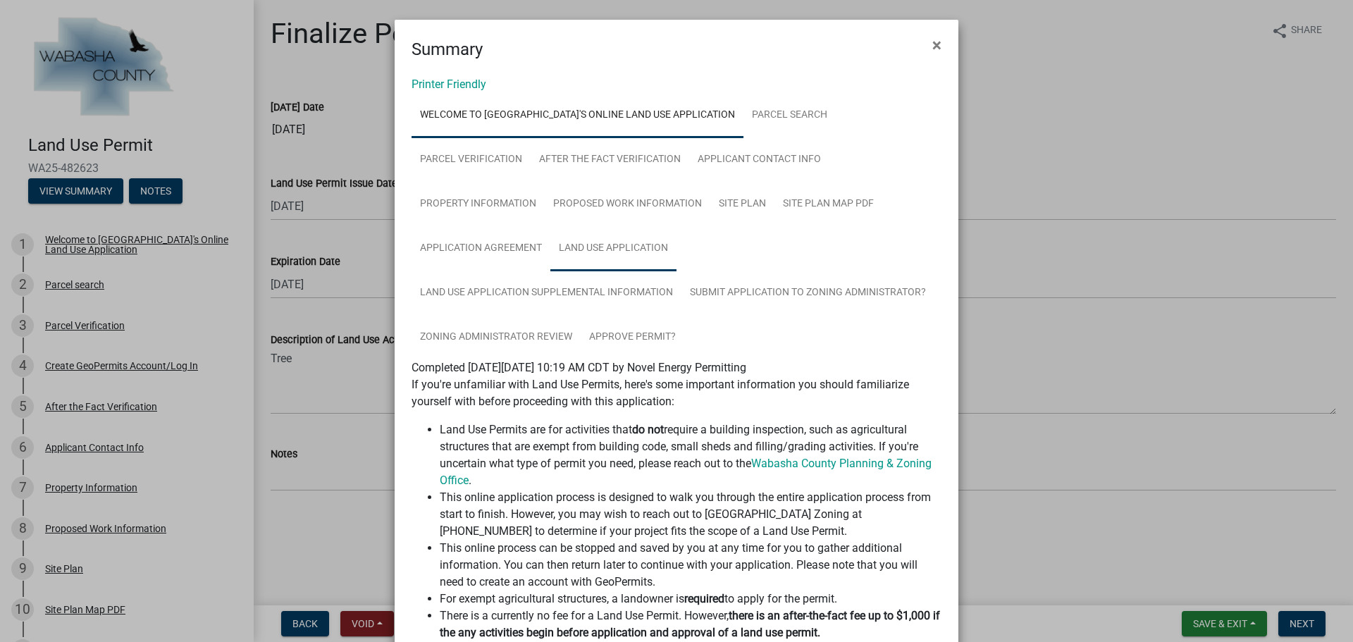
click at [562, 249] on link "Land Use Application" at bounding box center [613, 248] width 126 height 45
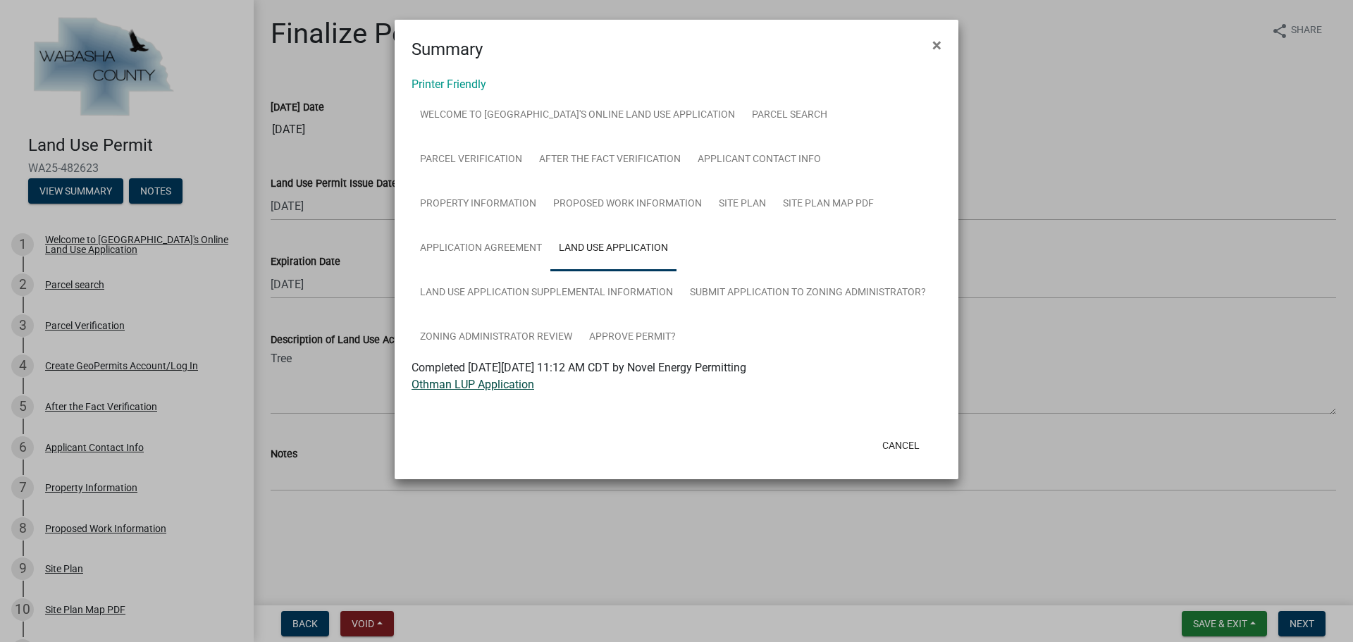
click at [486, 387] on link "Othman LUP Application" at bounding box center [473, 384] width 123 height 13
click at [939, 46] on span "×" at bounding box center [936, 45] width 9 height 20
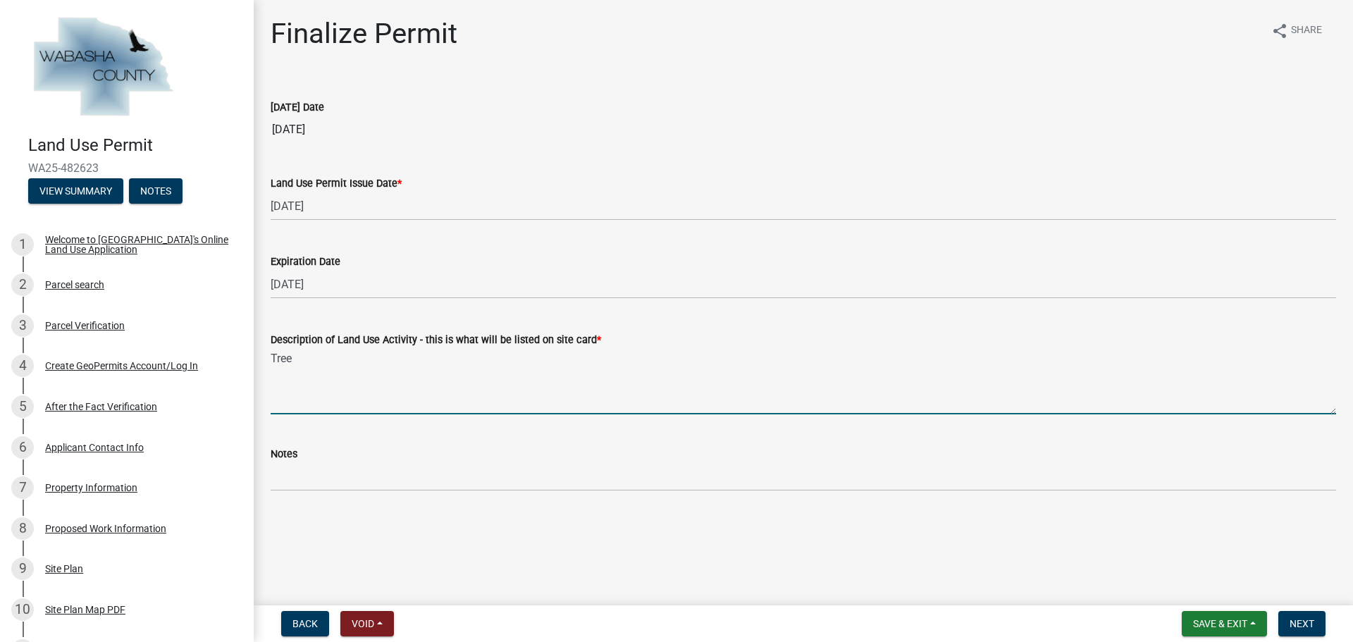
click at [315, 362] on textarea "Tree" at bounding box center [803, 381] width 1065 height 66
click at [810, 361] on textarea "Tree Clearing in area designated on approved site map and construction of fence…" at bounding box center [803, 381] width 1065 height 66
drag, startPoint x: 340, startPoint y: 355, endPoint x: 545, endPoint y: 369, distance: 205.5
click at [545, 369] on textarea "Tree Clearing in area designated on approved site map and construction of fence…" at bounding box center [803, 381] width 1065 height 66
type textarea "Tree Clearing and construction of fence less than 7' in height"
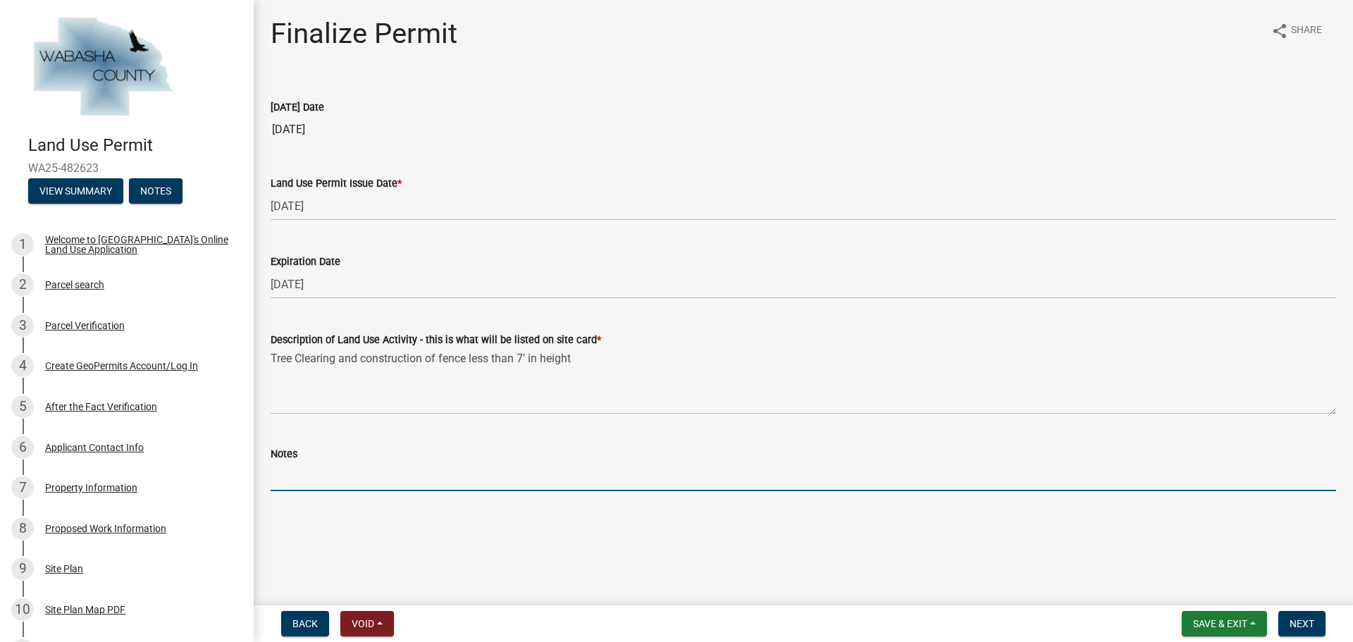
click at [325, 463] on input "Notes" at bounding box center [803, 476] width 1065 height 29
paste input "in area designated on approved site map"
click at [276, 479] on input "in area designated on approved site map" at bounding box center [803, 476] width 1065 height 29
type input "Only allowed in area designated on approved site map"
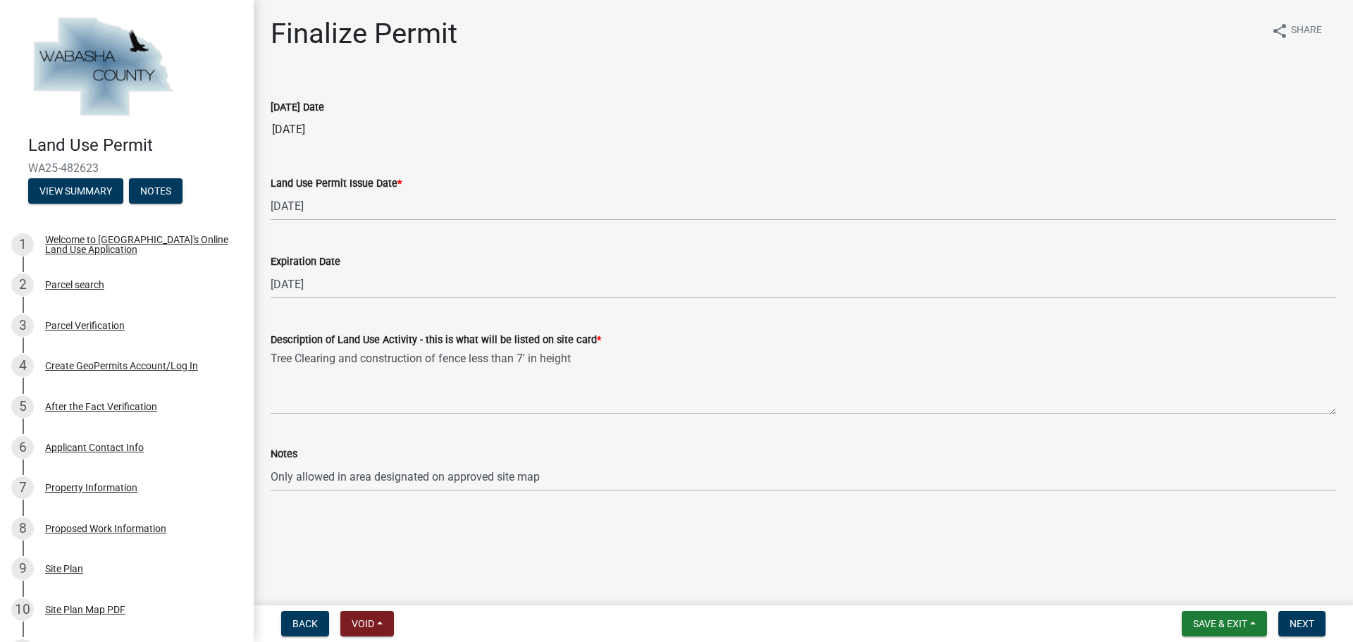
click at [622, 559] on main "Finalize Permit share Share [DATE] Date [DATE] Land Use Permit Issue Date * [DA…" at bounding box center [803, 300] width 1099 height 600
click at [1309, 621] on span "Next" at bounding box center [1302, 623] width 25 height 11
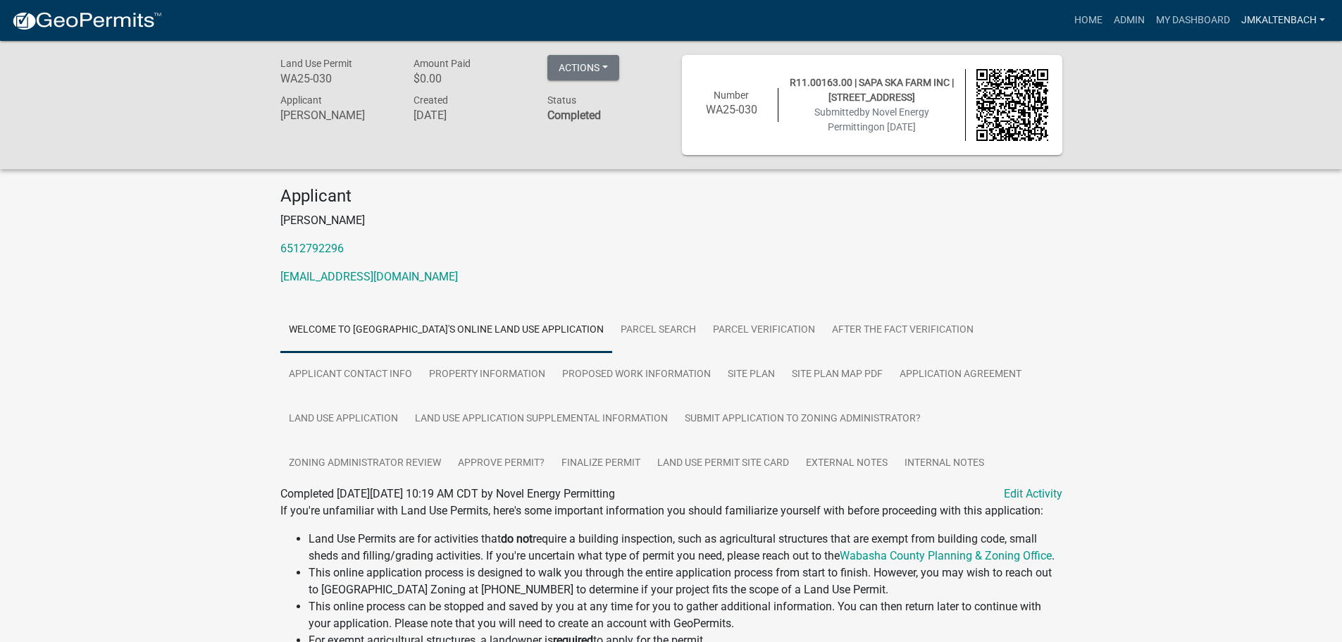
click at [1288, 18] on link "jmkaltenbach" at bounding box center [1283, 20] width 95 height 27
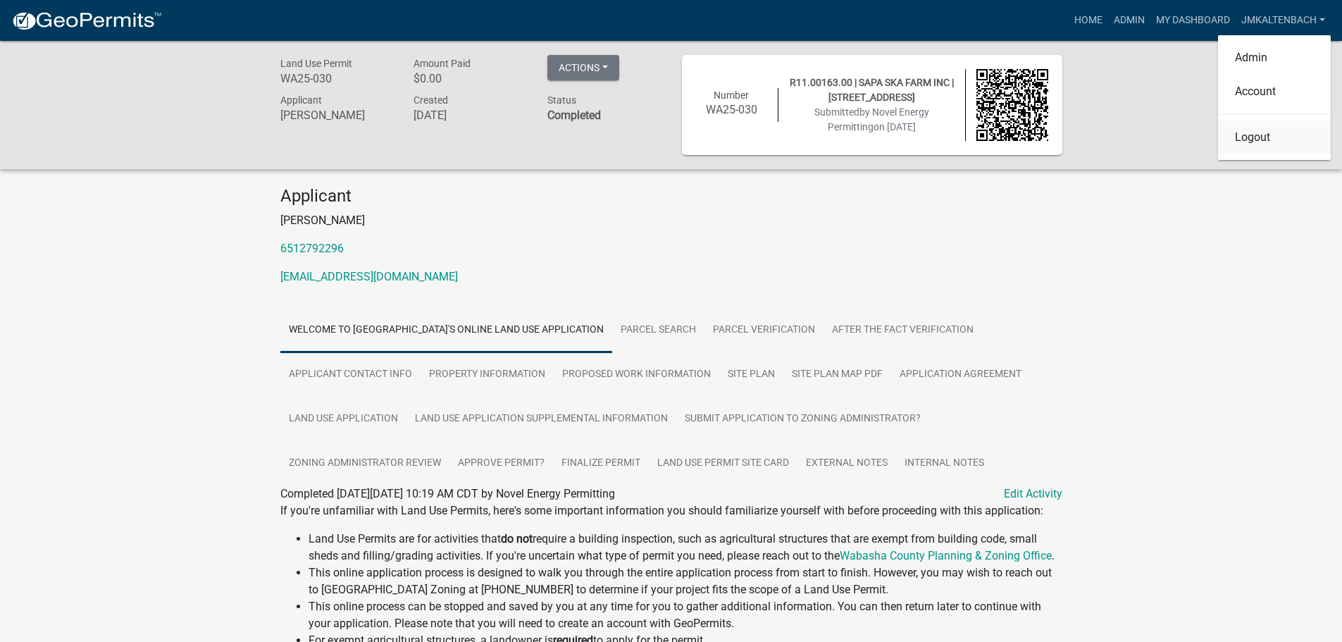
click at [1264, 134] on link "Logout" at bounding box center [1274, 137] width 113 height 34
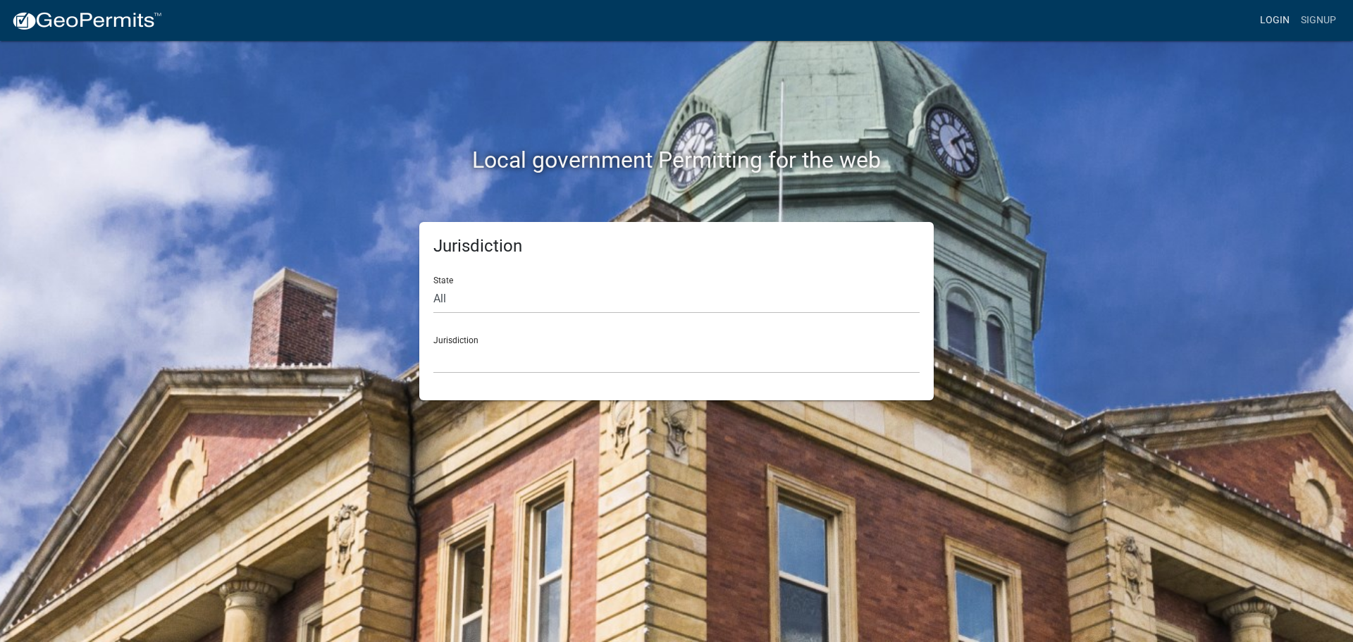
click at [1285, 18] on link "Login" at bounding box center [1274, 20] width 41 height 27
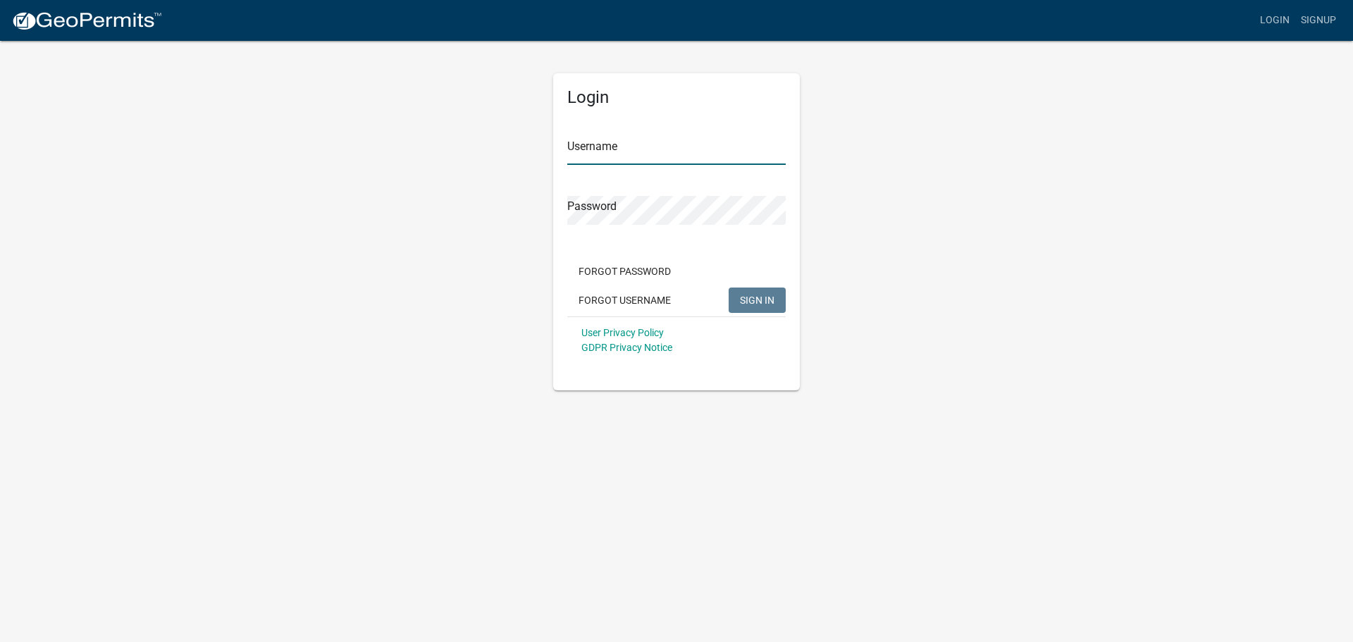
type input "jmkaltenbach"
click at [760, 300] on span "SIGN IN" at bounding box center [757, 299] width 35 height 11
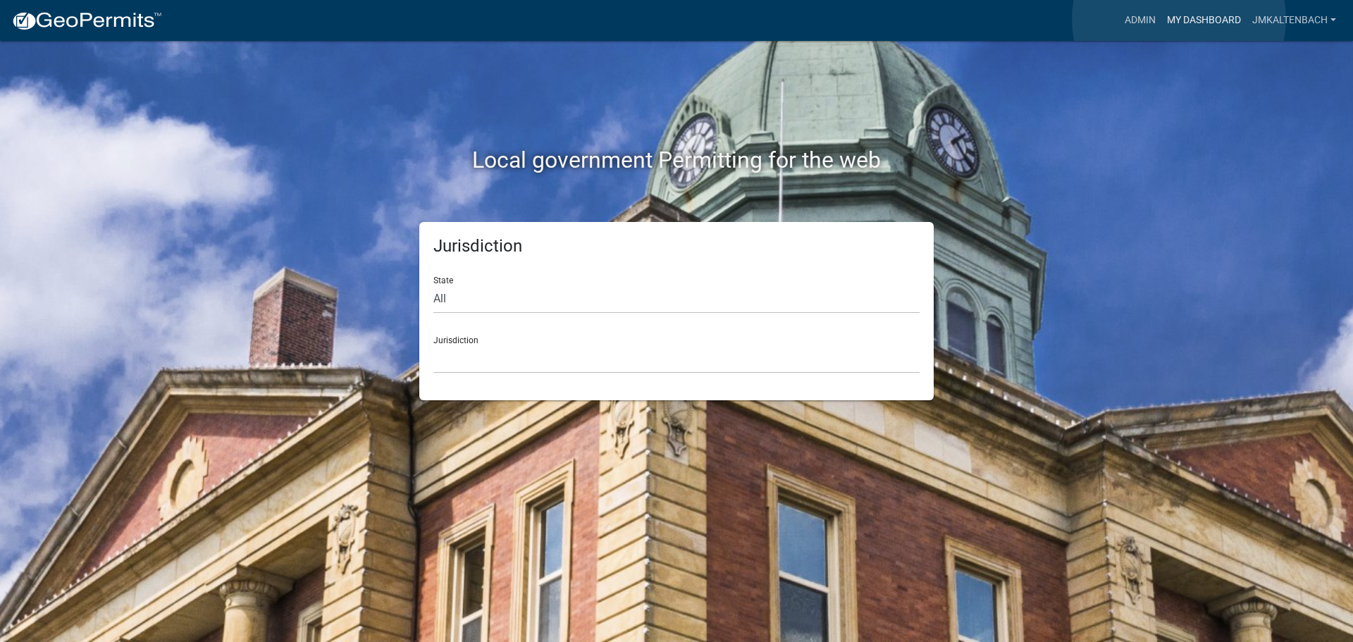
click at [1179, 19] on link "My Dashboard" at bounding box center [1203, 20] width 85 height 27
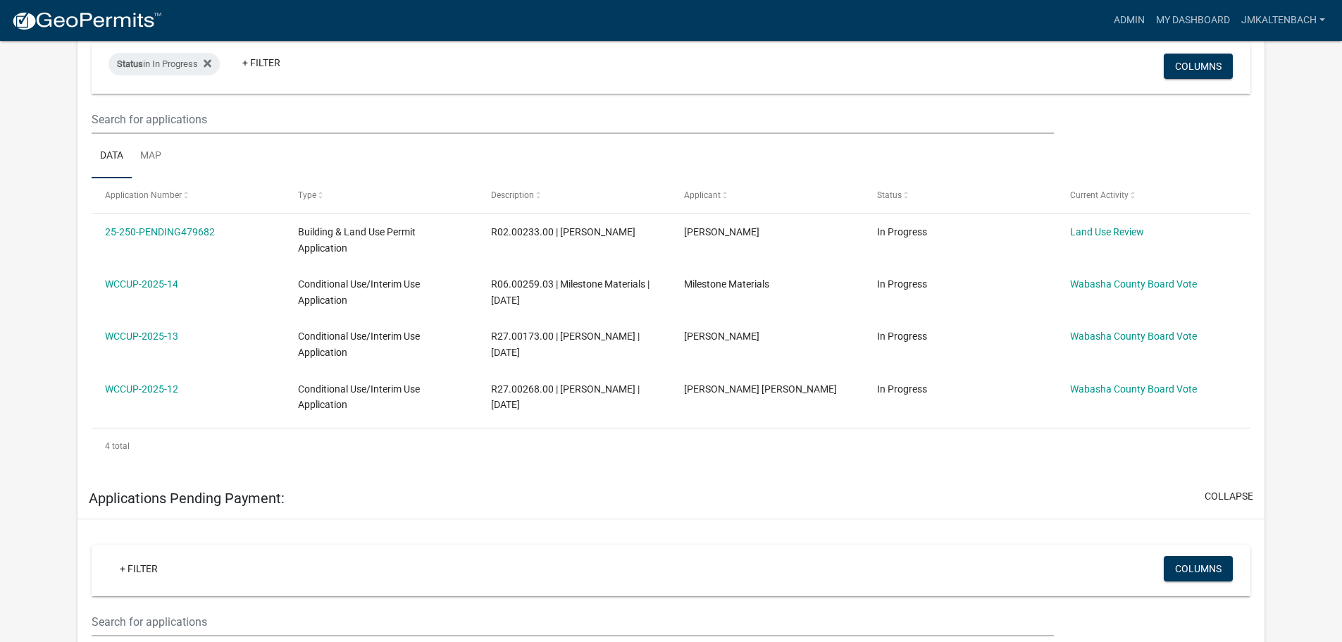
scroll to position [282, 0]
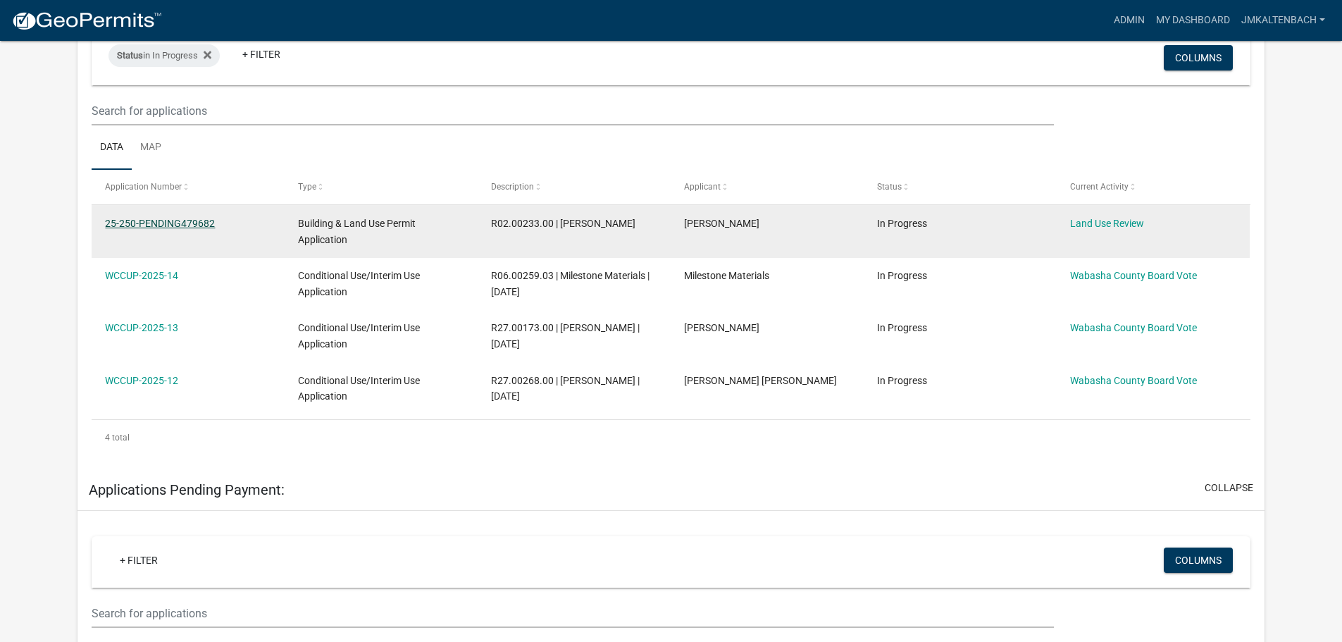
click at [149, 219] on link "25-250-PENDING479682" at bounding box center [160, 223] width 110 height 11
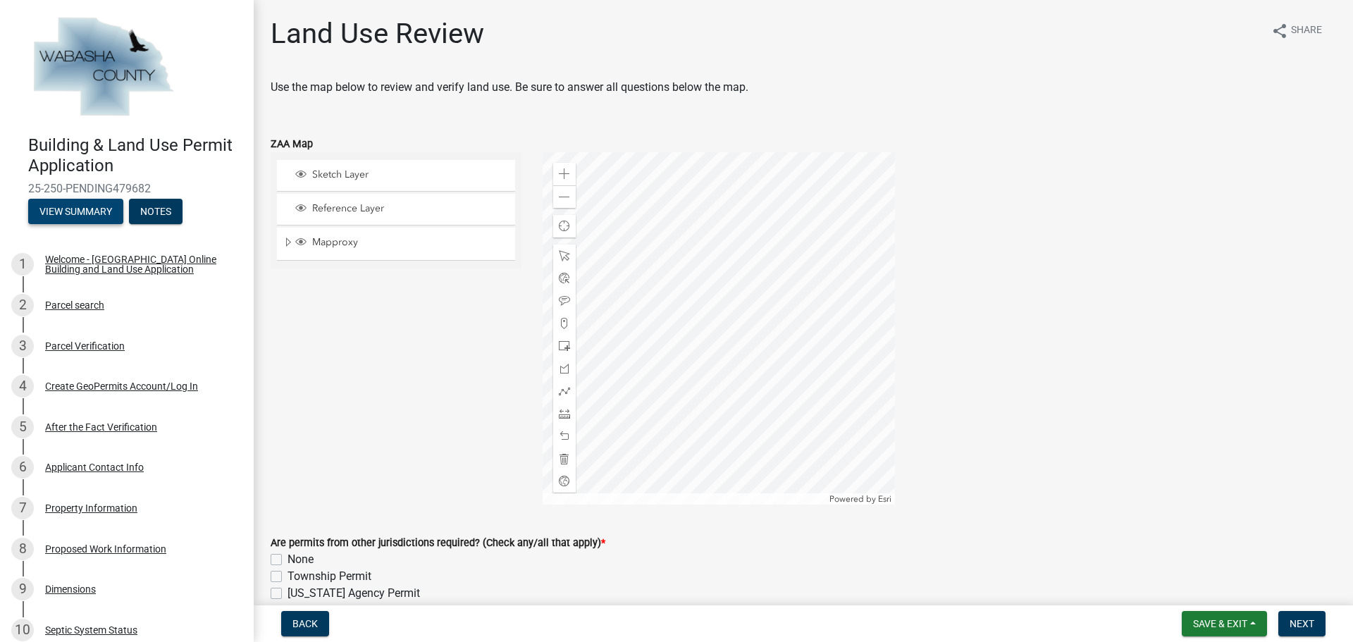
click at [76, 209] on button "View Summary" at bounding box center [75, 211] width 95 height 25
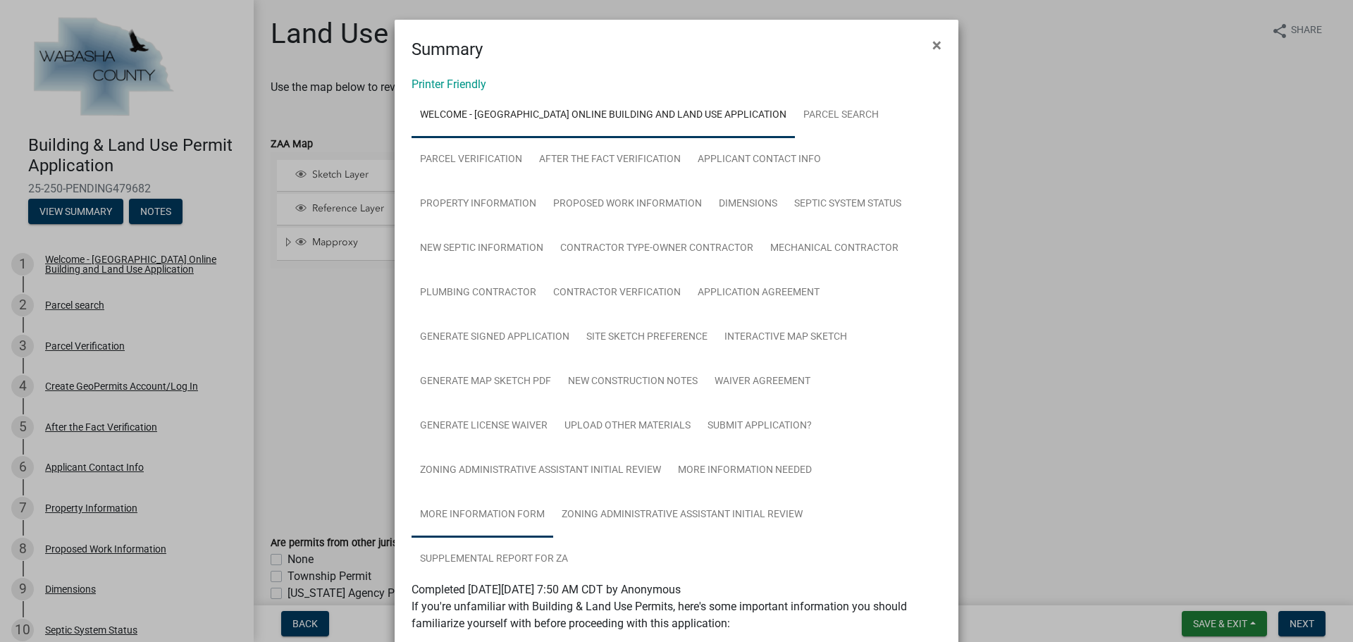
click at [477, 521] on link "More Information Form" at bounding box center [483, 515] width 142 height 45
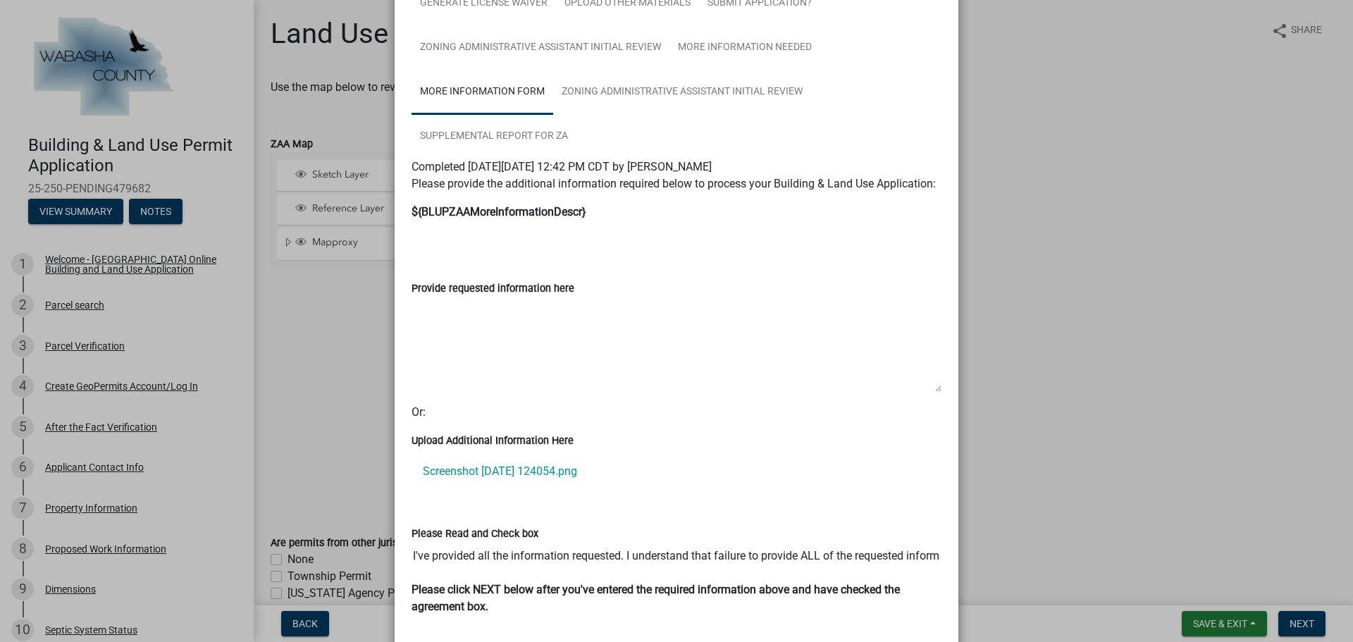
scroll to position [513, 0]
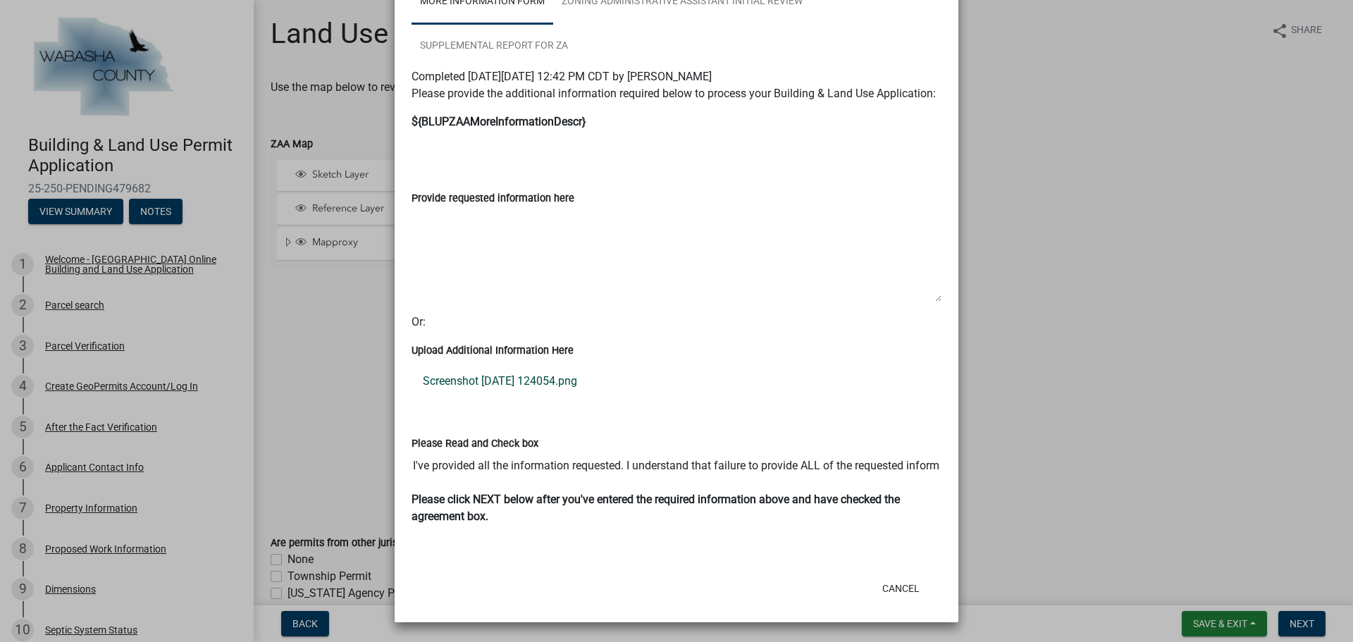
click at [466, 383] on link "Screenshot 2025-09-17 124054.png" at bounding box center [677, 381] width 530 height 34
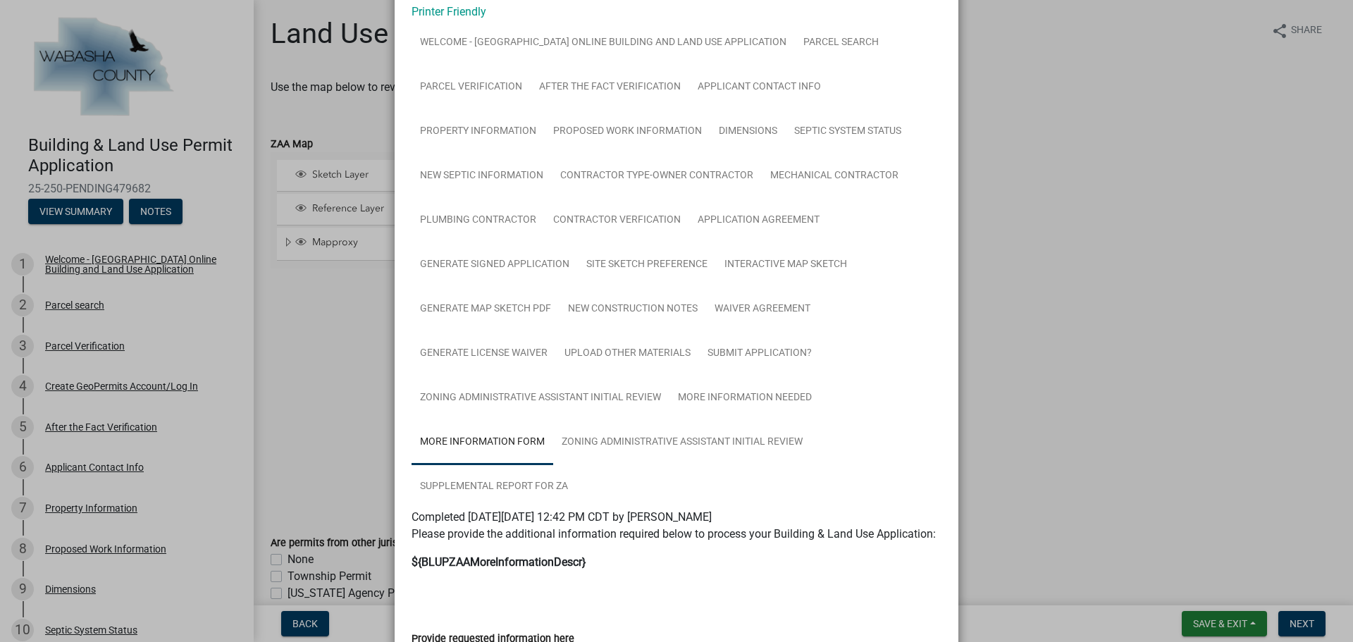
scroll to position [0, 0]
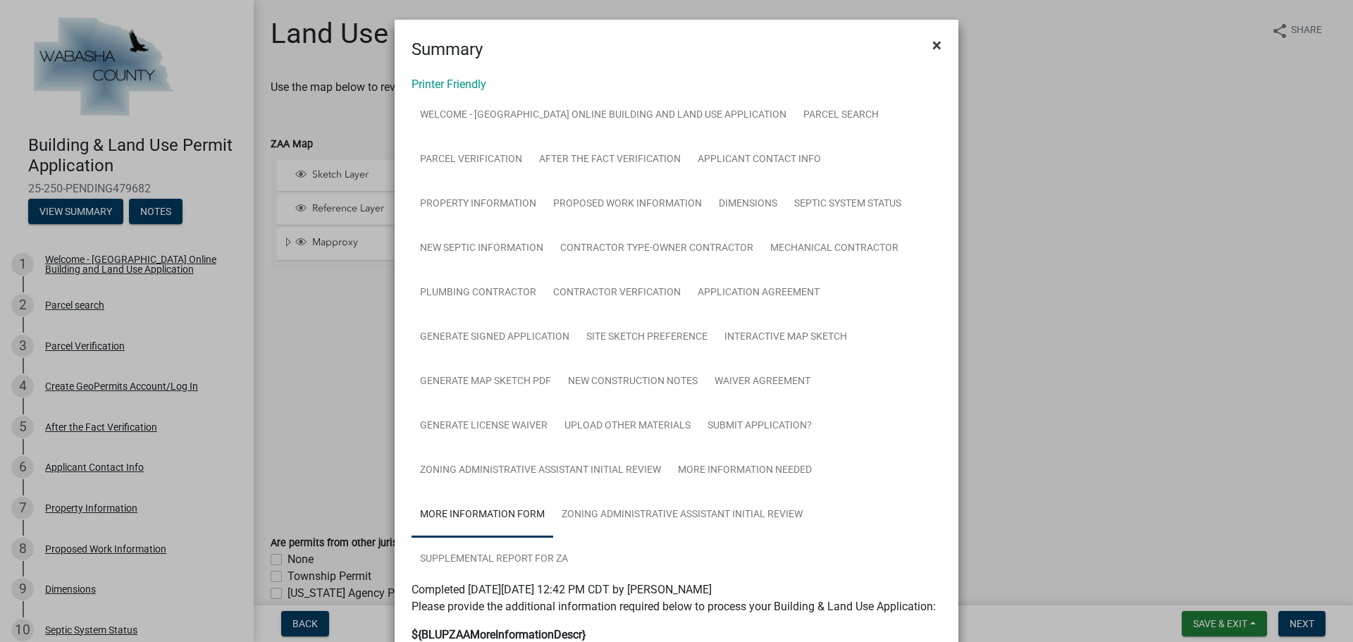
click at [932, 43] on span "×" at bounding box center [936, 45] width 9 height 20
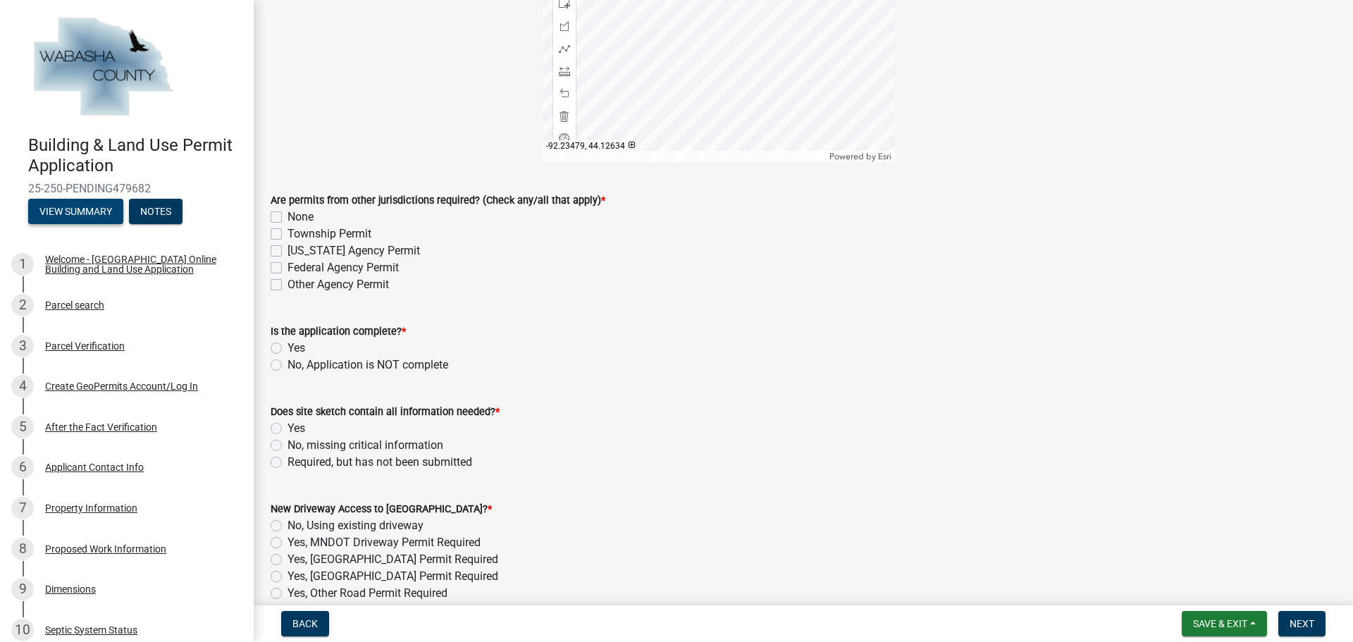
scroll to position [352, 0]
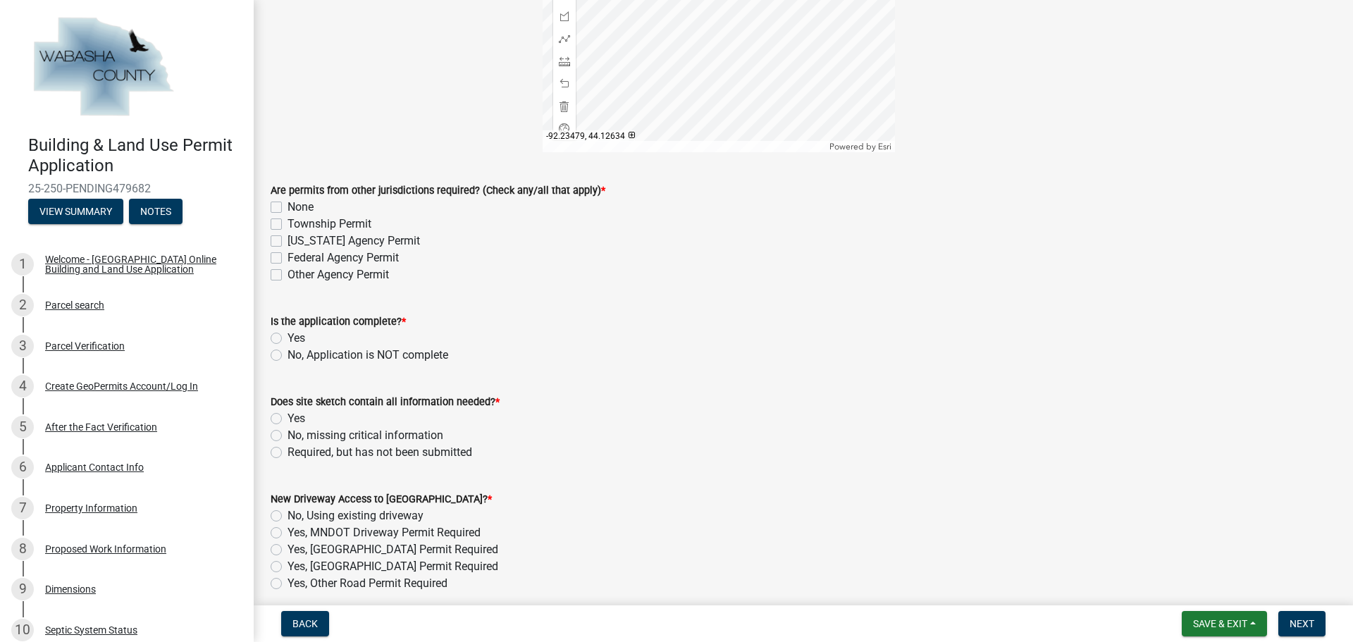
click at [288, 206] on label "None" at bounding box center [301, 207] width 26 height 17
click at [288, 206] on input "None" at bounding box center [292, 203] width 9 height 9
checkbox input "true"
checkbox input "false"
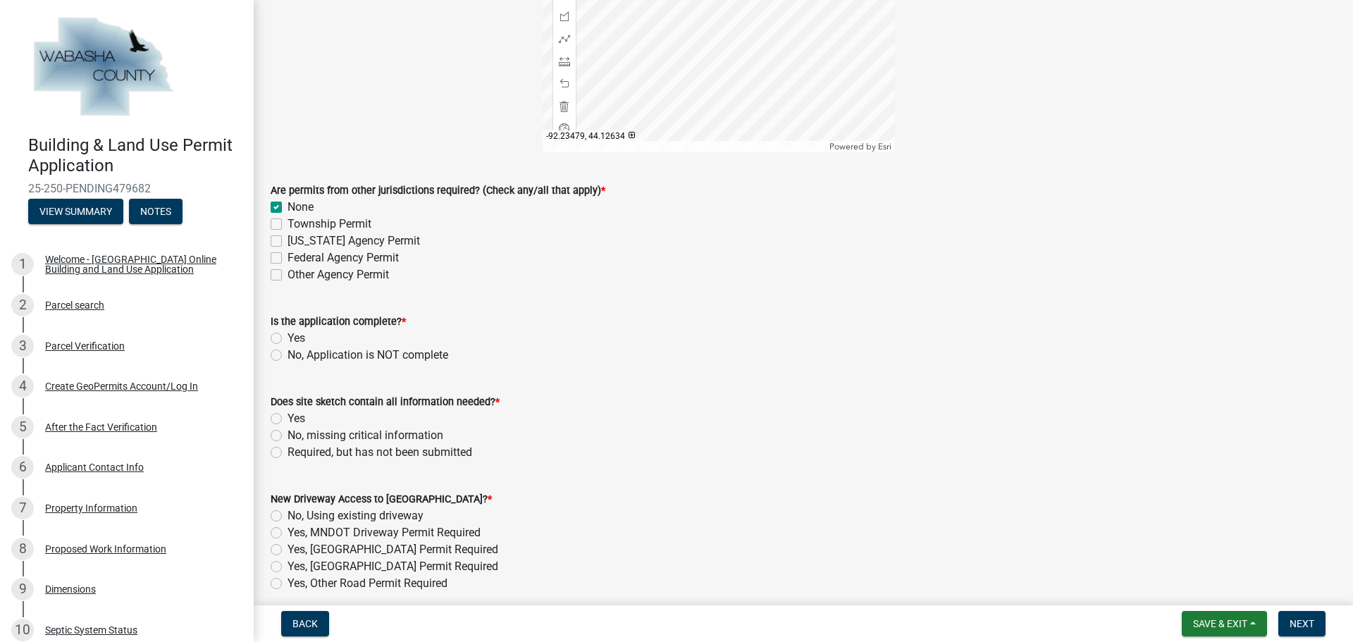
checkbox input "false"
click at [276, 345] on div "Yes" at bounding box center [803, 338] width 1065 height 17
click at [288, 335] on label "Yes" at bounding box center [297, 338] width 18 height 17
click at [288, 335] on input "Yes" at bounding box center [292, 334] width 9 height 9
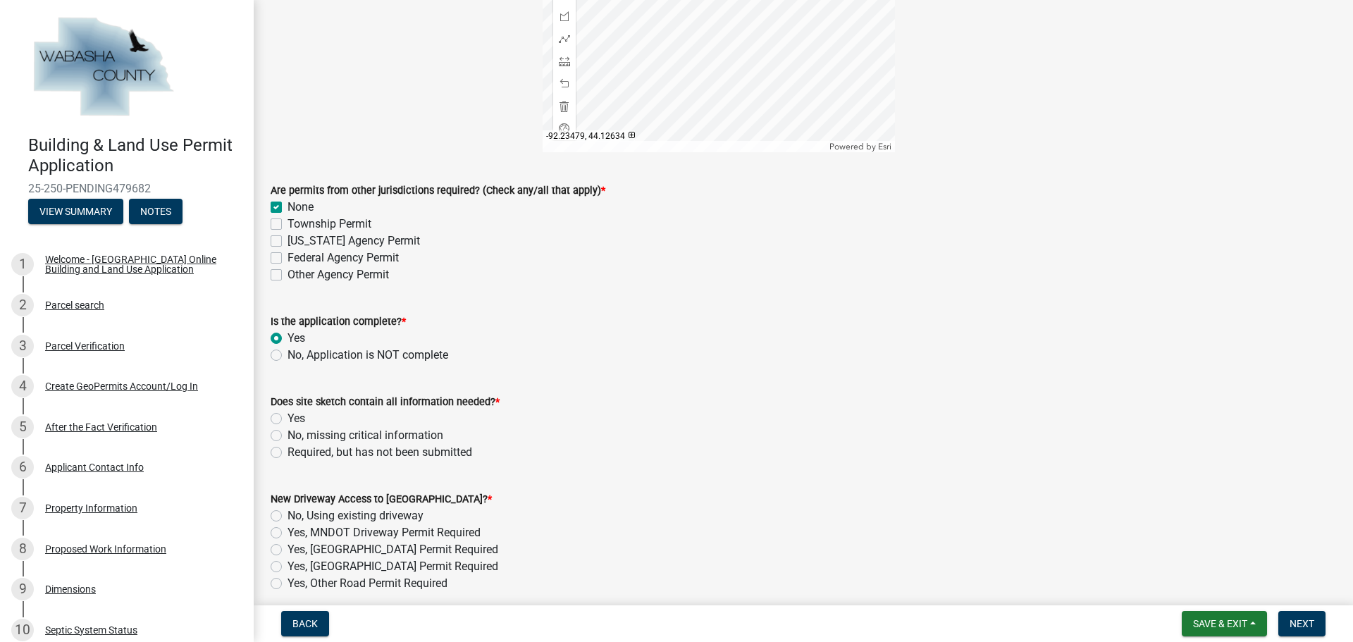
radio input "true"
click at [288, 432] on label "No, missing critical information" at bounding box center [366, 435] width 156 height 17
click at [288, 432] on input "No, missing critical information" at bounding box center [292, 431] width 9 height 9
radio input "true"
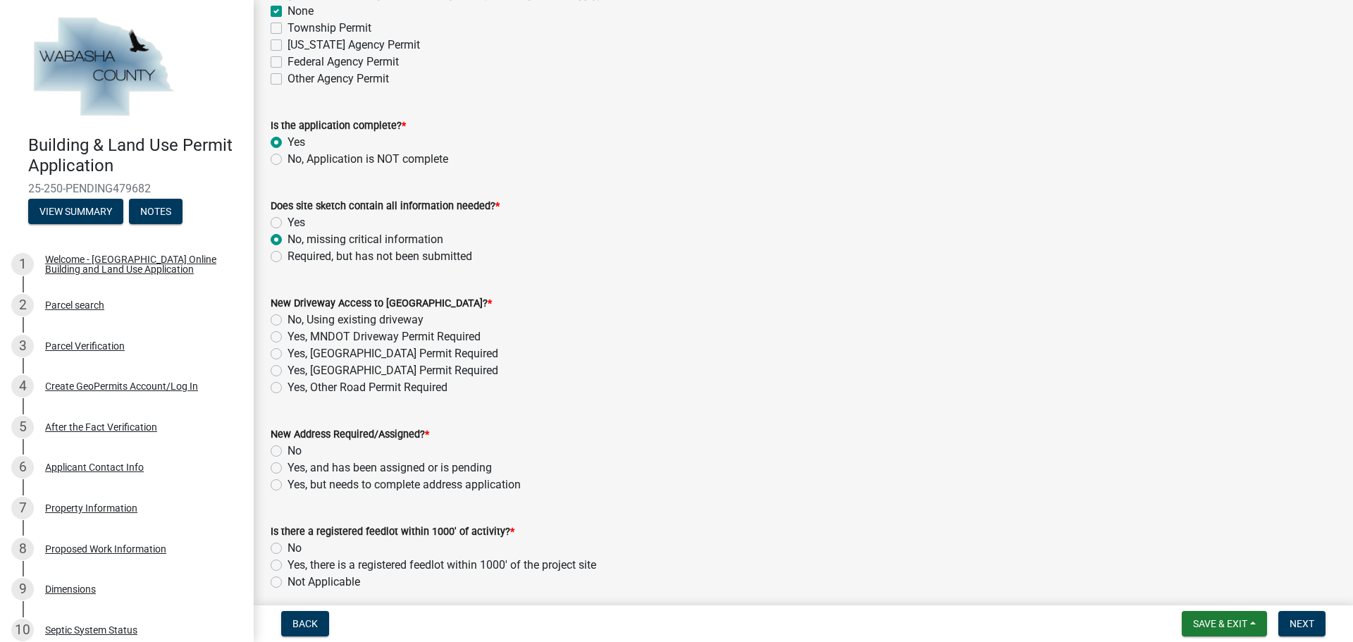
scroll to position [564, 0]
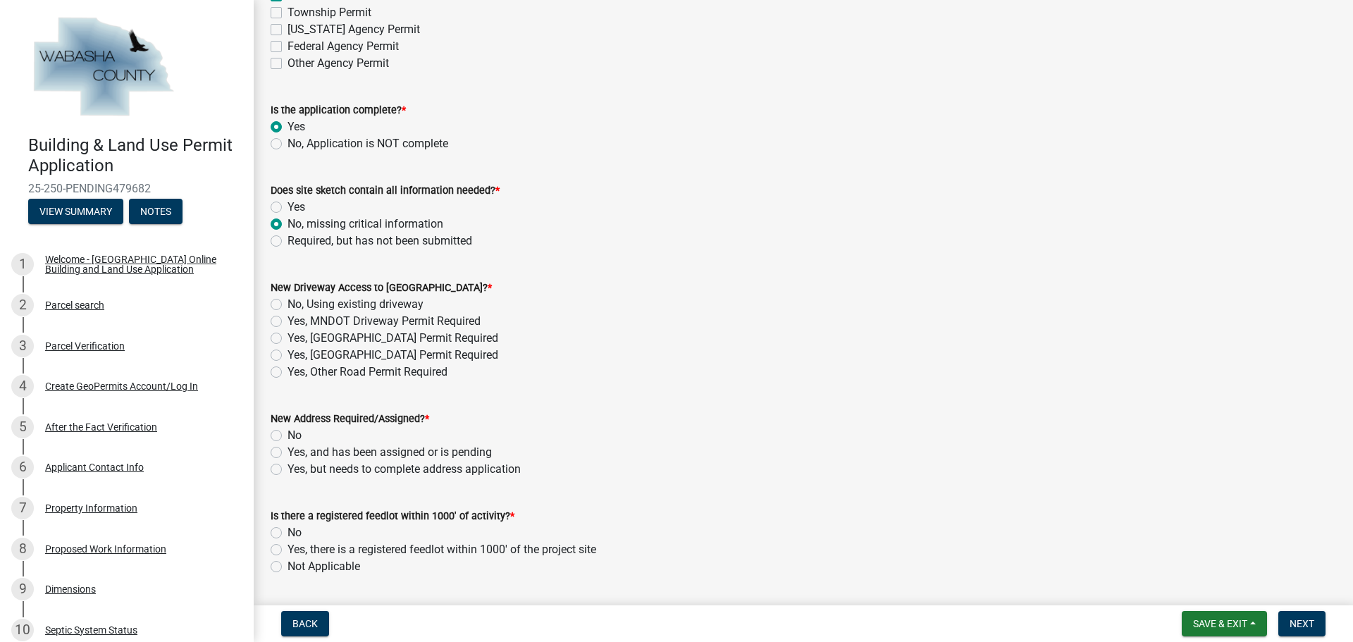
click at [288, 304] on label "No, Using existing driveway" at bounding box center [356, 304] width 136 height 17
click at [288, 304] on input "No, Using existing driveway" at bounding box center [292, 300] width 9 height 9
radio input "true"
click at [288, 434] on label "No" at bounding box center [295, 435] width 14 height 17
click at [288, 434] on input "No" at bounding box center [292, 431] width 9 height 9
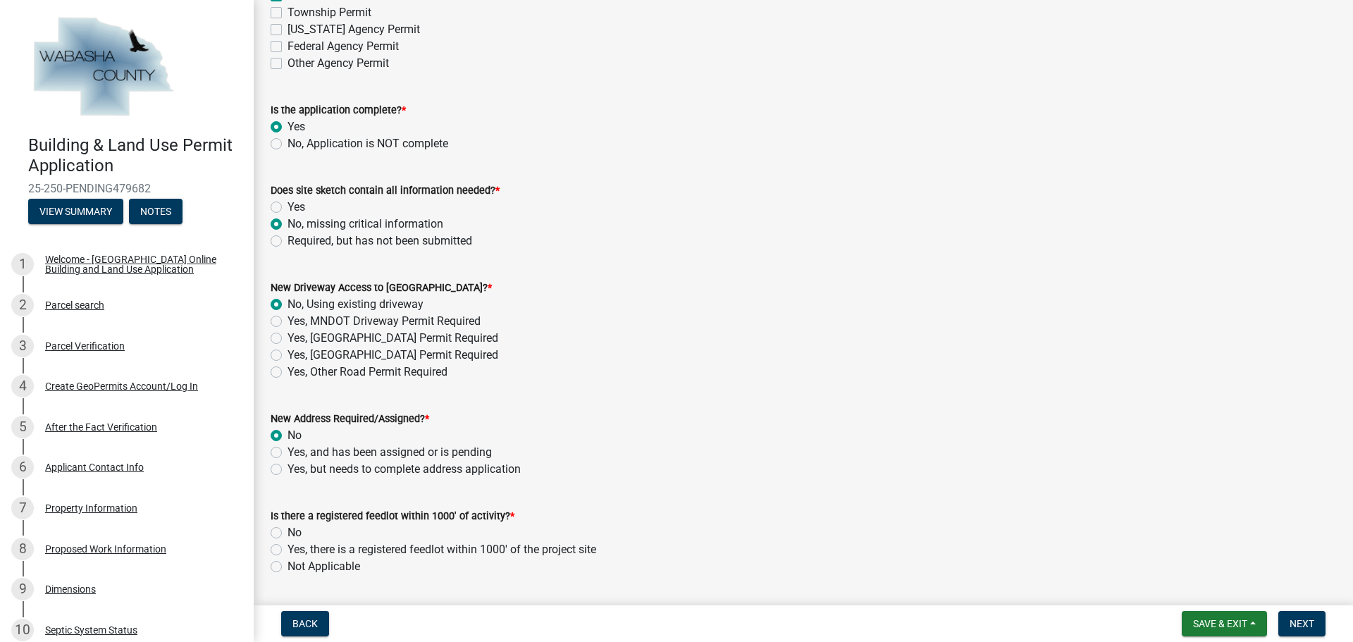
radio input "true"
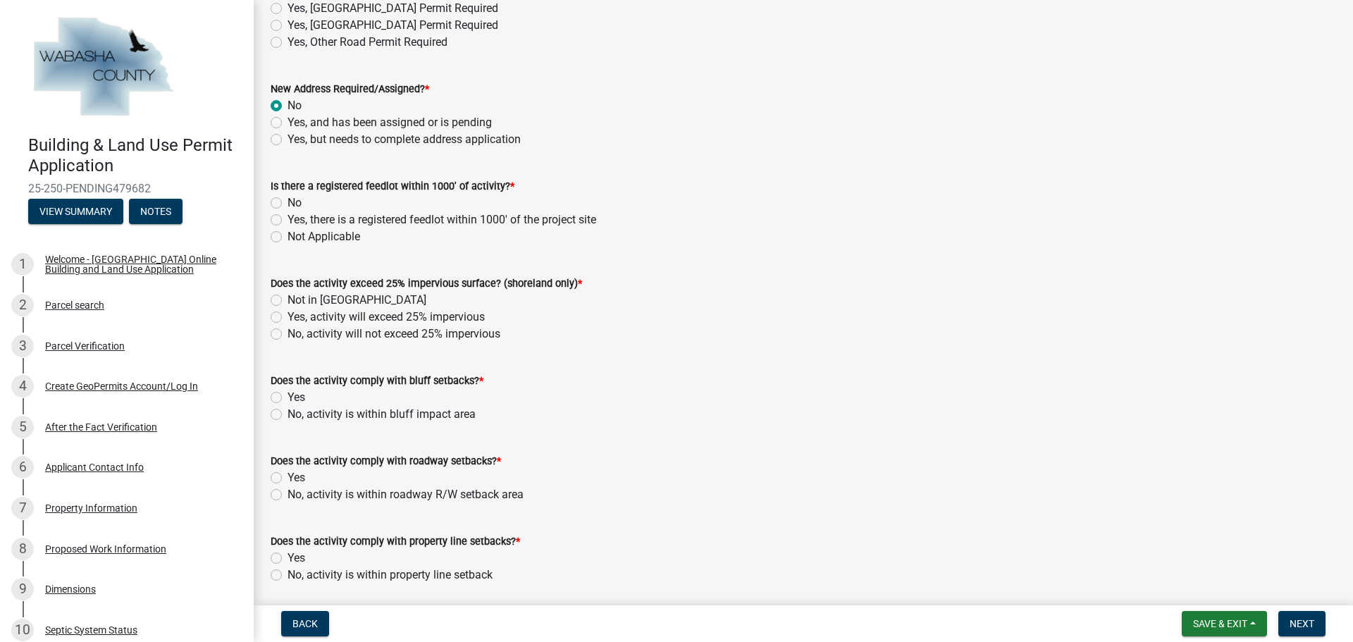
scroll to position [916, 0]
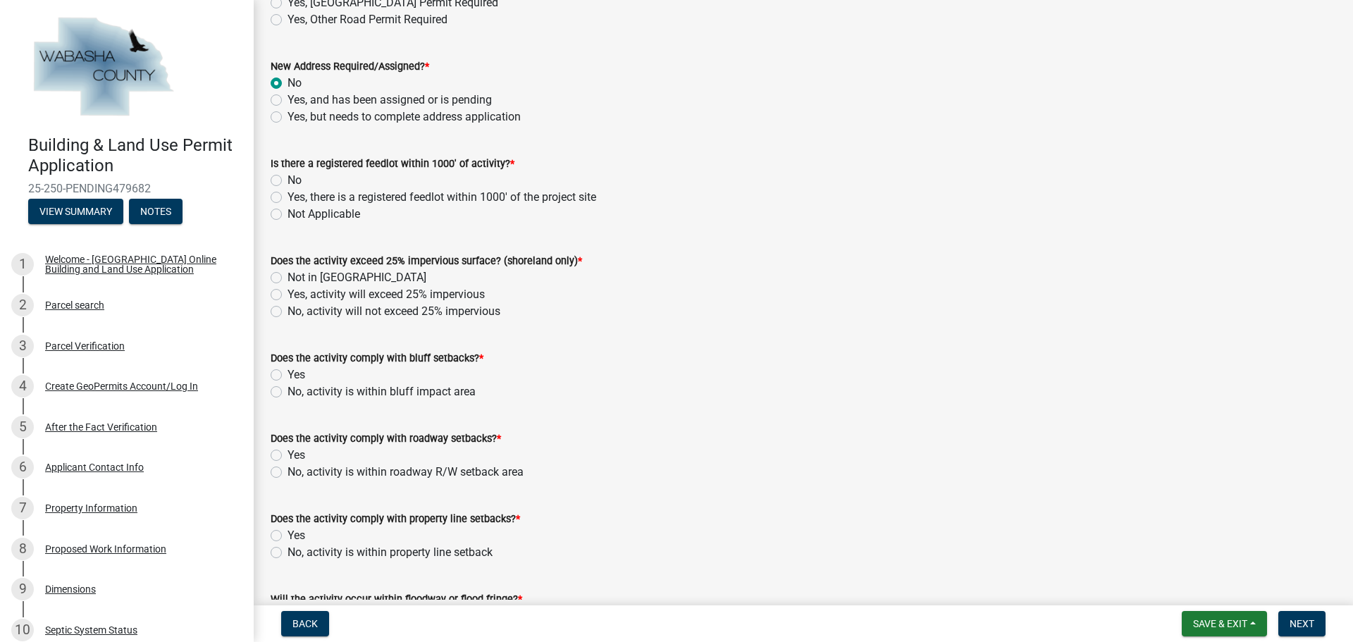
click at [288, 216] on label "Not Applicable" at bounding box center [324, 214] width 73 height 17
click at [288, 215] on input "Not Applicable" at bounding box center [292, 210] width 9 height 9
radio input "true"
click at [288, 316] on label "No, activity will not exceed 25% impervious" at bounding box center [394, 311] width 213 height 17
click at [288, 312] on input "No, activity will not exceed 25% impervious" at bounding box center [292, 307] width 9 height 9
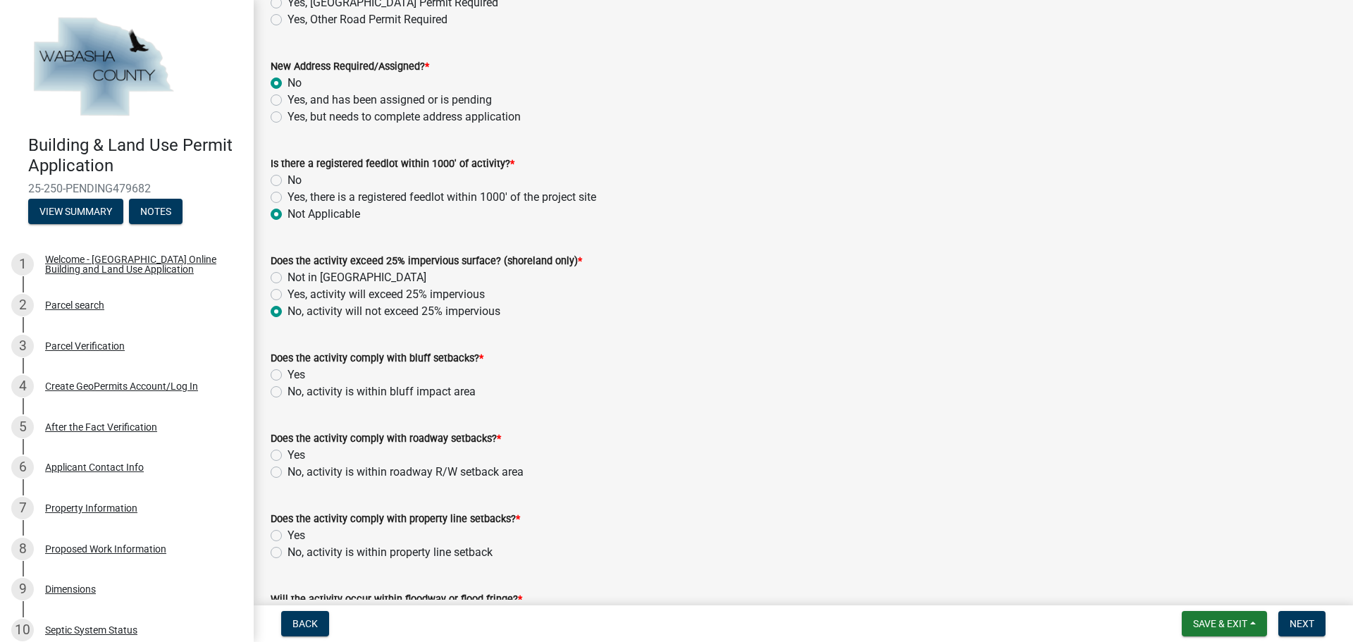
radio input "true"
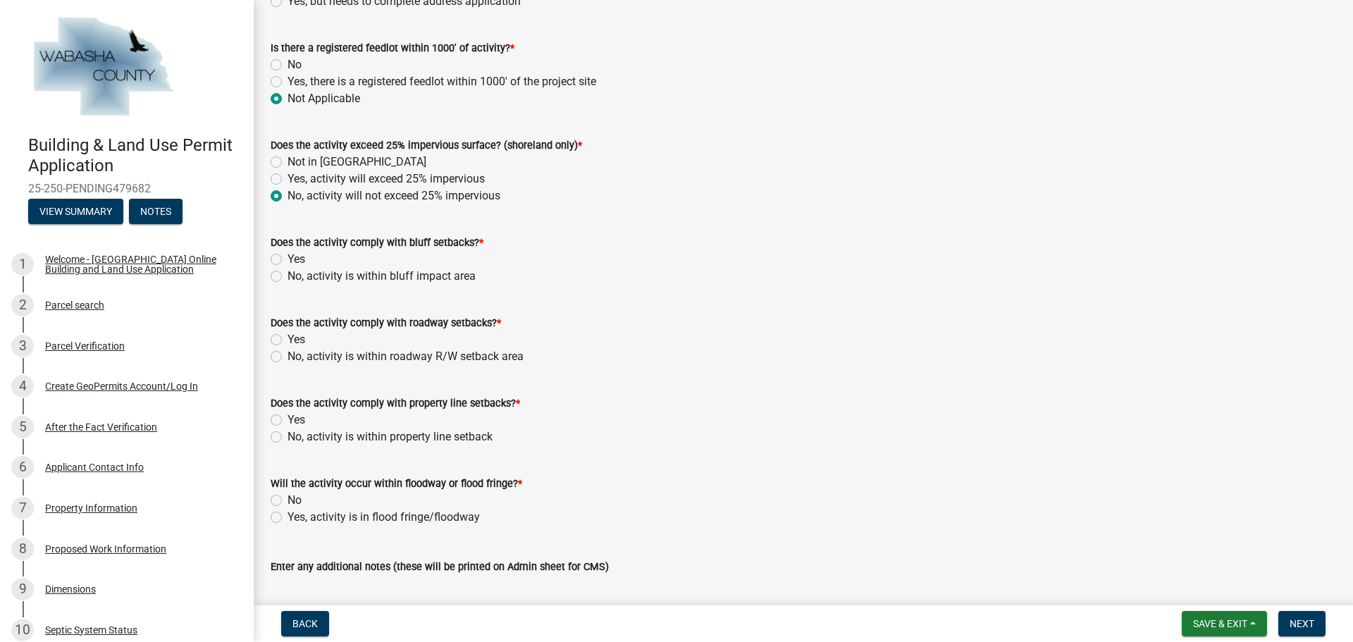
scroll to position [1057, 0]
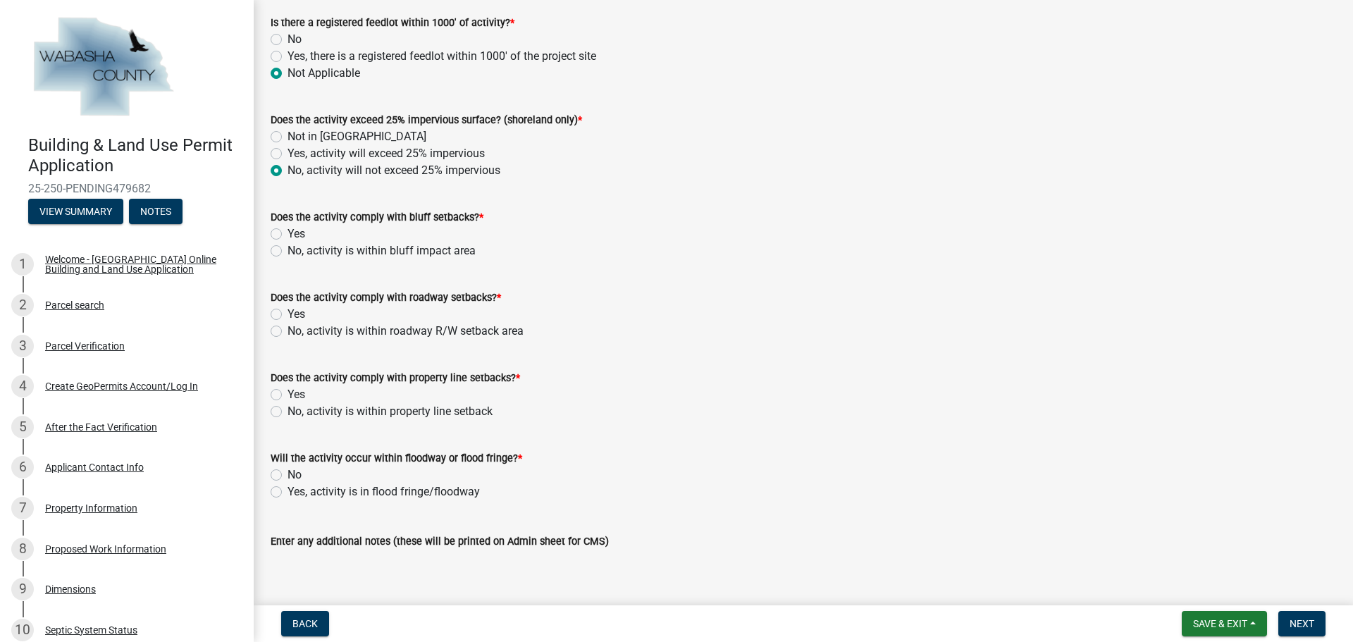
click at [288, 235] on label "Yes" at bounding box center [297, 233] width 18 height 17
click at [288, 235] on input "Yes" at bounding box center [292, 229] width 9 height 9
radio input "true"
click at [288, 317] on label "Yes" at bounding box center [297, 314] width 18 height 17
click at [288, 315] on input "Yes" at bounding box center [292, 310] width 9 height 9
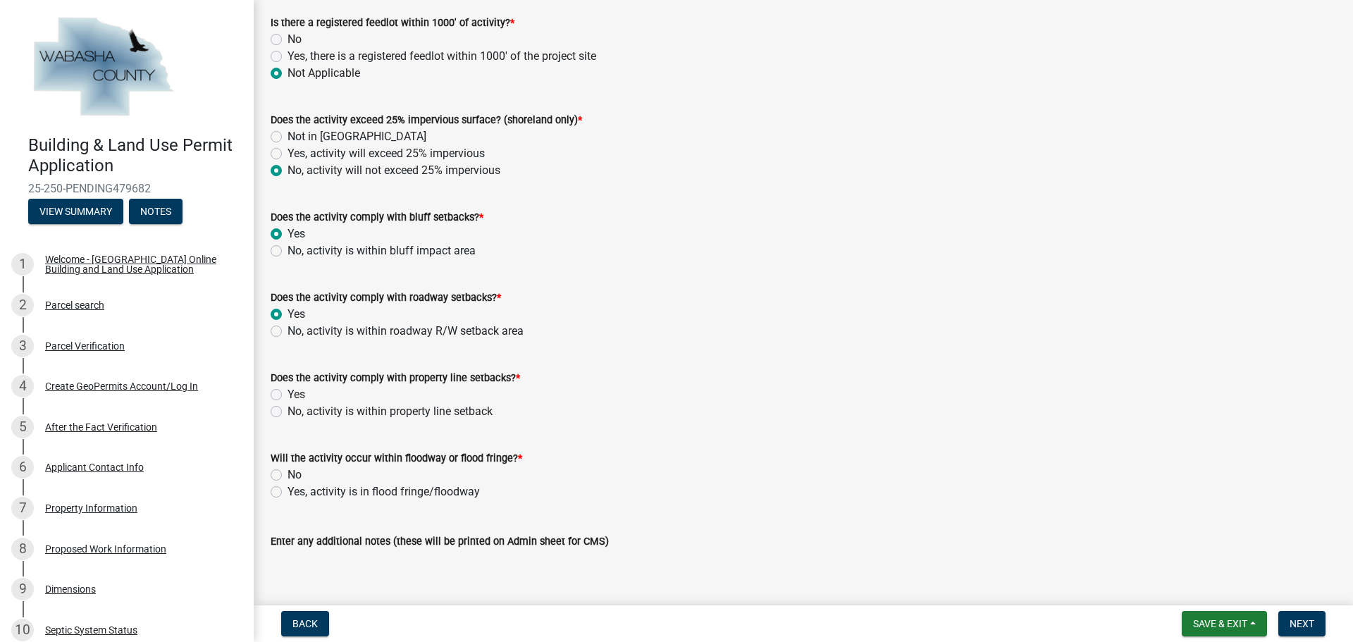
radio input "true"
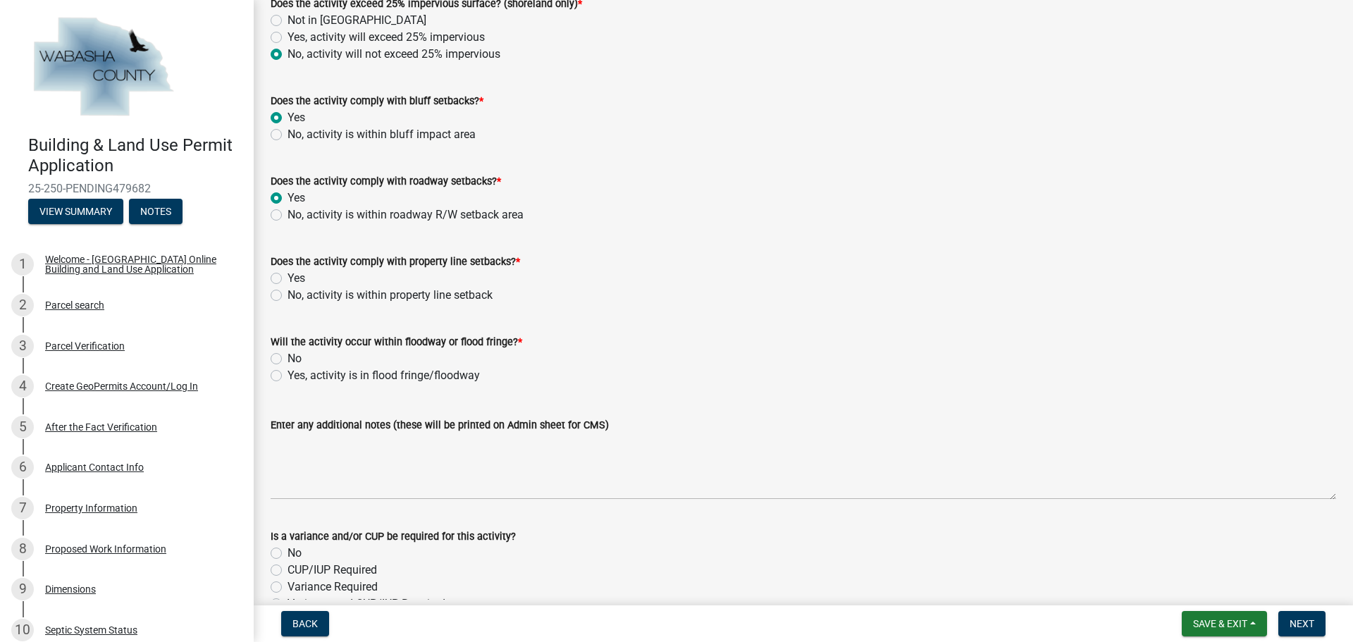
scroll to position [1198, 0]
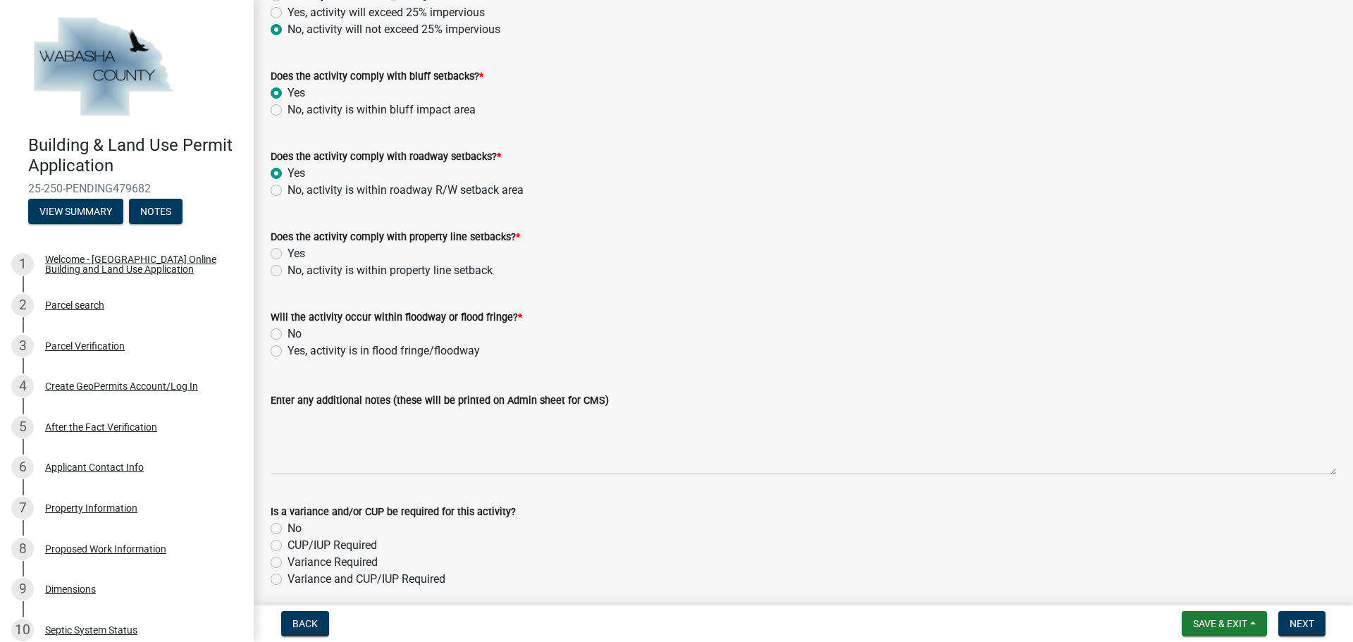
click at [288, 253] on label "Yes" at bounding box center [297, 253] width 18 height 17
click at [288, 253] on input "Yes" at bounding box center [292, 249] width 9 height 9
radio input "true"
click at [288, 337] on label "No" at bounding box center [295, 334] width 14 height 17
click at [288, 335] on input "No" at bounding box center [292, 330] width 9 height 9
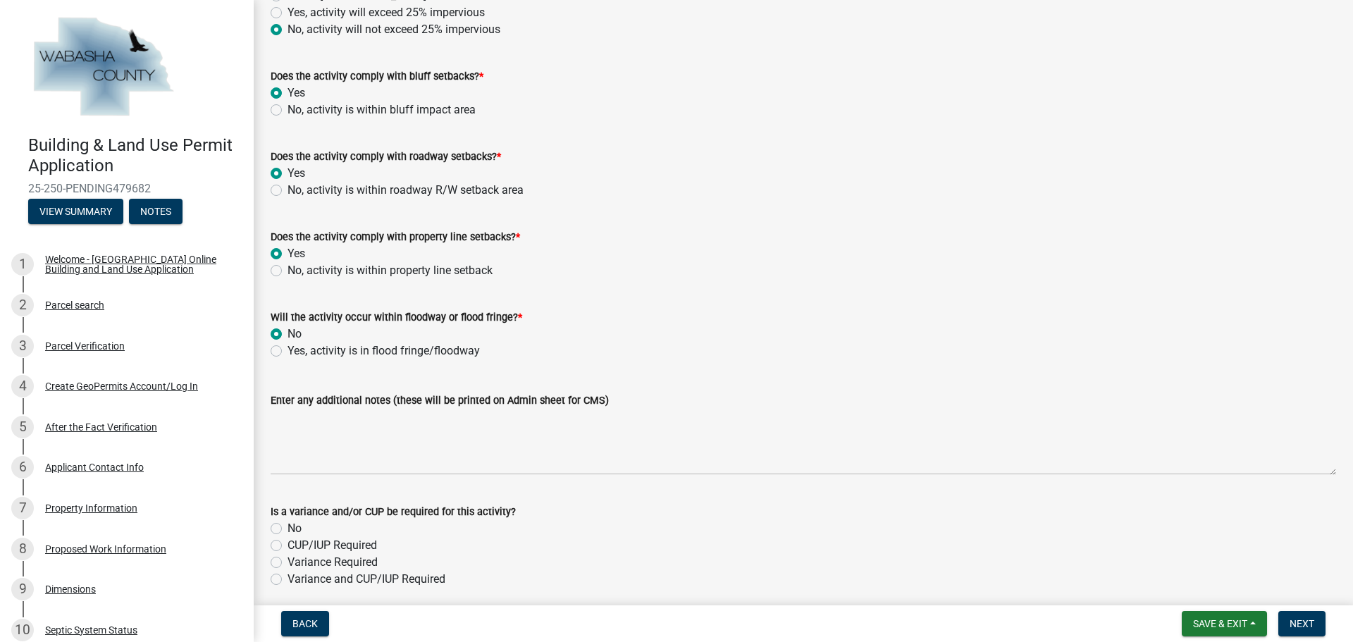
radio input "true"
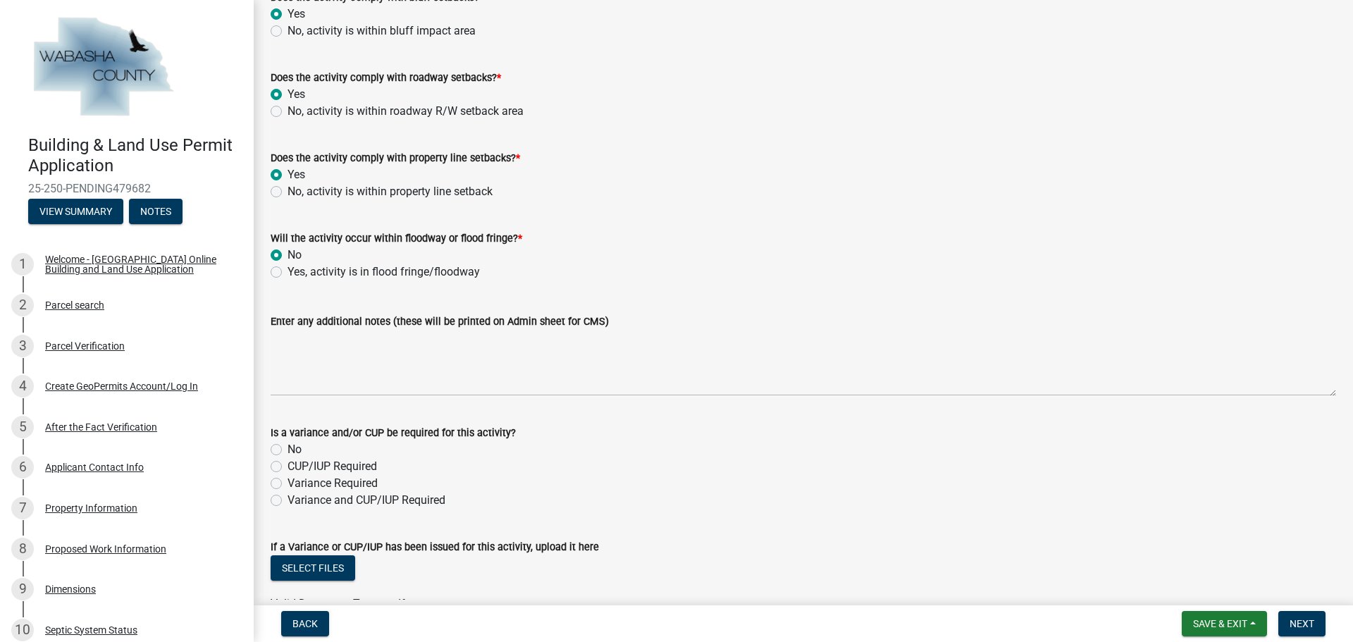
scroll to position [1339, 0]
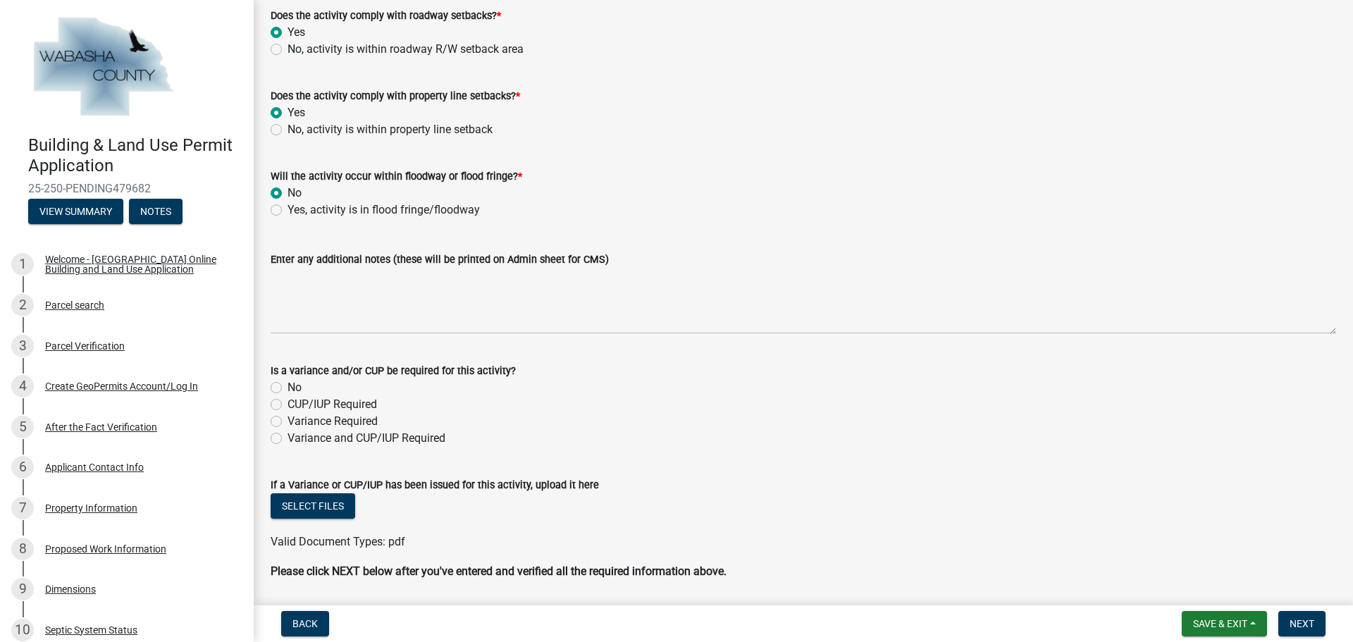
click at [288, 383] on label "No" at bounding box center [295, 387] width 14 height 17
click at [288, 383] on input "No" at bounding box center [292, 383] width 9 height 9
radio input "true"
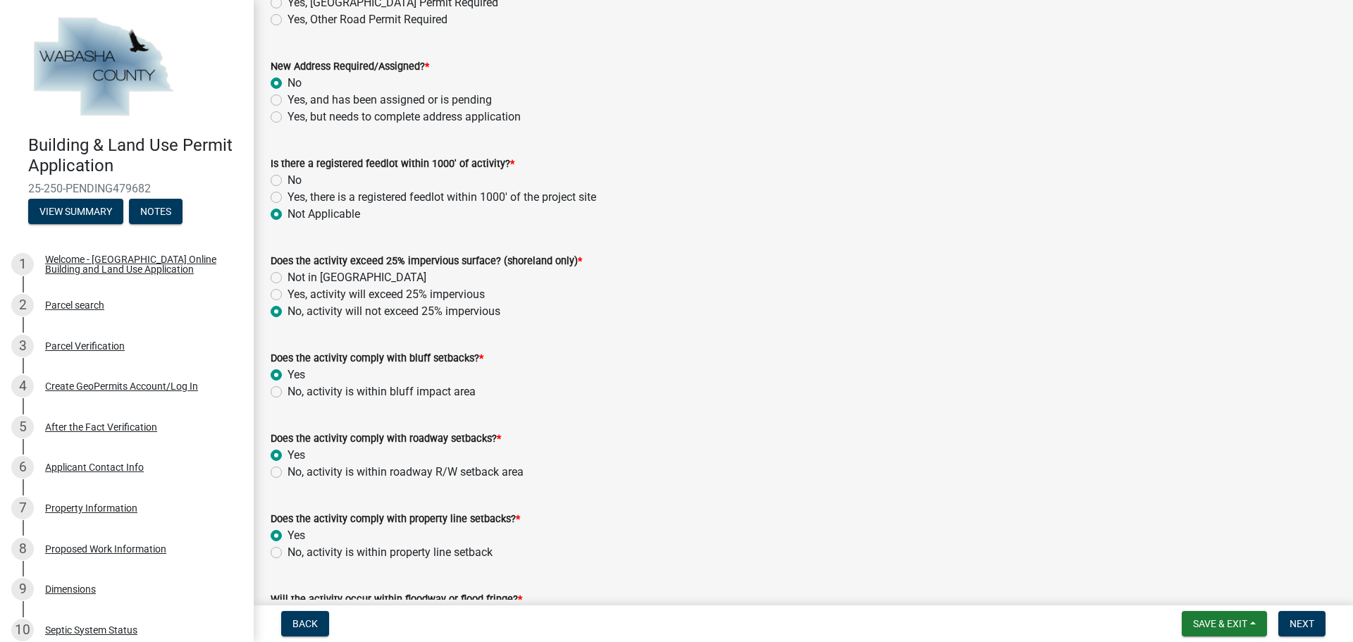
scroll to position [1385, 0]
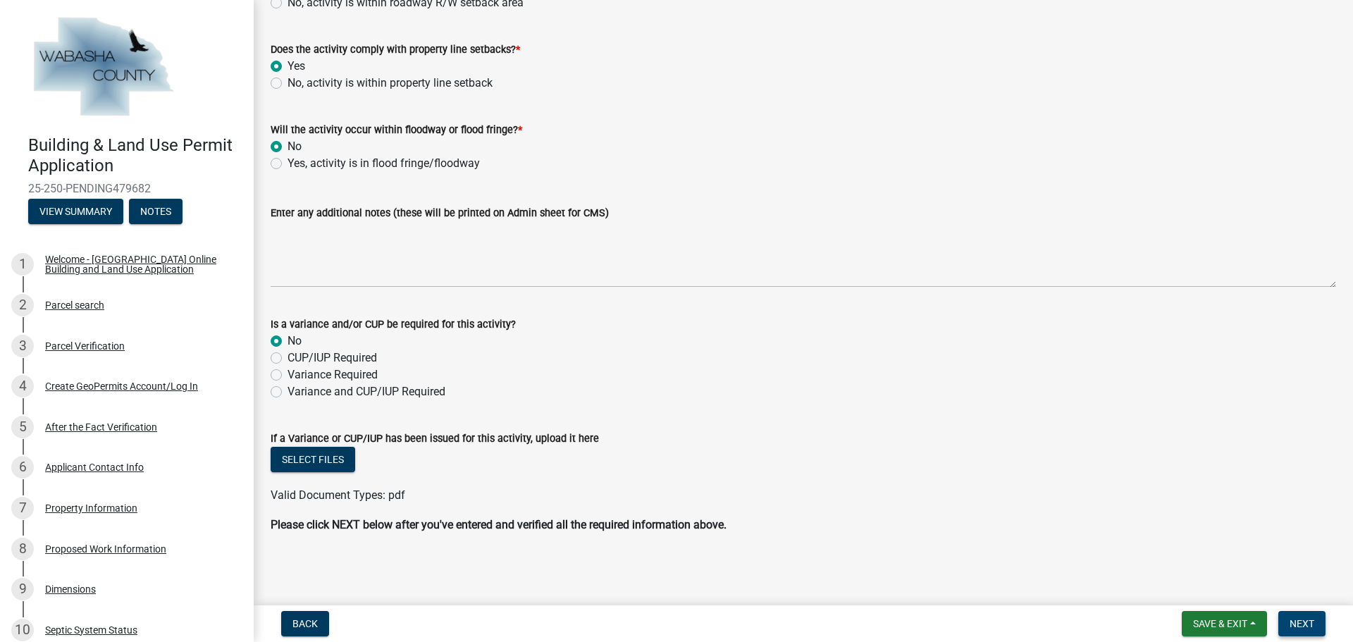
click at [1307, 623] on span "Next" at bounding box center [1302, 623] width 25 height 11
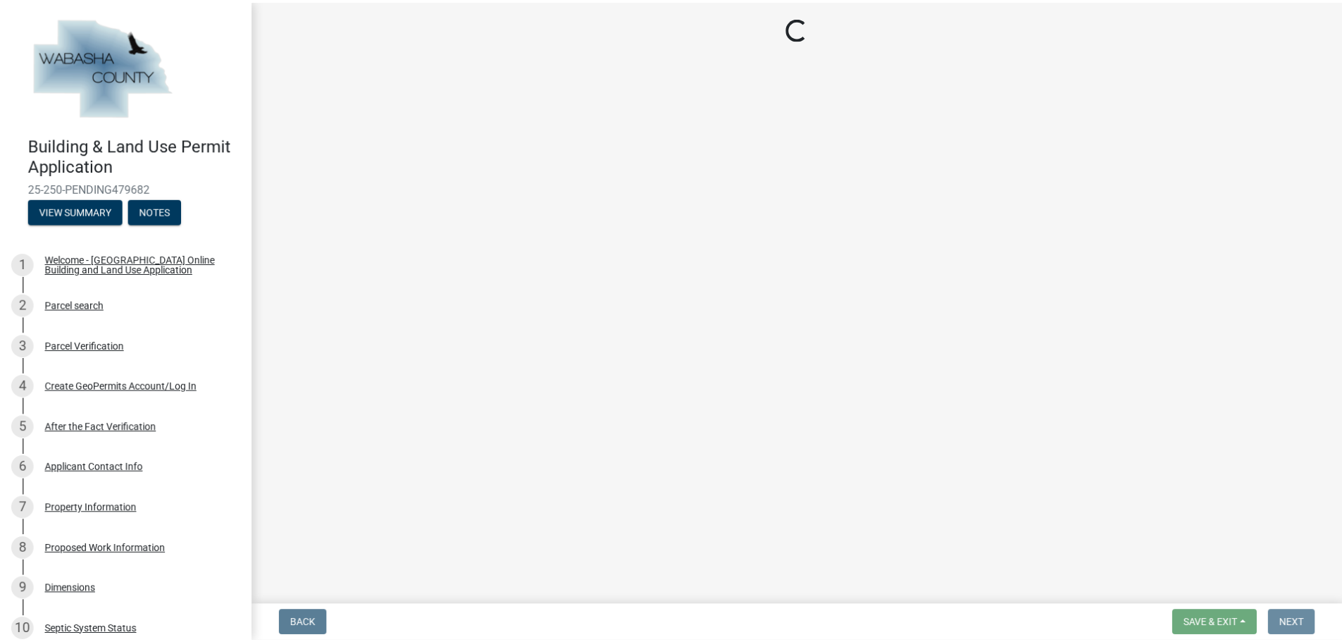
scroll to position [0, 0]
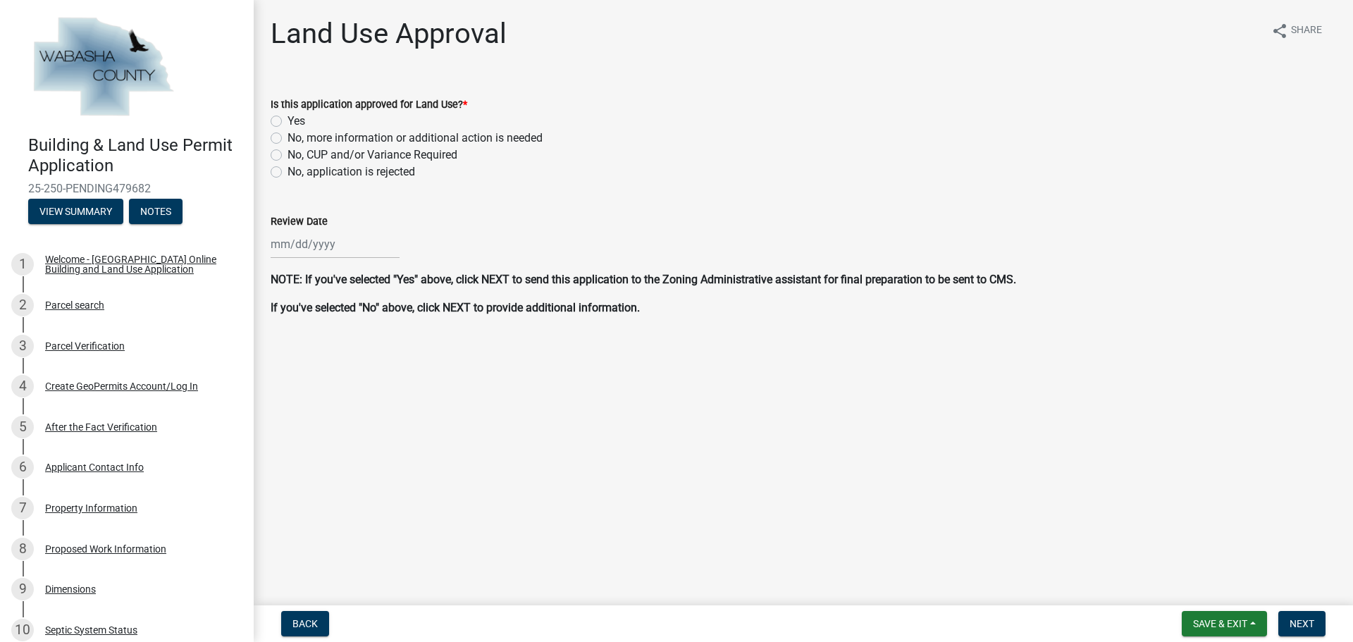
click at [288, 137] on label "No, more information or additional action is needed" at bounding box center [415, 138] width 255 height 17
click at [288, 137] on input "No, more information or additional action is needed" at bounding box center [292, 134] width 9 height 9
radio input "true"
select select "9"
select select "2025"
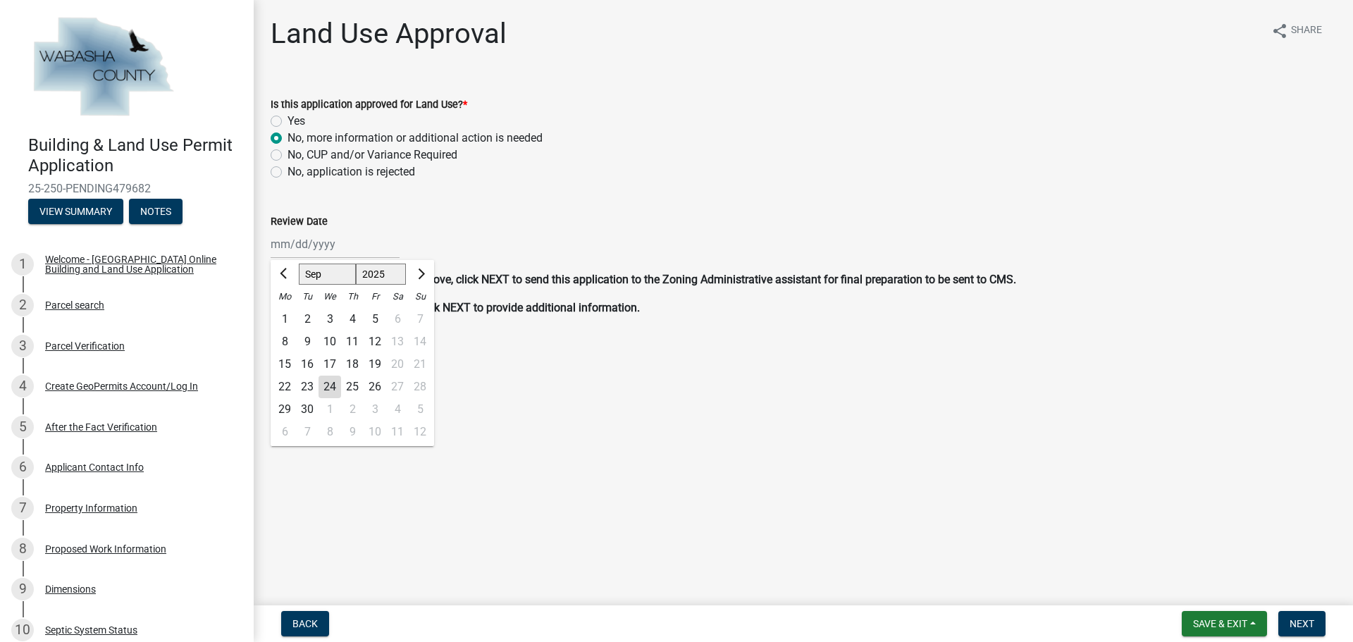
click at [328, 243] on div "Jan Feb Mar Apr May Jun Jul Aug Sep Oct Nov Dec 2024 2025 2026 Mo Tu We Th Fr S…" at bounding box center [335, 244] width 129 height 29
click at [330, 388] on div "24" at bounding box center [330, 387] width 23 height 23
type input "[DATE]"
click at [1298, 621] on span "Next" at bounding box center [1302, 623] width 25 height 11
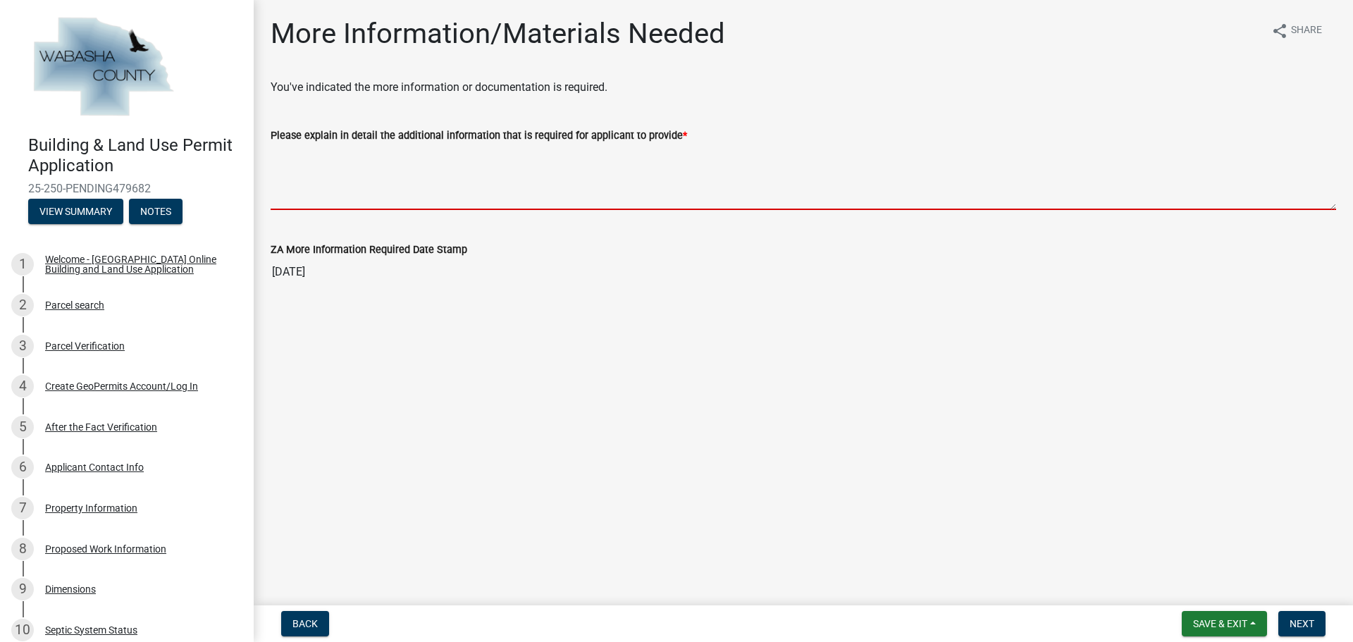
click at [373, 165] on textarea "Please explain in detail the additional information that is required for applic…" at bounding box center [803, 177] width 1065 height 66
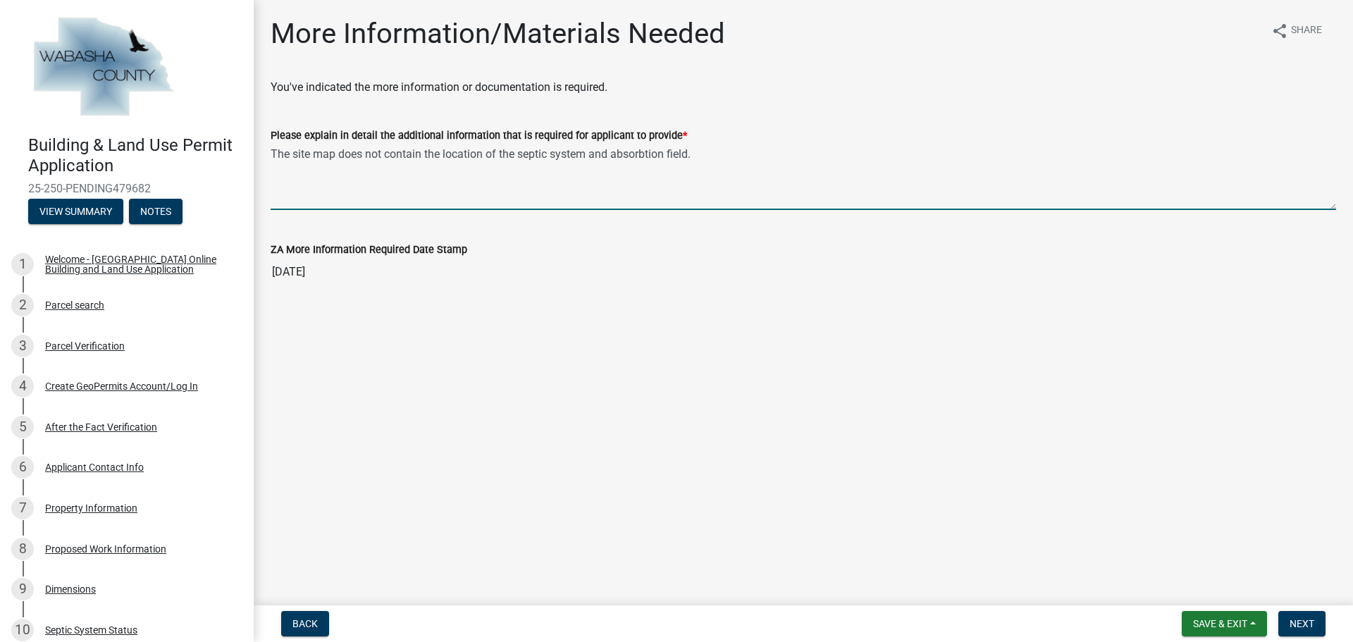
click at [641, 150] on textarea "The site map does not contain the location of the septic system and absorbtion …" at bounding box center [803, 177] width 1065 height 66
click at [695, 153] on textarea "The site map does not contain the location of the septic system and absorption …" at bounding box center [803, 177] width 1065 height 66
click at [925, 154] on textarea "The site map does not contain the location of the septic system and absorption …" at bounding box center [803, 177] width 1065 height 66
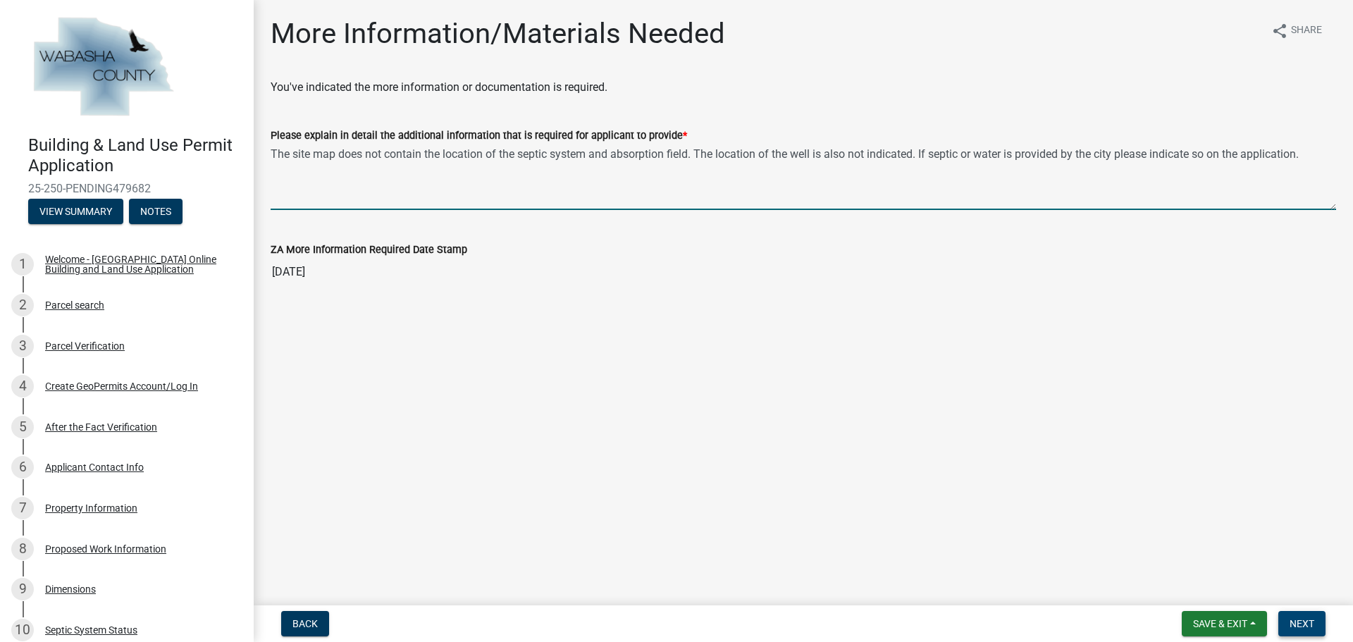
type textarea "The site map does not contain the location of the septic system and absorption …"
click at [1309, 620] on span "Next" at bounding box center [1302, 623] width 25 height 11
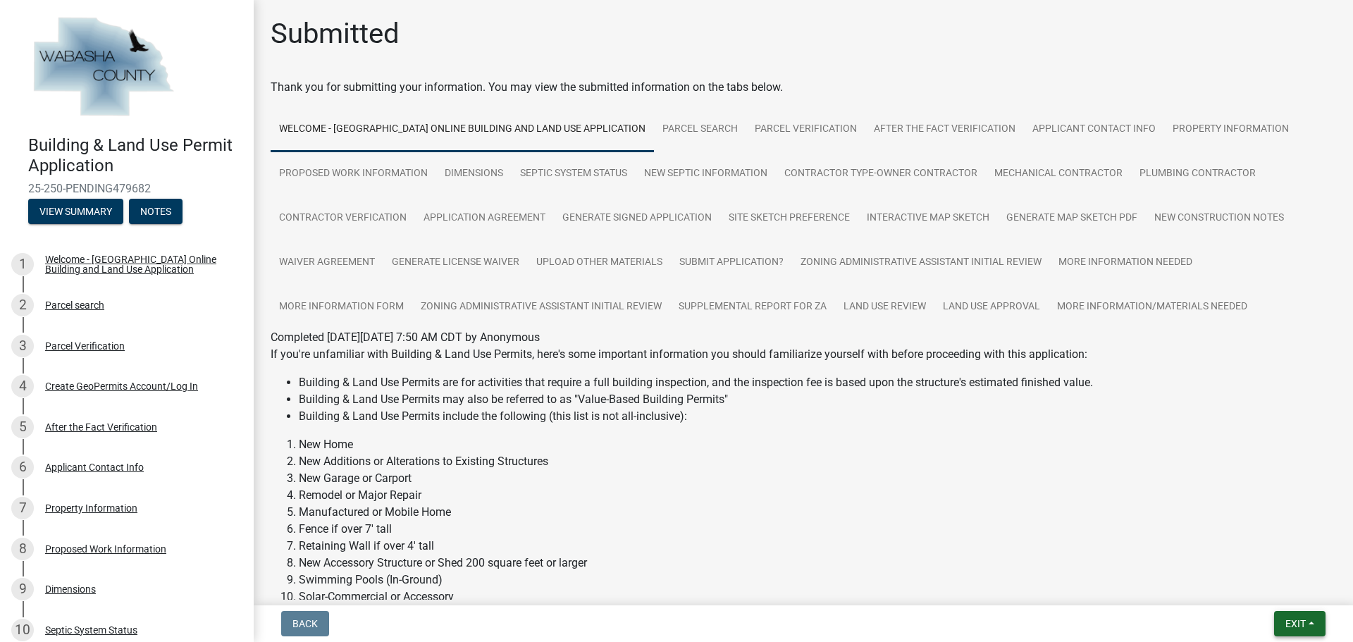
click at [1308, 619] on button "Exit" at bounding box center [1299, 623] width 51 height 25
click at [1244, 578] on button "Save & Exit" at bounding box center [1269, 587] width 113 height 34
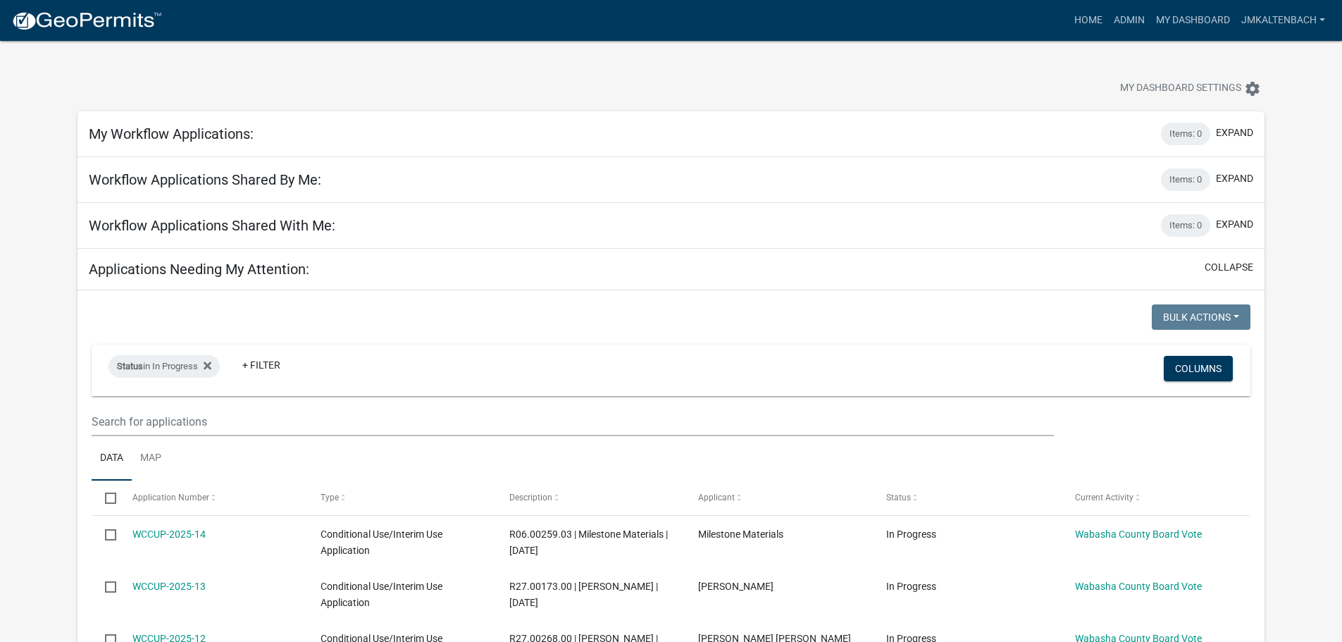
click at [717, 67] on div "My Dashboard Settings settings" at bounding box center [671, 73] width 1208 height 65
